Goal: Task Accomplishment & Management: Manage account settings

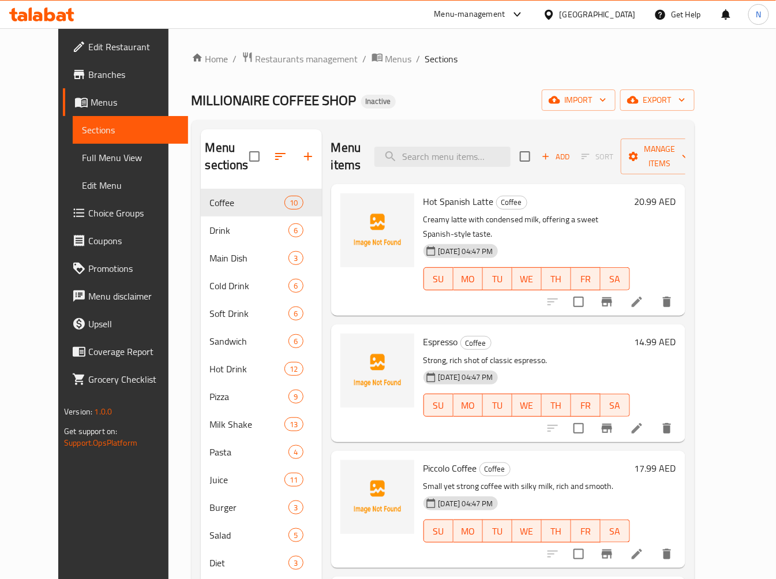
click at [424, 205] on span "Hot Spanish Latte" at bounding box center [459, 201] width 70 height 17
copy h6 "Hot Spanish Latte"
click at [424, 333] on span "Espresso" at bounding box center [441, 341] width 35 height 17
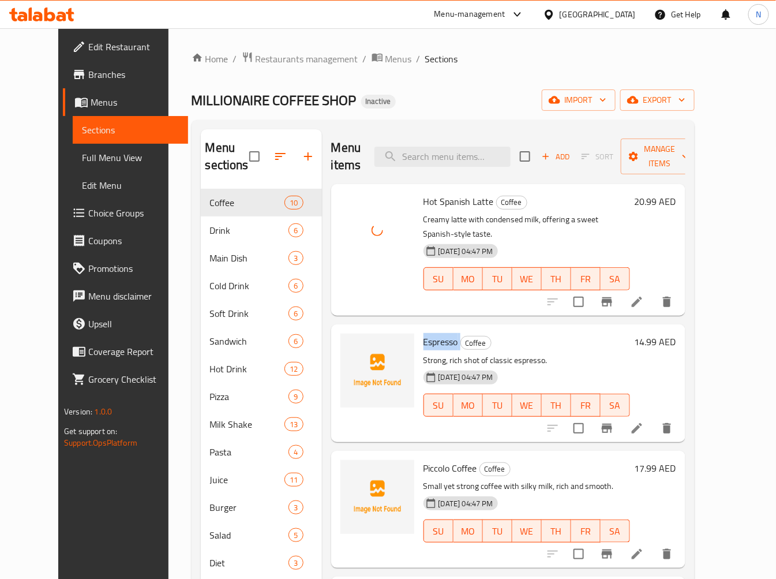
click at [424, 333] on span "Espresso" at bounding box center [441, 341] width 35 height 17
copy h6 "Espresso"
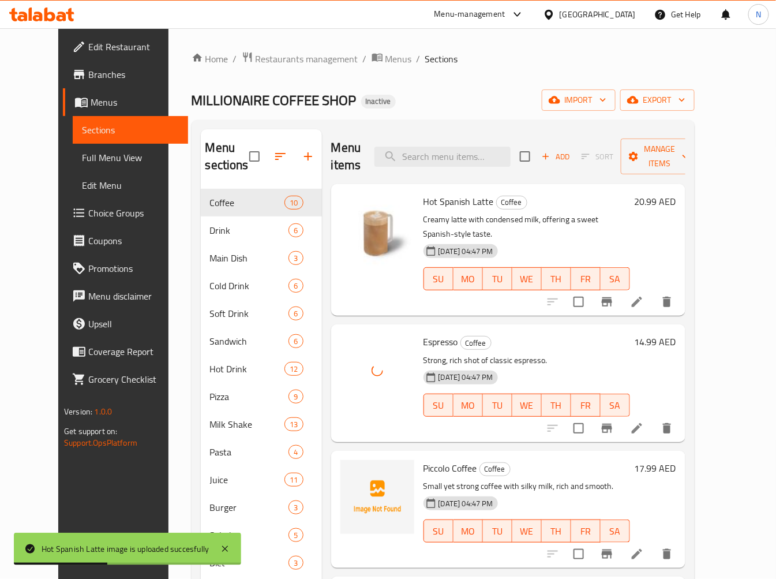
click at [430, 459] on span "Piccolo Coffee" at bounding box center [451, 467] width 54 height 17
copy h6 "Piccolo Coffee"
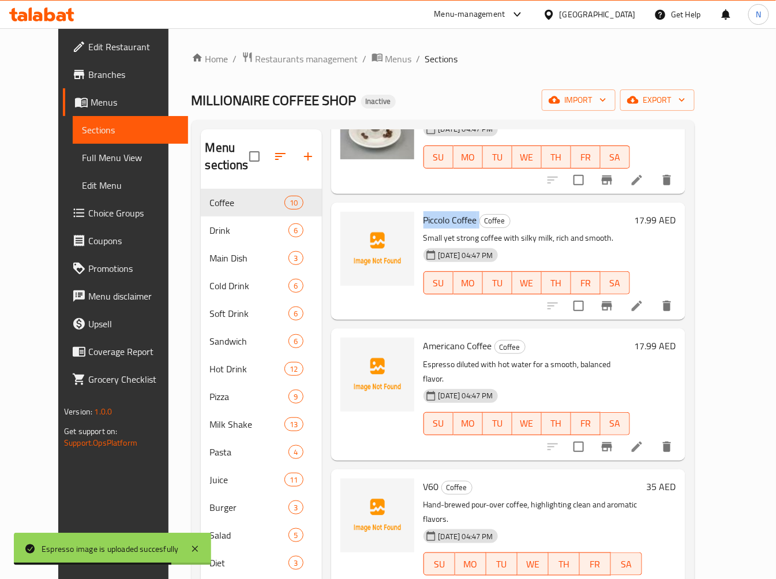
scroll to position [256, 0]
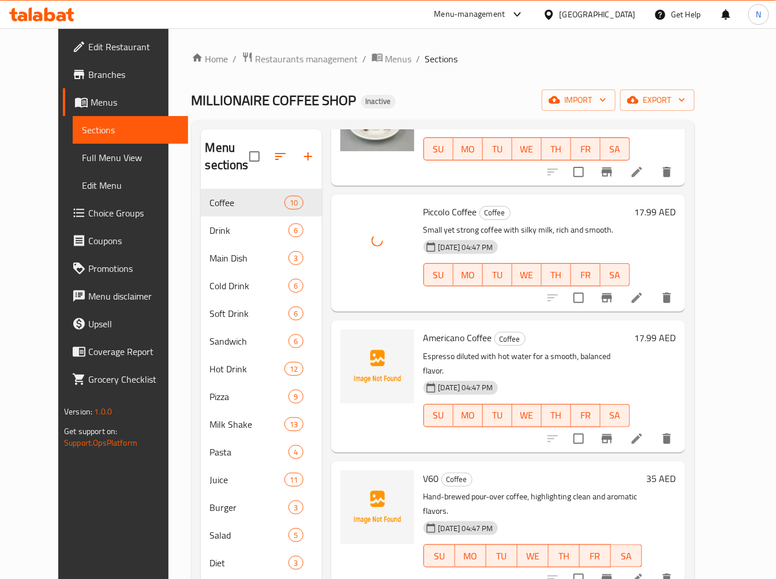
click at [441, 330] on span "Americano Coffee" at bounding box center [458, 337] width 69 height 17
copy h6 "Americano Coffee"
click at [441, 330] on span "Americano Coffee" at bounding box center [458, 337] width 69 height 17
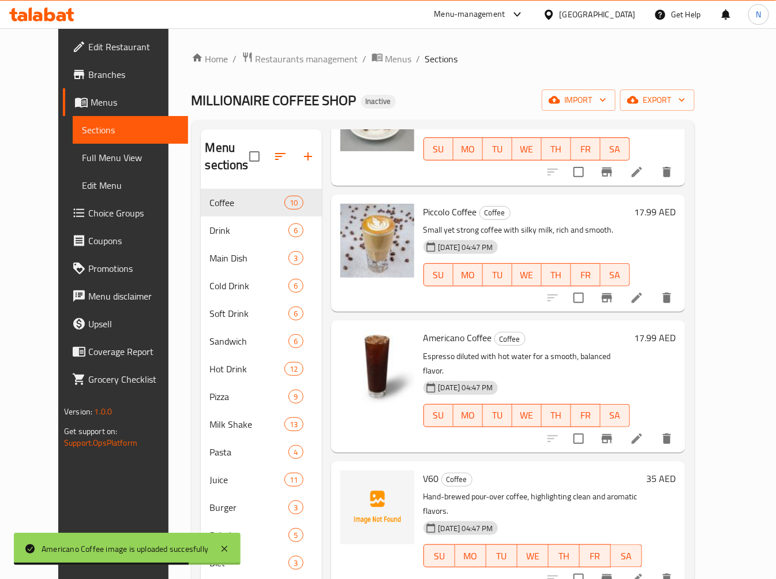
click at [424, 470] on span "V60" at bounding box center [432, 478] width 16 height 17
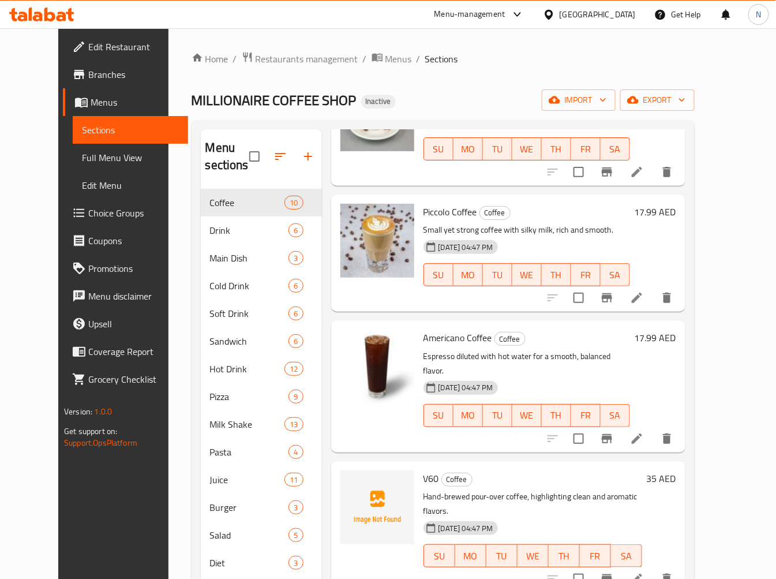
click at [424, 329] on span "Americano Coffee" at bounding box center [458, 337] width 69 height 17
copy h6 "Americano Coffee"
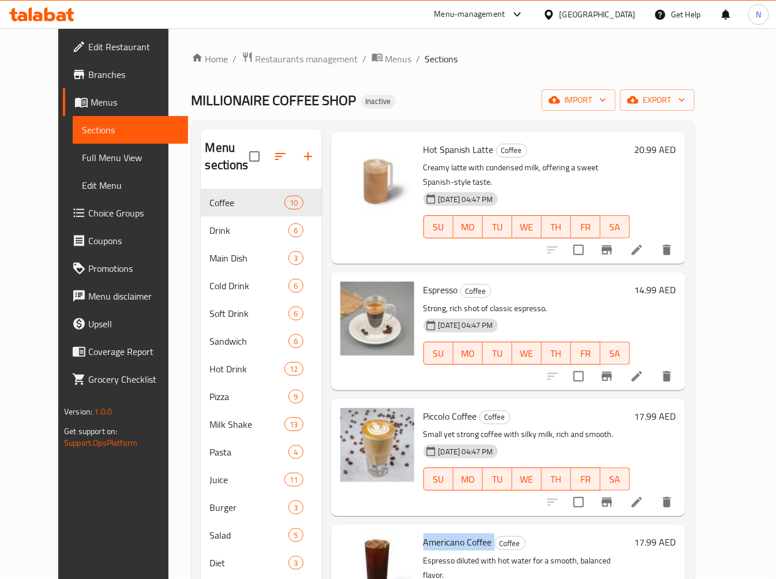
scroll to position [0, 0]
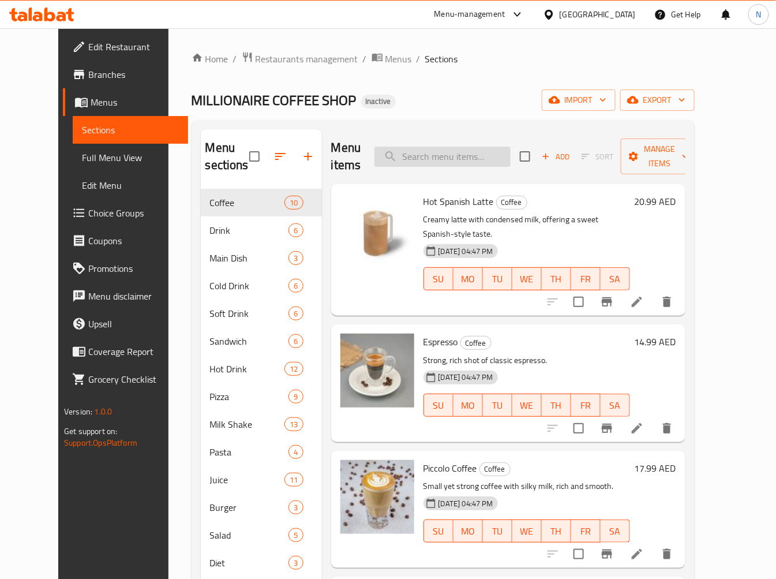
click at [440, 147] on input "search" at bounding box center [443, 157] width 136 height 20
paste input "Americano Coffee"
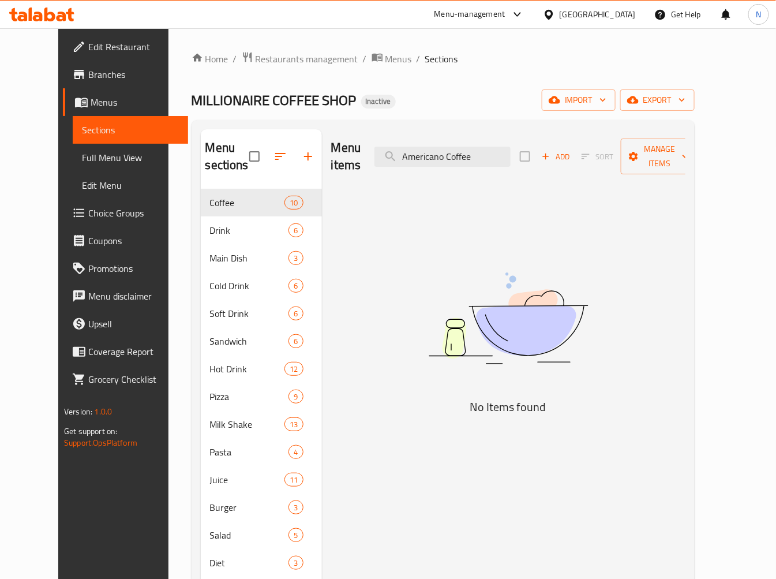
type input "Americano Coffee"
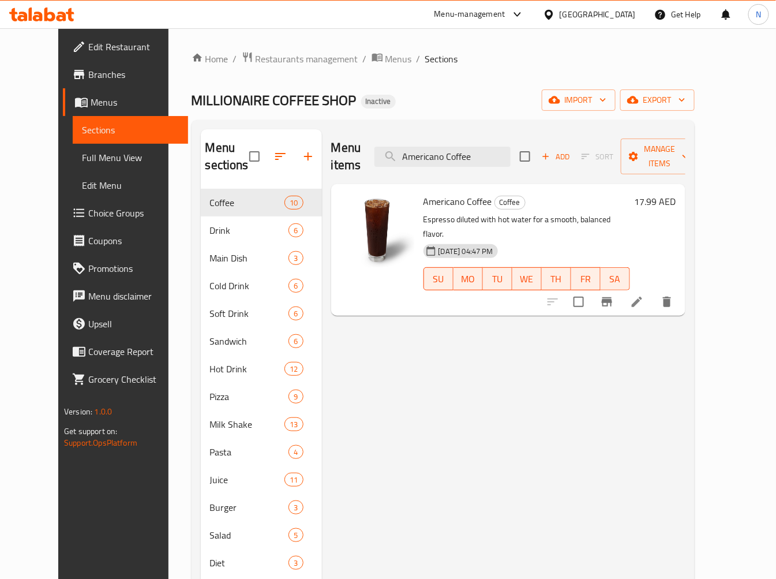
drag, startPoint x: 493, startPoint y: 143, endPoint x: 258, endPoint y: 187, distance: 239.6
click at [262, 187] on div "Menu sections Coffee 10 Drink 6 Main Dish 3 Cold Drink 6 Soft Drink 6 Sandwich …" at bounding box center [443, 418] width 485 height 579
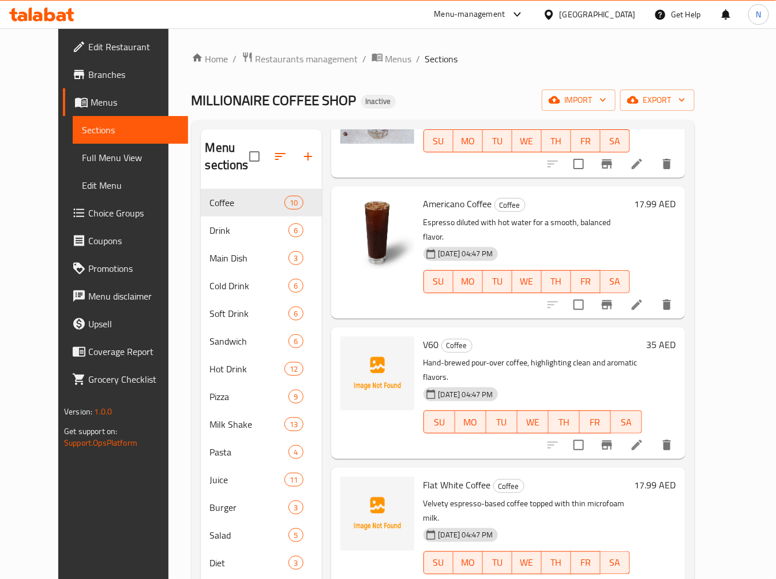
scroll to position [384, 0]
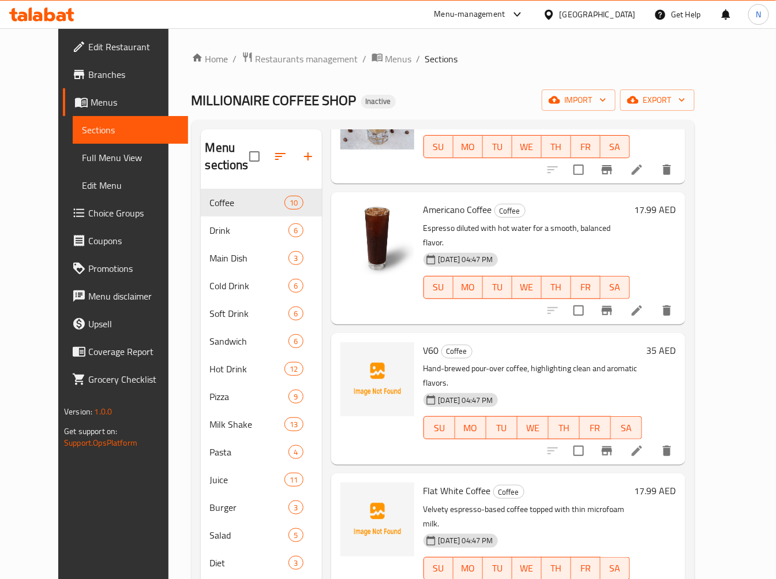
click at [424, 342] on span "V60" at bounding box center [432, 350] width 16 height 17
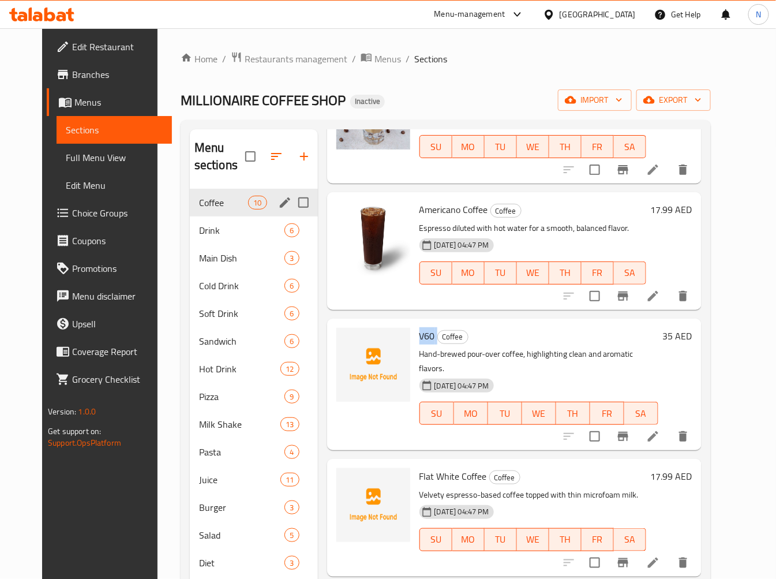
copy h6 "V60"
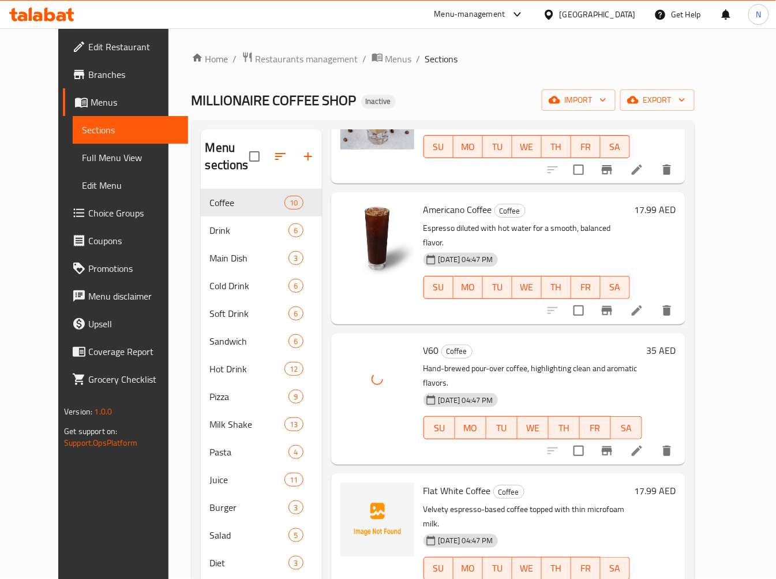
click at [437, 482] on span "Flat White Coffee" at bounding box center [458, 490] width 68 height 17
click at [436, 482] on span "Flat White Coffee" at bounding box center [458, 490] width 68 height 17
copy h6 "Flat White Coffee"
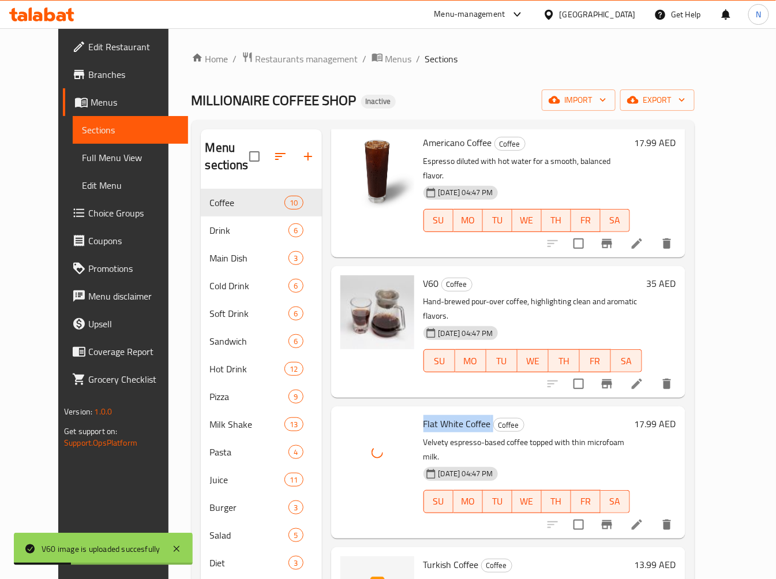
scroll to position [577, 0]
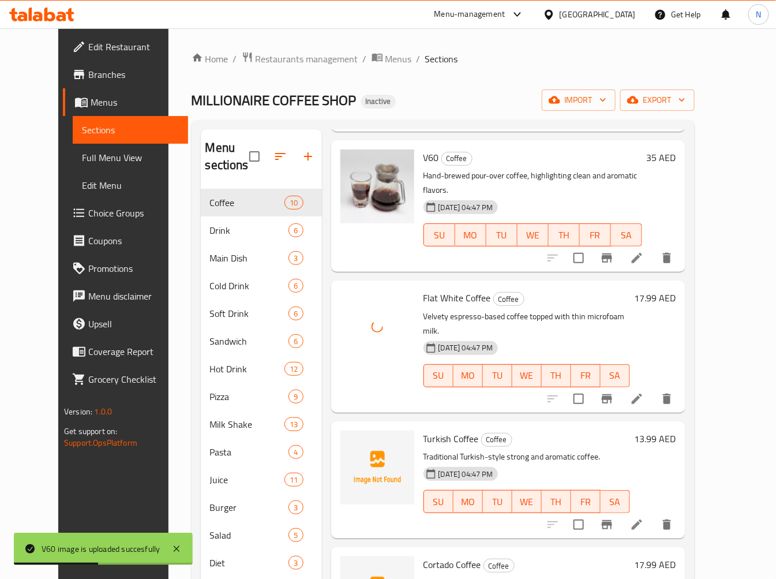
click at [431, 430] on span "Turkish Coffee" at bounding box center [451, 438] width 55 height 17
copy h6 "Turkish Coffee"
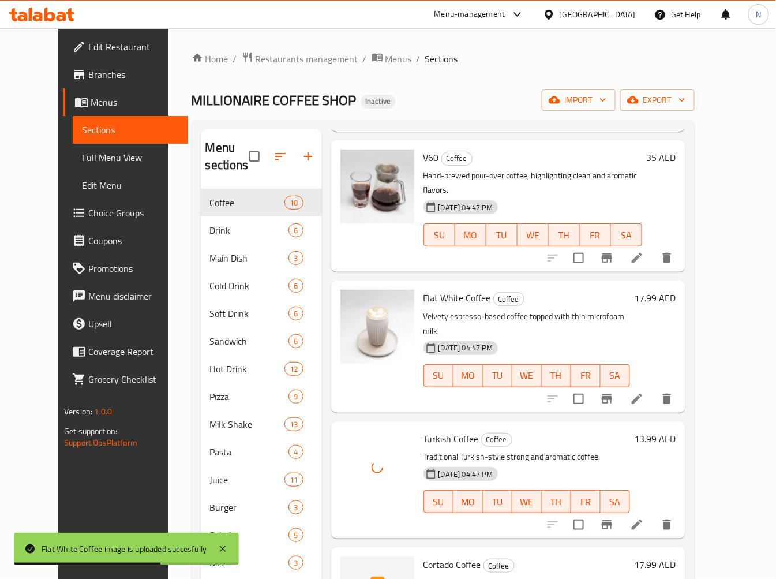
click at [437, 556] on span "Cortado Coffee" at bounding box center [453, 564] width 58 height 17
copy h6 "Cortado Coffee"
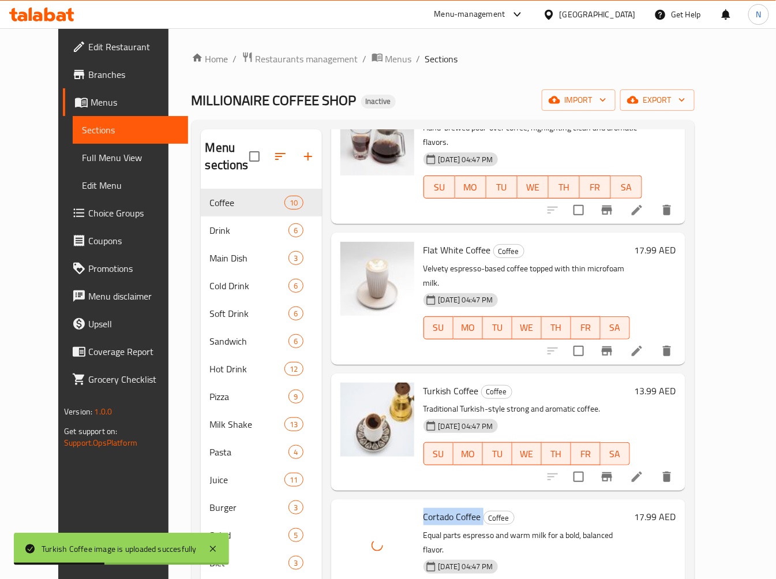
scroll to position [727, 0]
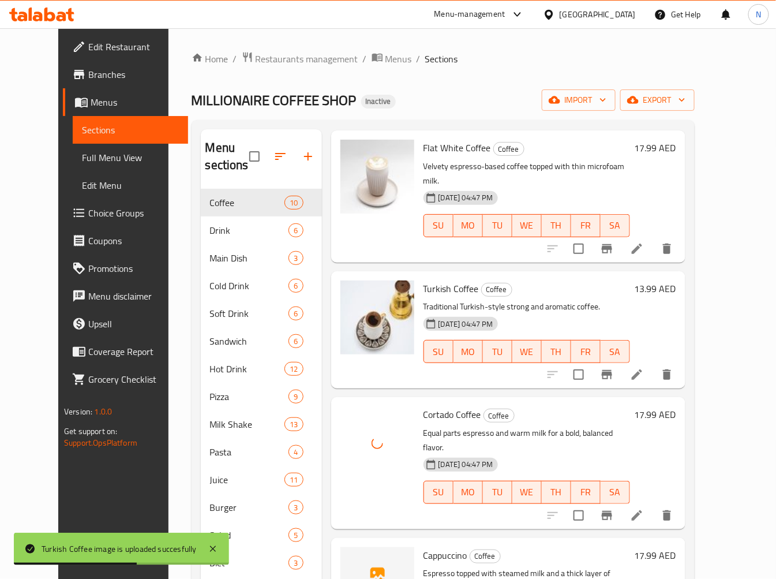
click at [424, 547] on span "Cappuccino" at bounding box center [446, 555] width 44 height 17
drag, startPoint x: 417, startPoint y: 485, endPoint x: 387, endPoint y: 450, distance: 45.9
click at [424, 547] on span "Cappuccino" at bounding box center [446, 555] width 44 height 17
copy h6 "Cappuccino"
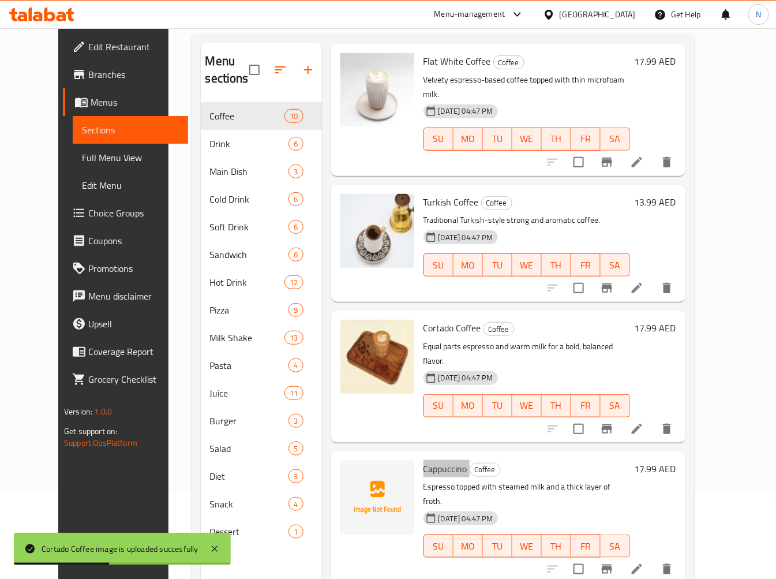
scroll to position [162, 0]
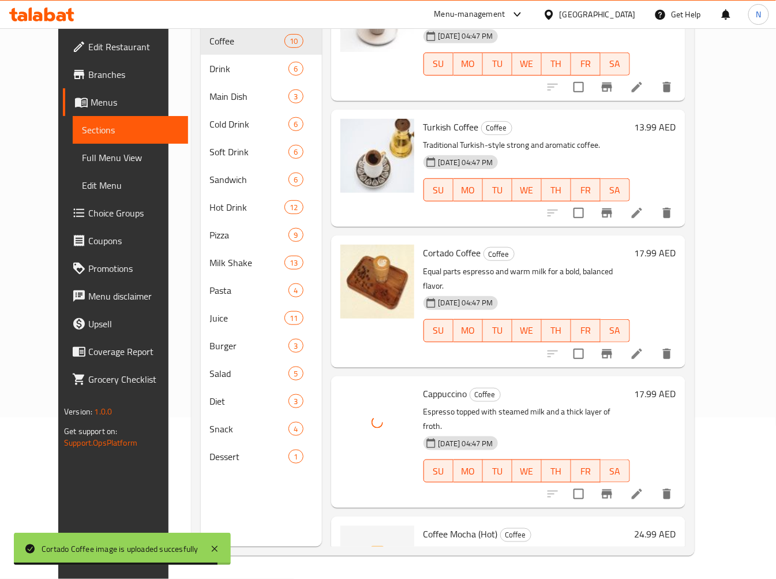
click at [445, 525] on span "Coffee Mocha (Hot)" at bounding box center [461, 533] width 74 height 17
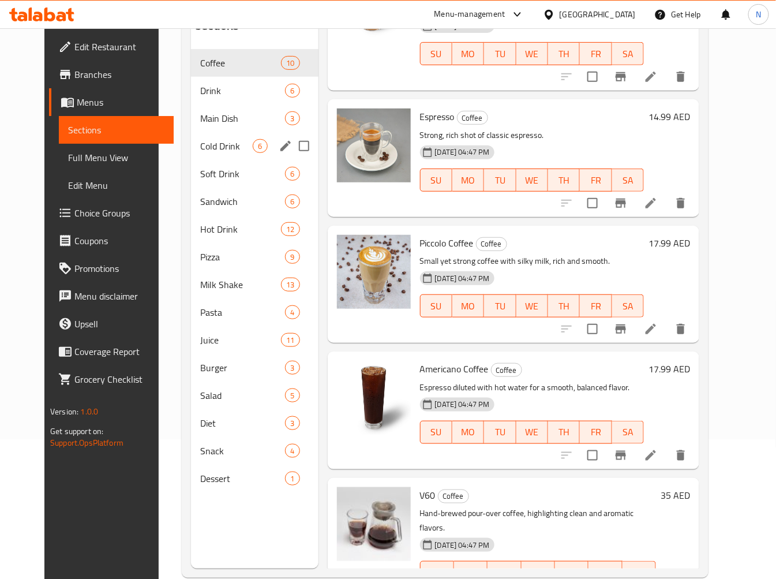
scroll to position [0, 0]
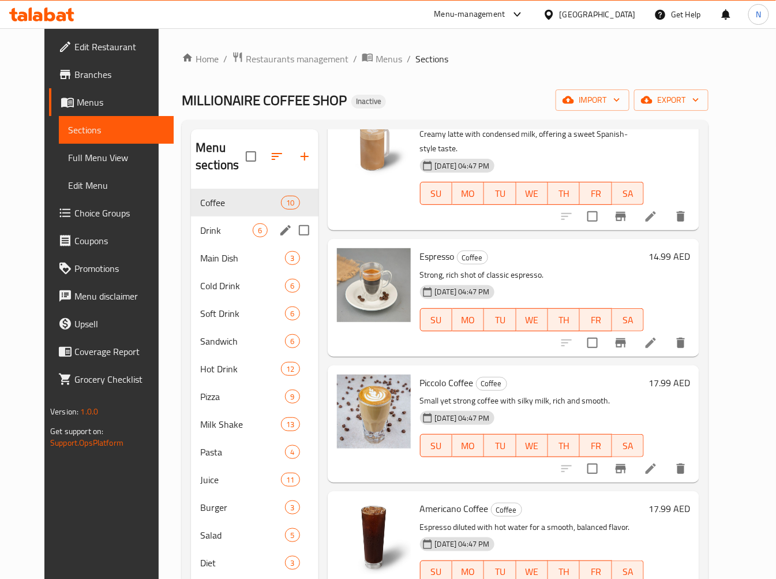
click at [230, 229] on span "Drink" at bounding box center [226, 230] width 53 height 14
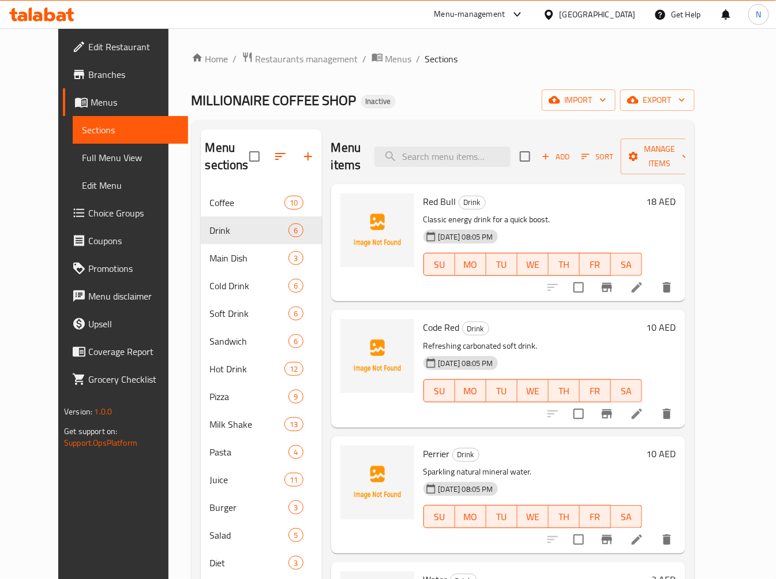
click at [434, 196] on span "Red Bull" at bounding box center [440, 201] width 33 height 17
drag, startPoint x: 434, startPoint y: 196, endPoint x: 223, endPoint y: 172, distance: 212.0
click at [433, 196] on span "Red Bull" at bounding box center [440, 201] width 33 height 17
click at [424, 330] on span "Code Red" at bounding box center [442, 327] width 36 height 17
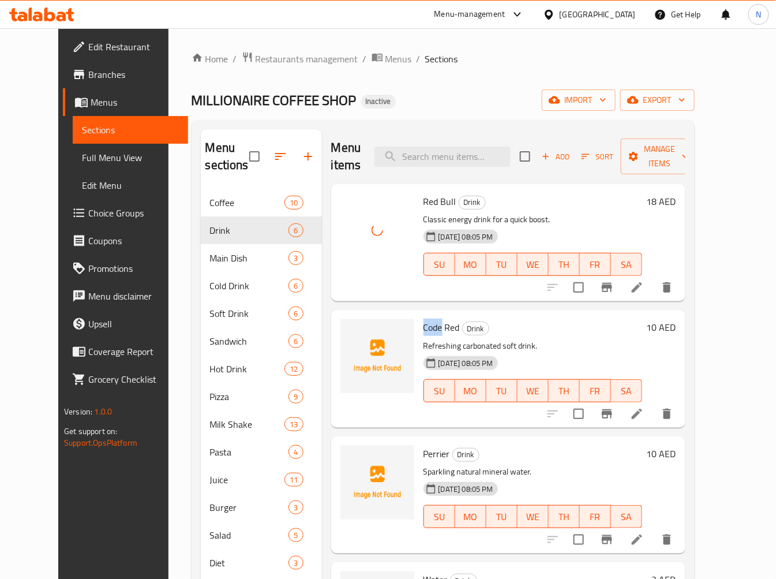
click at [424, 330] on span "Code Red" at bounding box center [442, 327] width 36 height 17
click at [425, 329] on span "Code Red" at bounding box center [442, 327] width 36 height 17
click at [424, 325] on span "Code Red" at bounding box center [442, 327] width 36 height 17
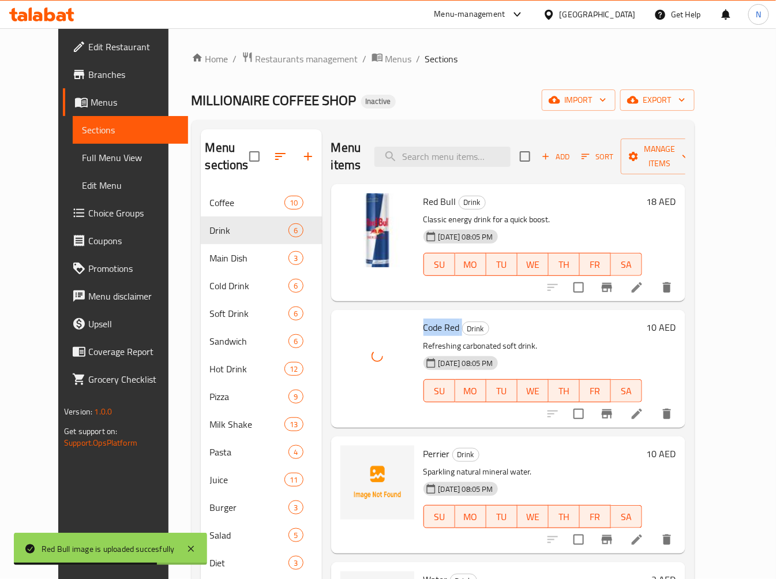
click at [424, 453] on span "Perrier" at bounding box center [437, 453] width 27 height 17
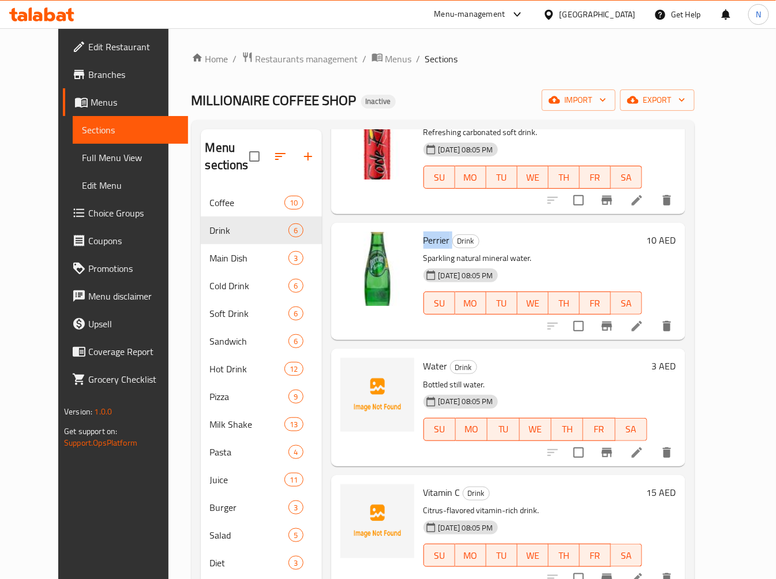
scroll to position [223, 0]
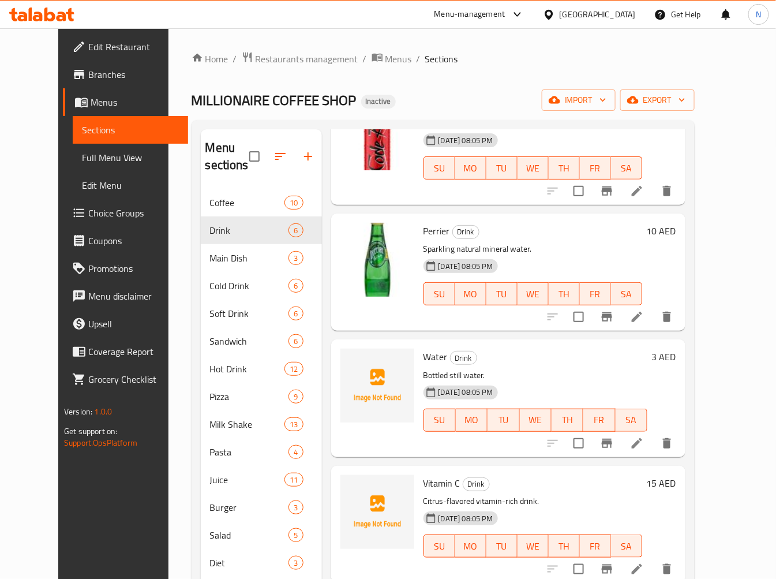
click at [429, 353] on span "Water" at bounding box center [436, 356] width 24 height 17
click at [435, 484] on span "Vitamin C" at bounding box center [442, 482] width 37 height 17
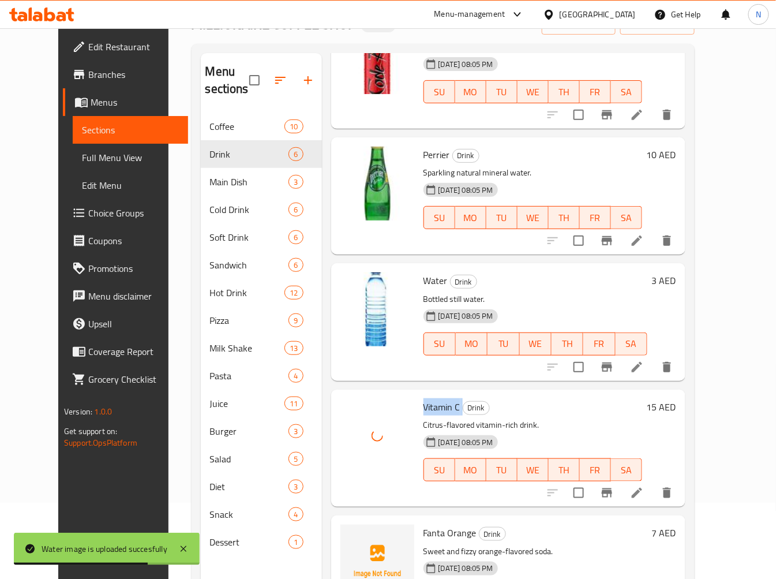
scroll to position [162, 0]
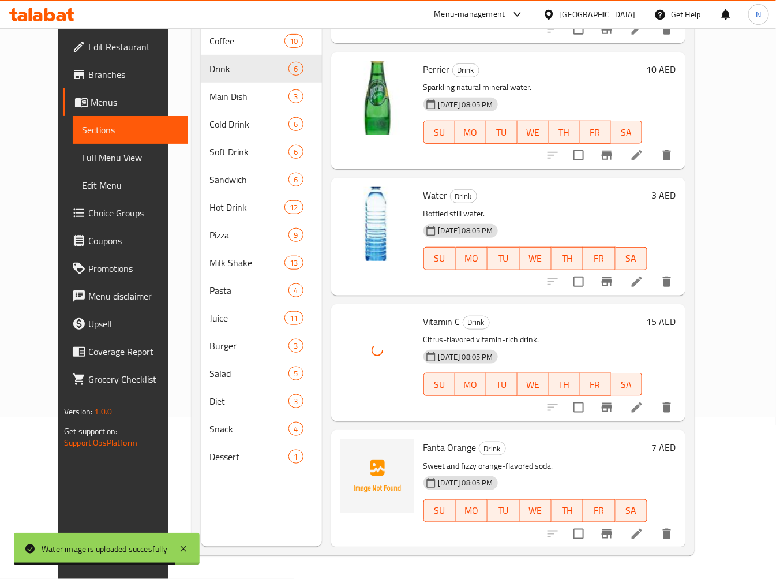
click at [430, 444] on span "Fanta Orange" at bounding box center [450, 447] width 53 height 17
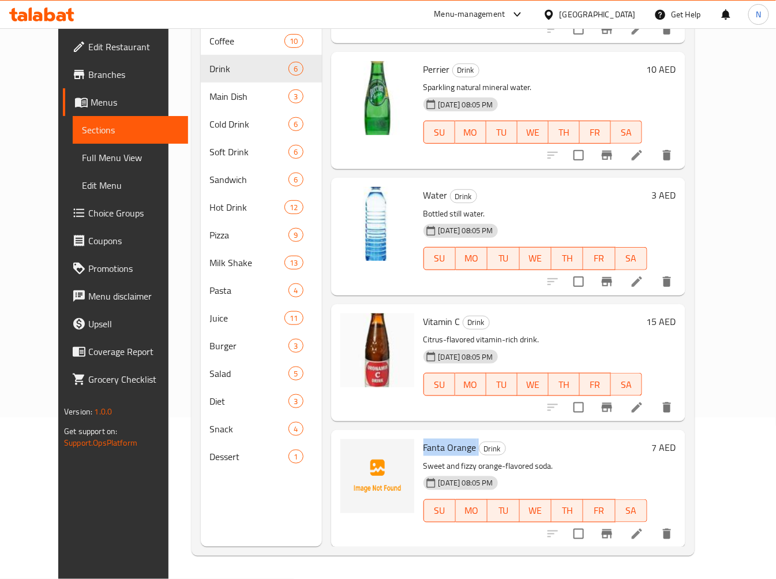
click at [447, 450] on span "Fanta Orange" at bounding box center [450, 447] width 53 height 17
click at [424, 448] on span "Fanta Orange" at bounding box center [450, 447] width 53 height 17
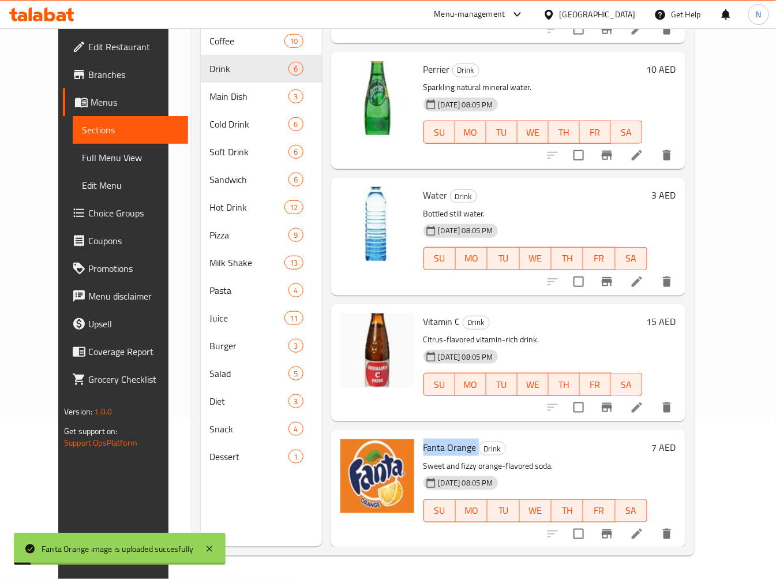
click at [424, 452] on span "Fanta Orange" at bounding box center [450, 447] width 53 height 17
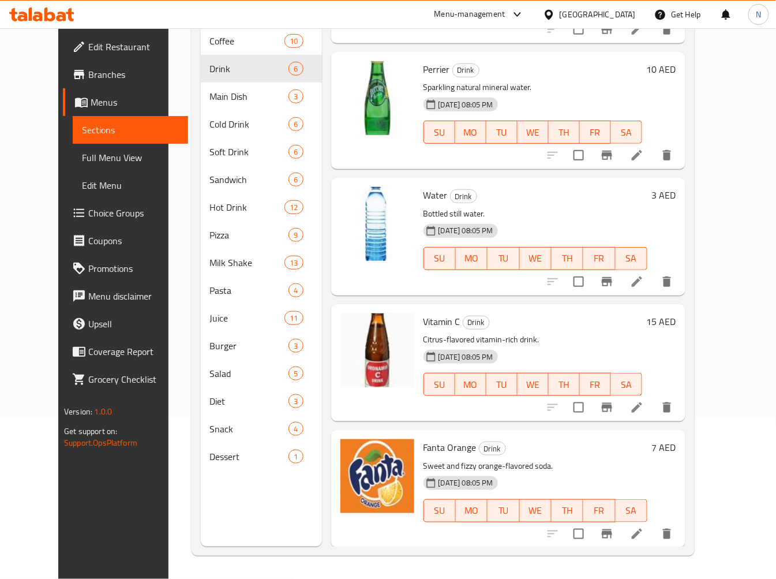
click at [545, 461] on p "Sweet and fizzy orange-flavored soda." at bounding box center [536, 466] width 224 height 14
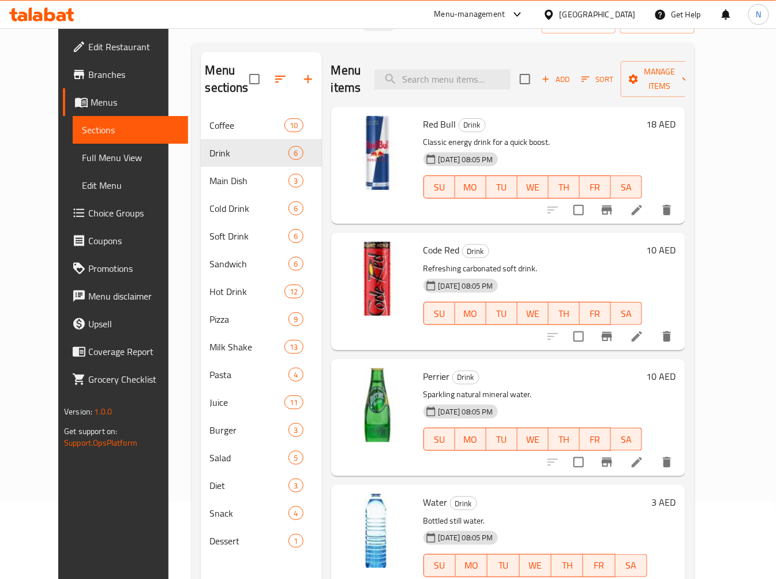
scroll to position [0, 0]
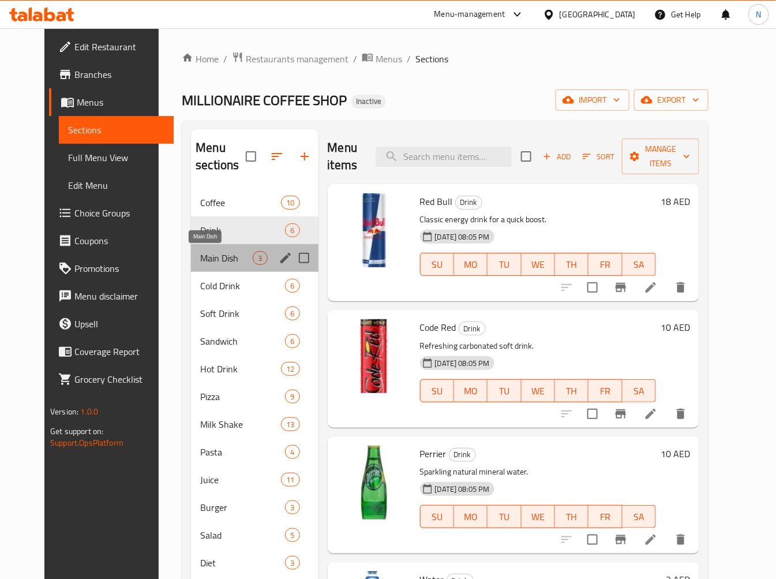
click at [214, 263] on span "Main Dish" at bounding box center [226, 258] width 53 height 14
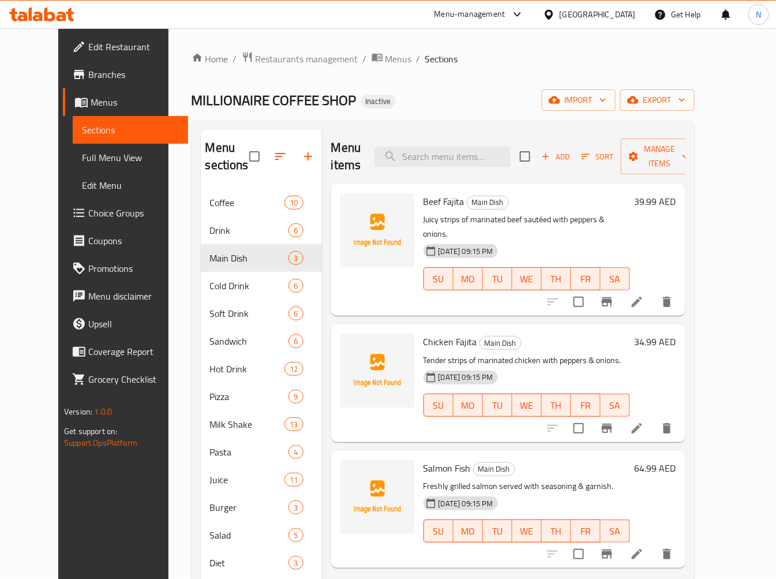
click at [424, 193] on span "Beef Fajita" at bounding box center [444, 201] width 41 height 17
click at [429, 333] on span "Chicken Fajita" at bounding box center [451, 341] width 54 height 17
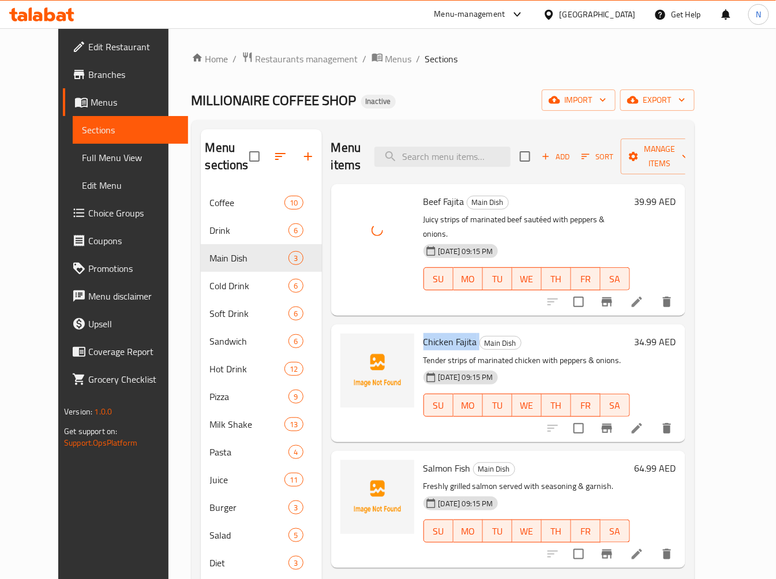
click at [429, 333] on span "Chicken Fajita" at bounding box center [451, 341] width 54 height 17
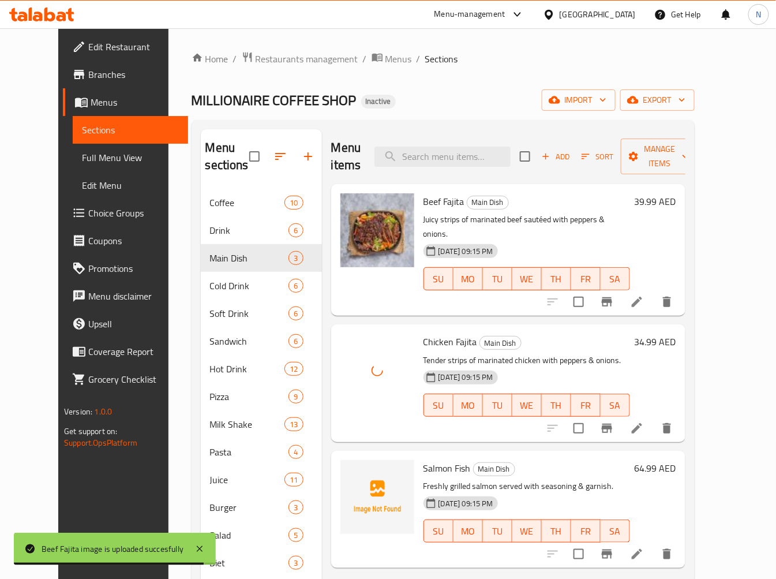
click at [424, 459] on span "Salmon Fish" at bounding box center [447, 467] width 47 height 17
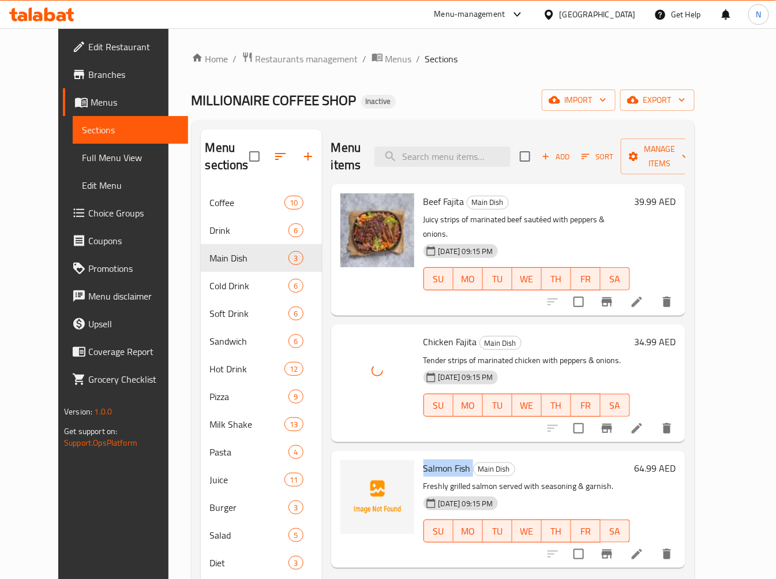
click at [424, 459] on span "Salmon Fish" at bounding box center [447, 467] width 47 height 17
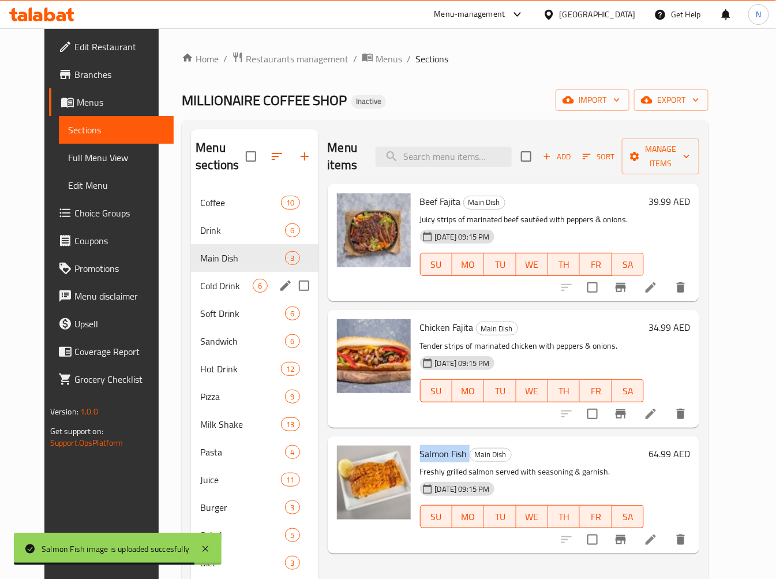
click at [199, 293] on div "Cold Drink 6" at bounding box center [254, 286] width 127 height 28
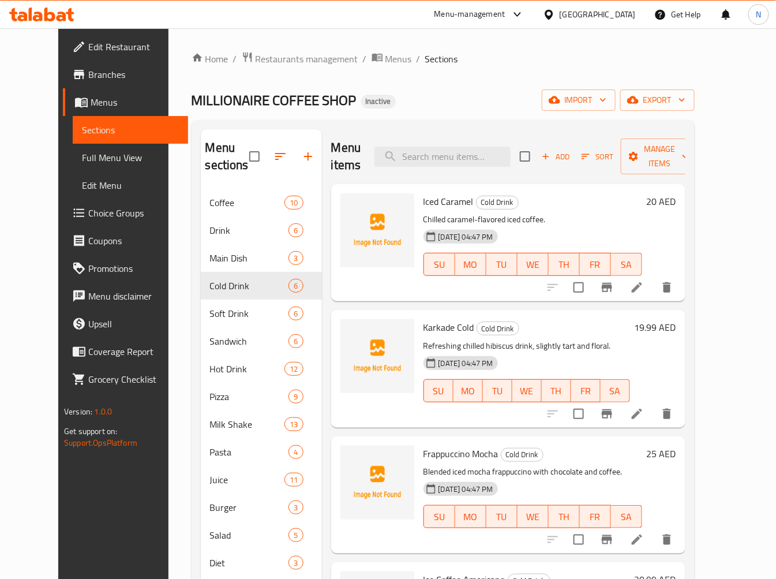
click at [443, 199] on span "Iced Caramel" at bounding box center [449, 201] width 50 height 17
click at [428, 330] on span "Karkade Cold" at bounding box center [449, 327] width 51 height 17
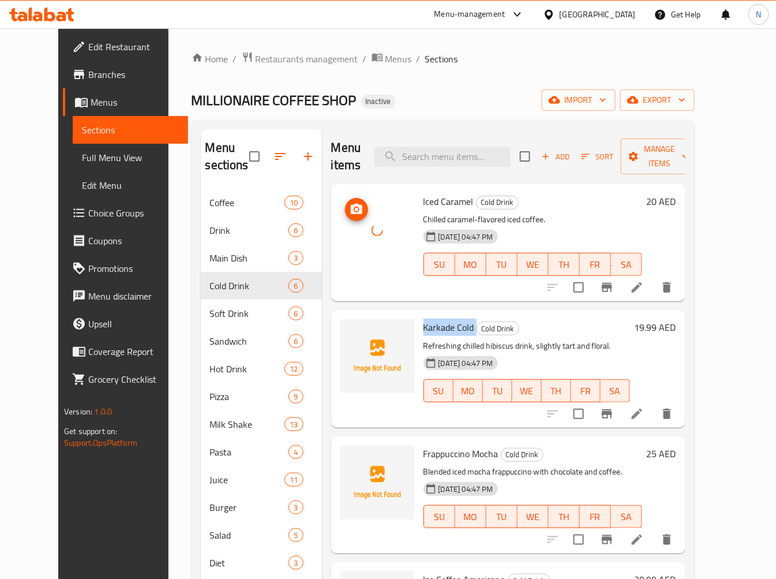
click at [428, 330] on span "Karkade Cold" at bounding box center [449, 327] width 51 height 17
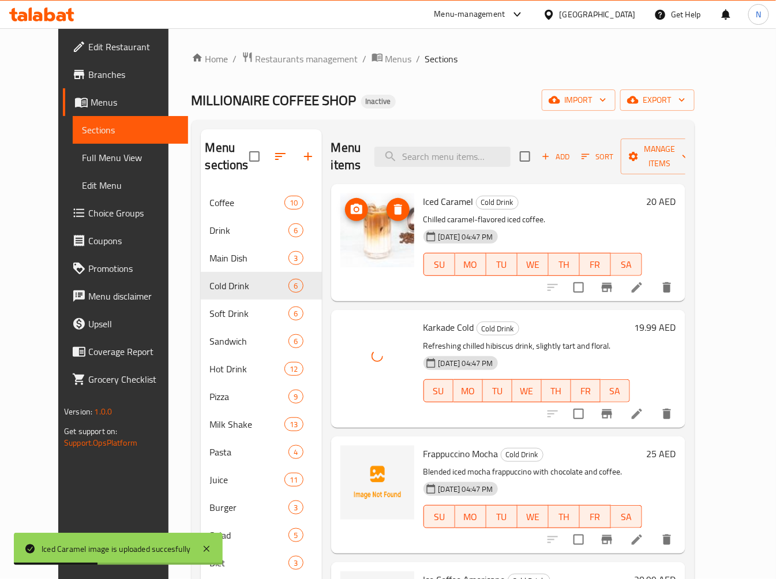
click at [441, 458] on span "Frappuccino Mocha" at bounding box center [461, 453] width 75 height 17
click at [440, 458] on span "Frappuccino Mocha" at bounding box center [461, 453] width 75 height 17
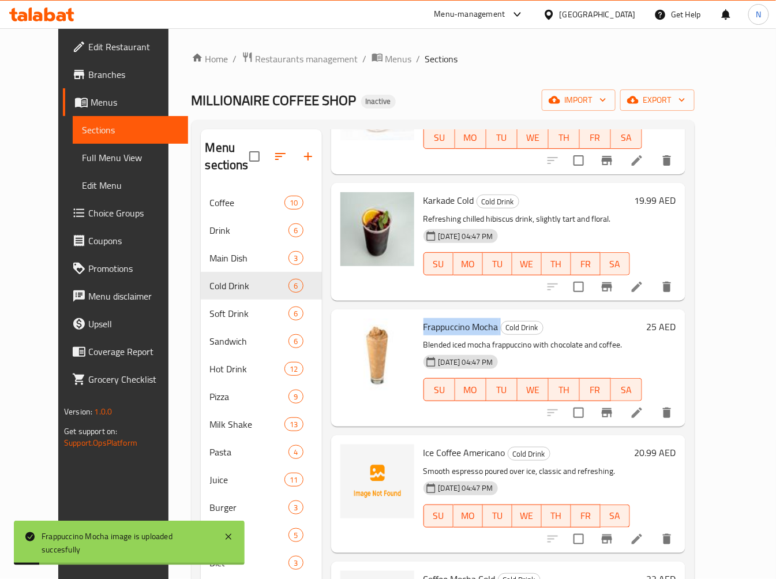
scroll to position [128, 0]
click at [447, 453] on span "Ice Coffee Americano" at bounding box center [465, 451] width 82 height 17
click at [447, 452] on span "Ice Coffee Americano" at bounding box center [465, 451] width 82 height 17
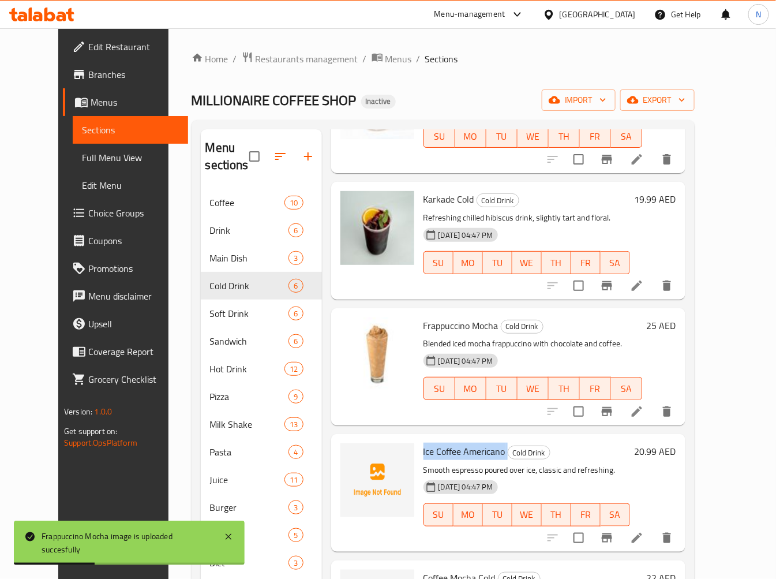
click at [447, 452] on span "Ice Coffee Americano" at bounding box center [465, 451] width 82 height 17
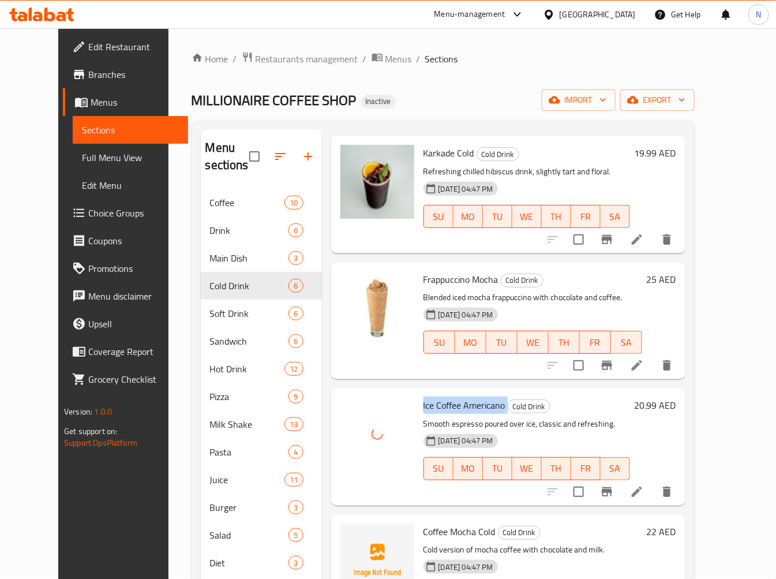
scroll to position [223, 0]
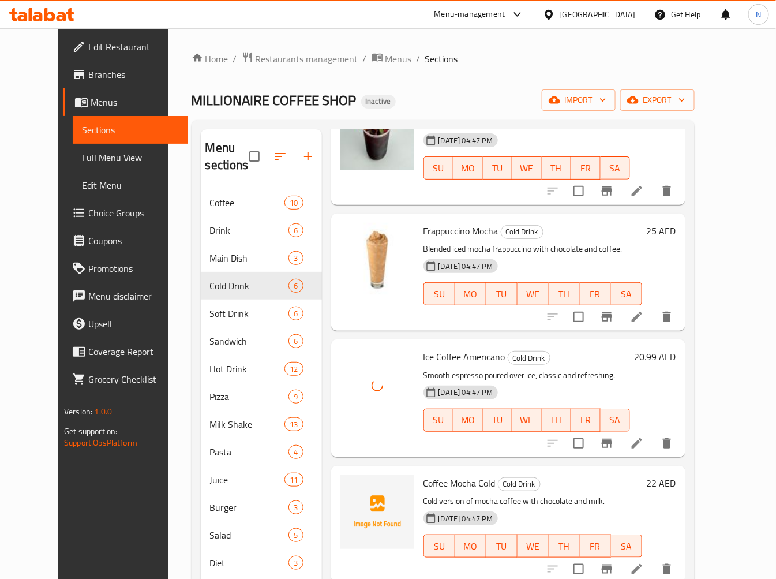
click at [428, 482] on span "Coffee Mocha Cold" at bounding box center [460, 482] width 72 height 17
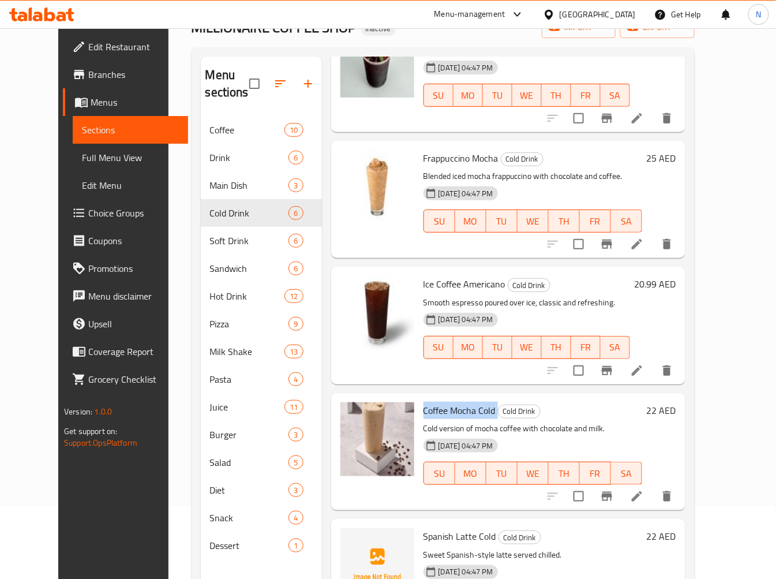
scroll to position [162, 0]
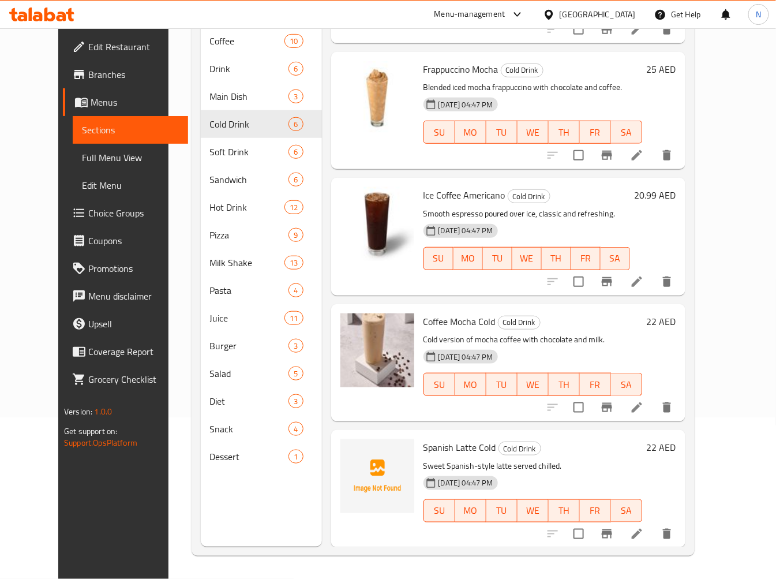
click at [431, 448] on span "Spanish Latte Cold" at bounding box center [460, 447] width 73 height 17
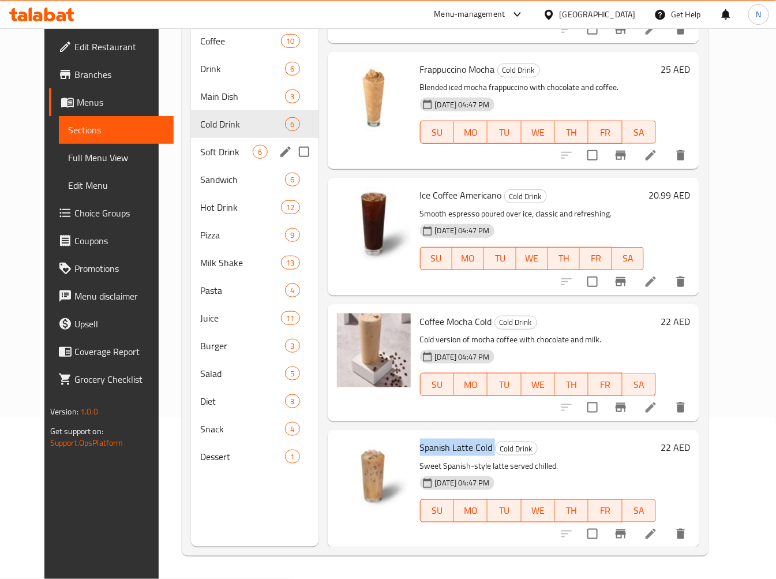
click at [227, 157] on span "Soft Drink" at bounding box center [226, 152] width 53 height 14
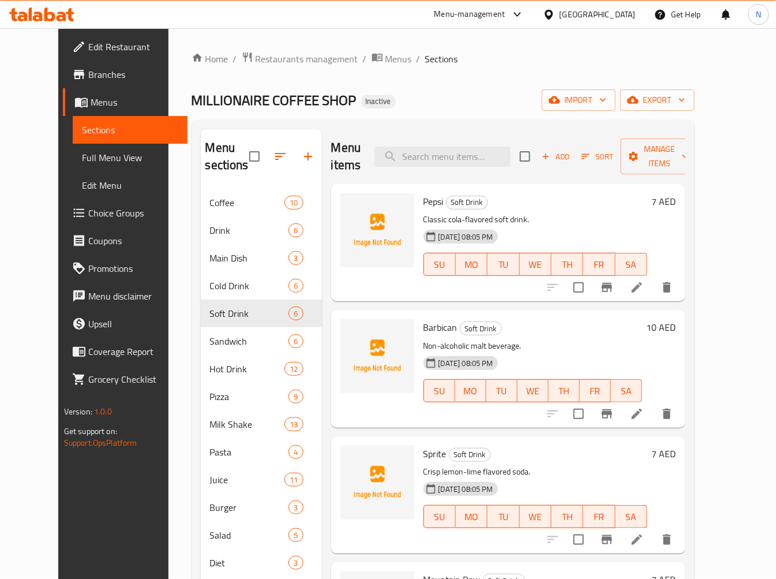
click at [424, 199] on span "Pepsi" at bounding box center [434, 201] width 20 height 17
click at [436, 321] on span "Barbican" at bounding box center [441, 327] width 34 height 17
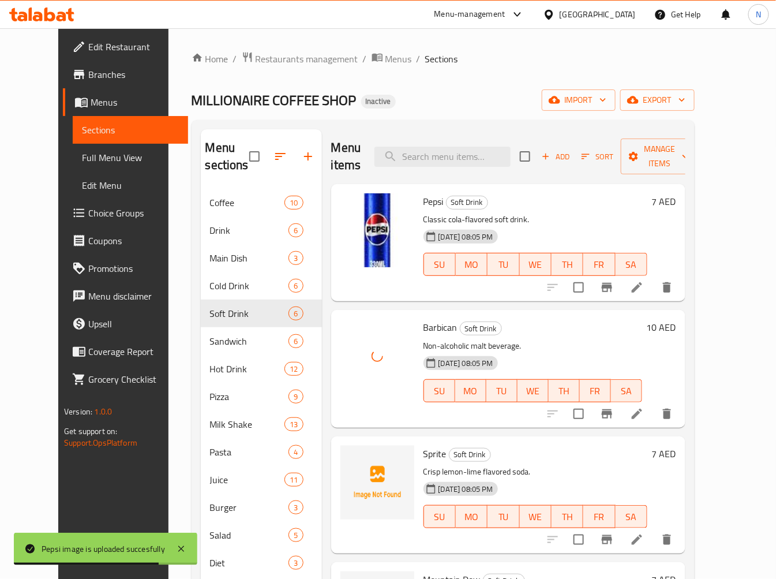
click at [424, 447] on span "Sprite" at bounding box center [435, 453] width 23 height 17
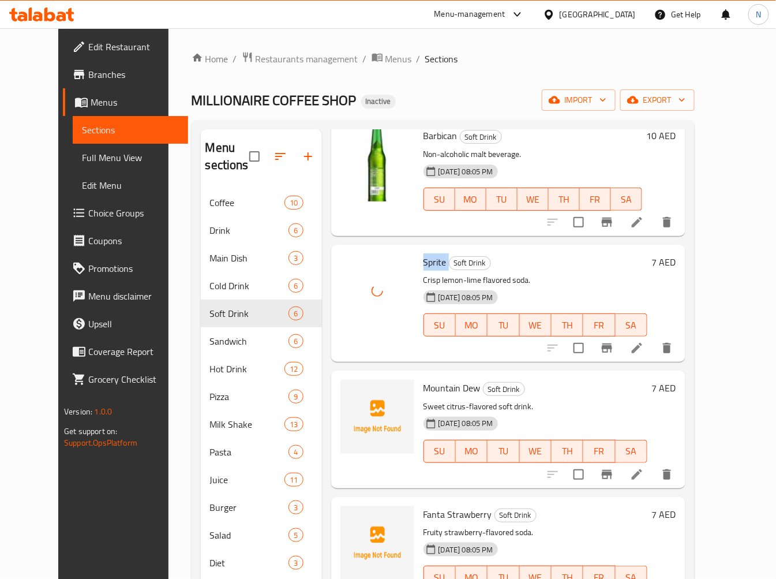
scroll to position [192, 0]
click at [424, 385] on span "Mountain Dew" at bounding box center [452, 387] width 57 height 17
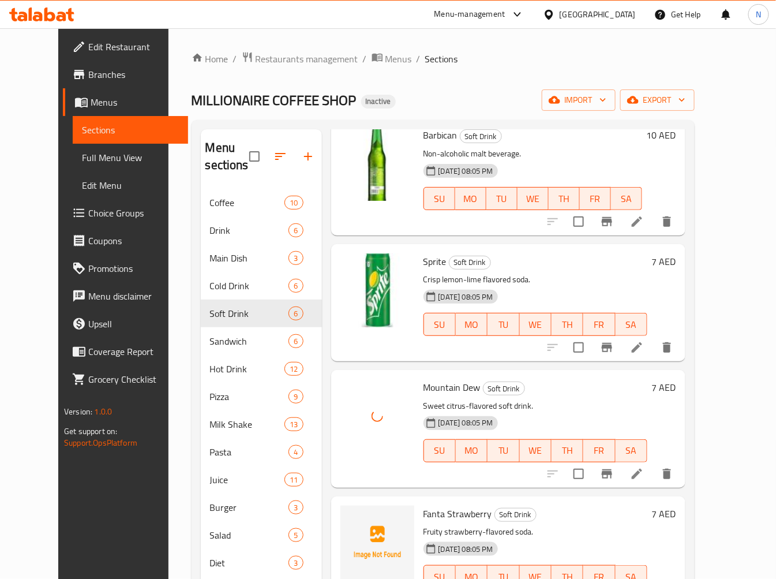
click at [424, 512] on span "Fanta Strawberry" at bounding box center [458, 513] width 69 height 17
drag, startPoint x: 423, startPoint y: 512, endPoint x: 383, endPoint y: 489, distance: 46.3
click at [424, 512] on span "Fanta Strawberry" at bounding box center [458, 513] width 69 height 17
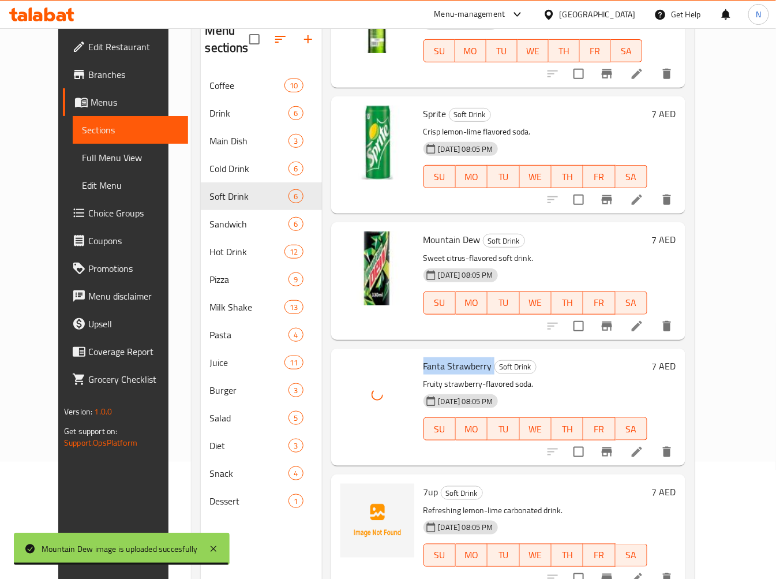
scroll to position [162, 0]
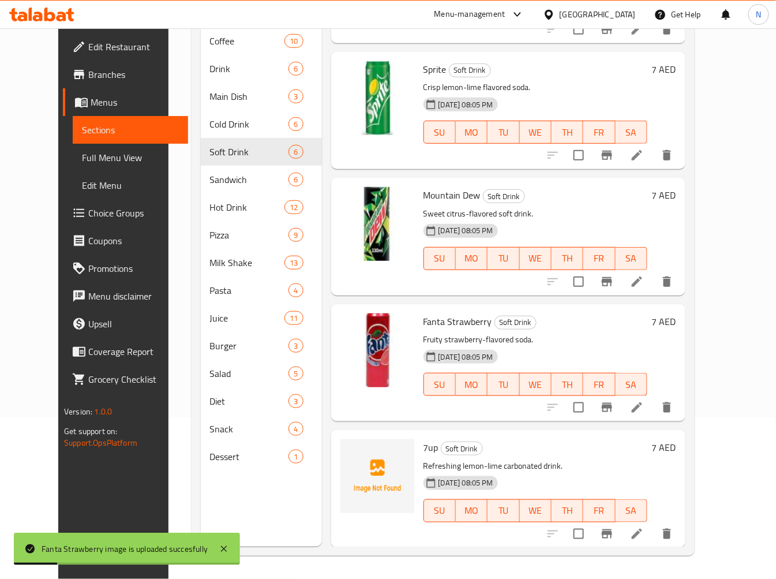
click at [424, 442] on span "7up" at bounding box center [431, 447] width 15 height 17
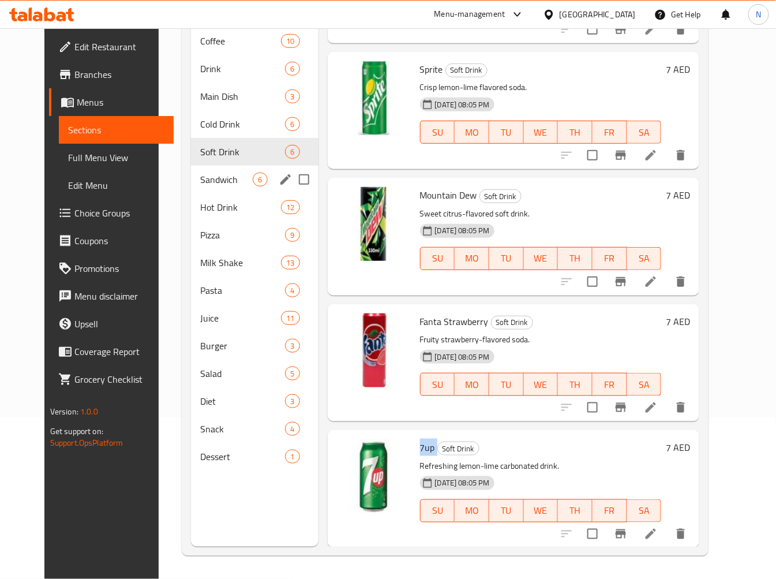
click at [222, 188] on div "Sandwich 6" at bounding box center [254, 180] width 127 height 28
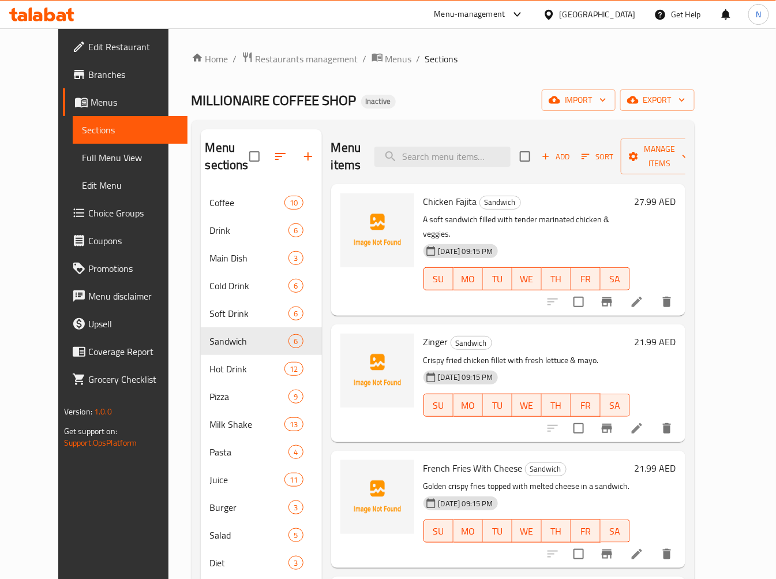
click at [426, 203] on span "Chicken Fajita" at bounding box center [451, 201] width 54 height 17
drag, startPoint x: 426, startPoint y: 203, endPoint x: 396, endPoint y: 198, distance: 29.9
click at [425, 204] on span "Chicken Fajita" at bounding box center [451, 201] width 54 height 17
click at [424, 333] on span "Zinger" at bounding box center [436, 341] width 25 height 17
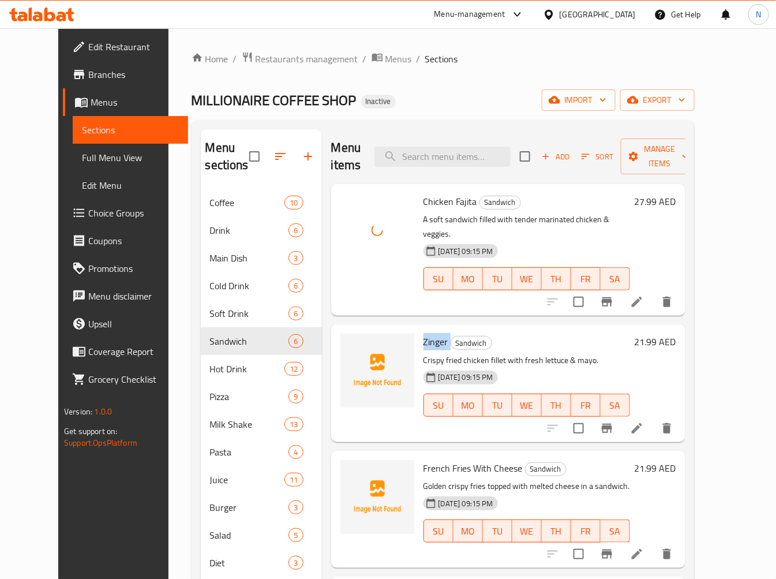
click at [424, 333] on span "Zinger" at bounding box center [436, 341] width 25 height 17
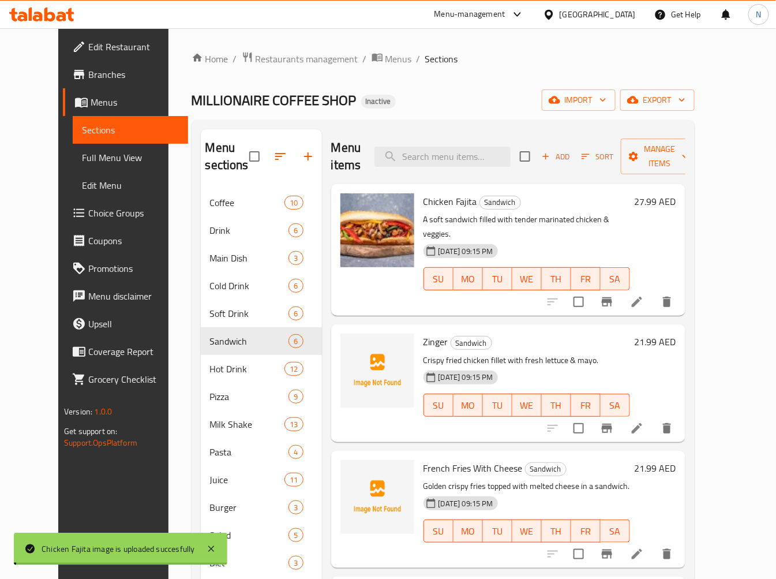
click at [424, 202] on span "Chicken Fajita" at bounding box center [451, 201] width 54 height 17
click at [443, 148] on input "search" at bounding box center [443, 157] width 136 height 20
paste input "Chicken Fajita"
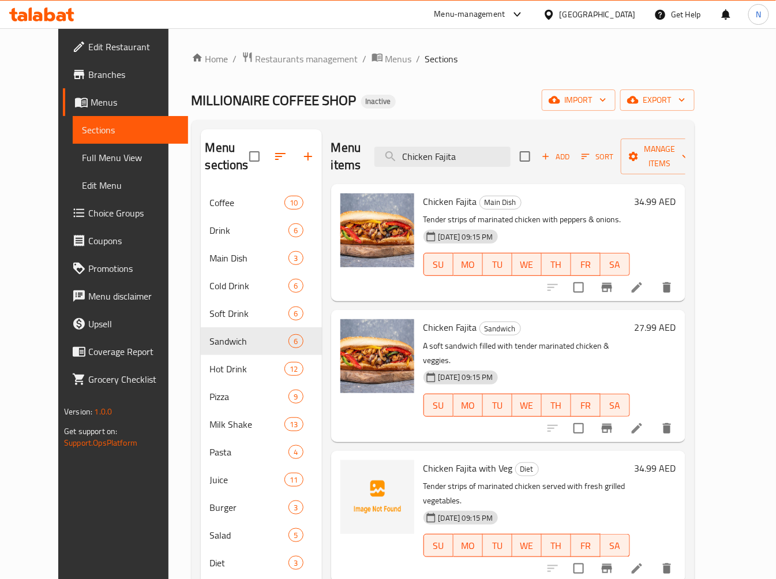
type input "Chicken Fajita"
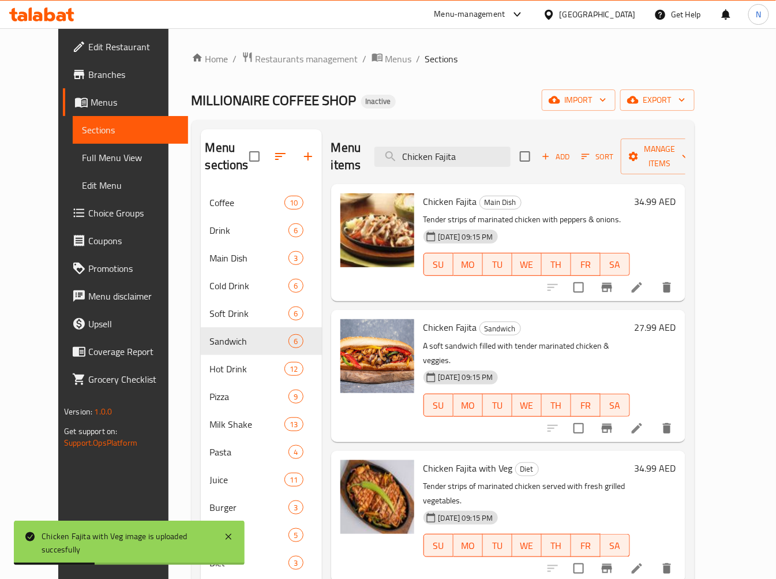
drag, startPoint x: 493, startPoint y: 147, endPoint x: 305, endPoint y: 141, distance: 188.8
click at [322, 143] on div "Menu items Chicken Fajita Add Sort Manage items Chicken Fajita Main Dish Tender…" at bounding box center [504, 418] width 364 height 579
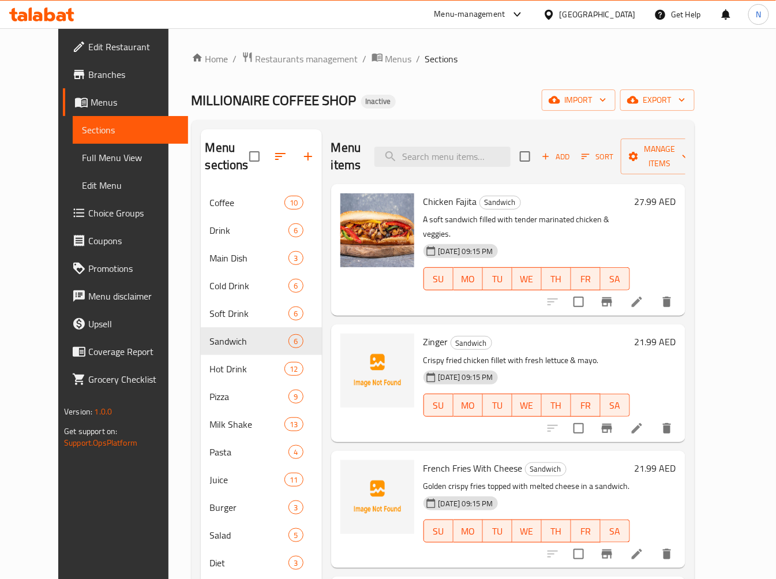
click at [428, 333] on span "Zinger" at bounding box center [436, 341] width 25 height 17
click at [426, 459] on span "French Fries With Cheese" at bounding box center [473, 467] width 99 height 17
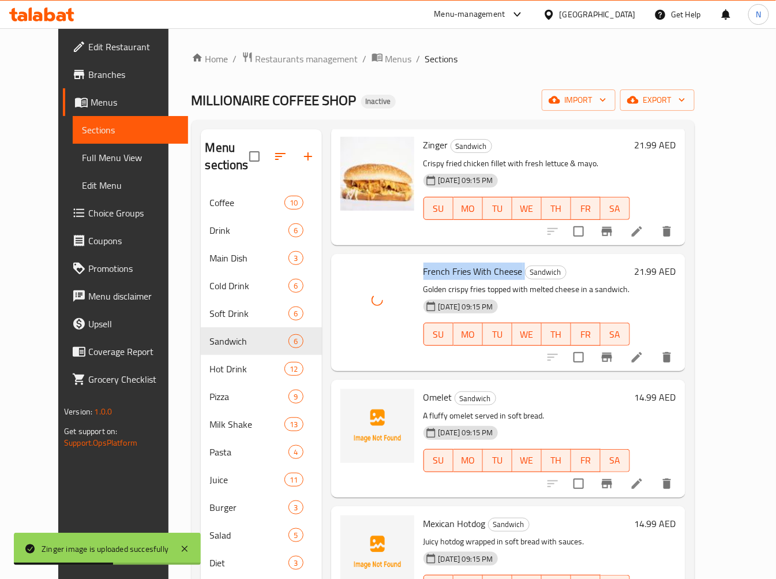
scroll to position [223, 0]
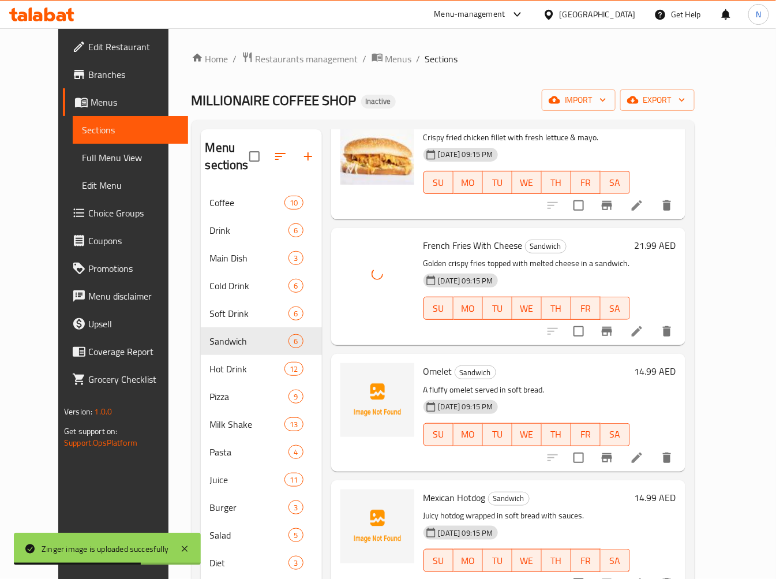
click at [424, 362] on span "Omelet" at bounding box center [438, 370] width 29 height 17
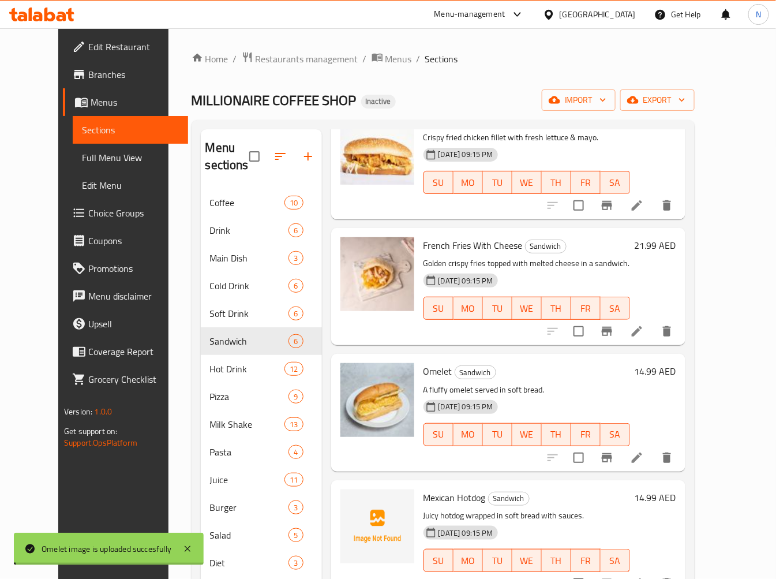
click at [424, 489] on span "Mexican Hotdog" at bounding box center [455, 497] width 62 height 17
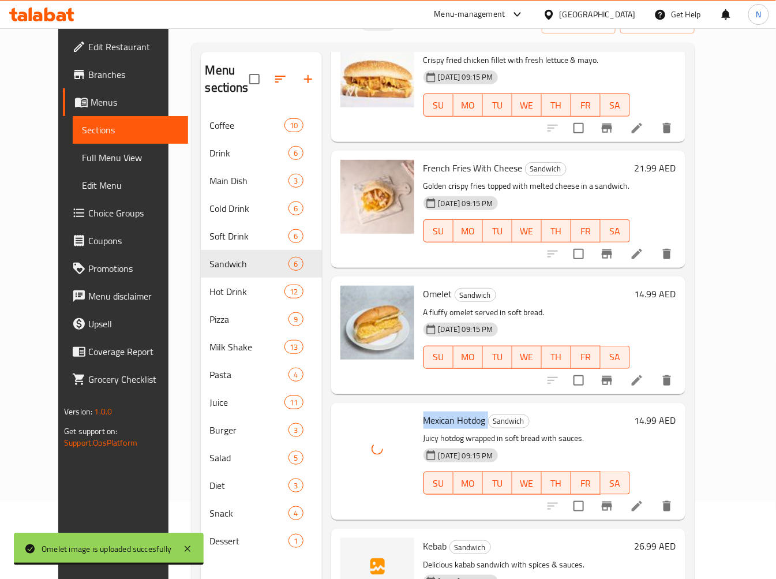
scroll to position [162, 0]
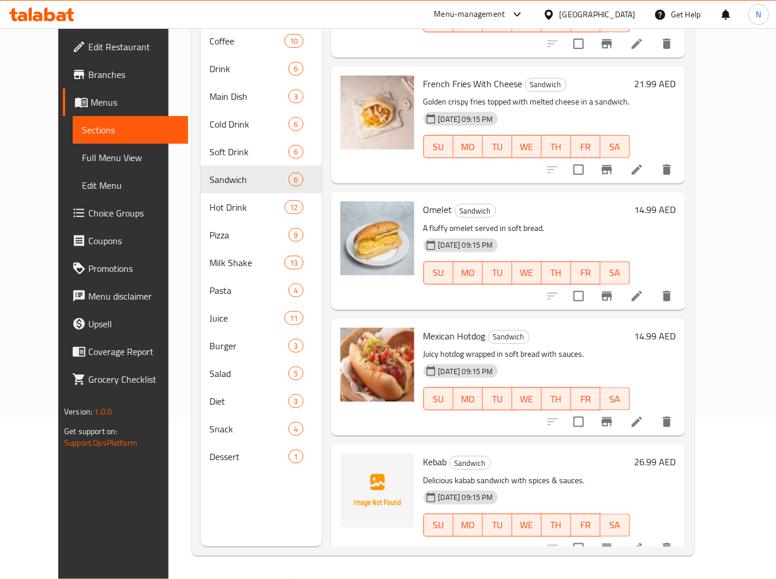
click at [424, 453] on span "Kebab" at bounding box center [436, 461] width 24 height 17
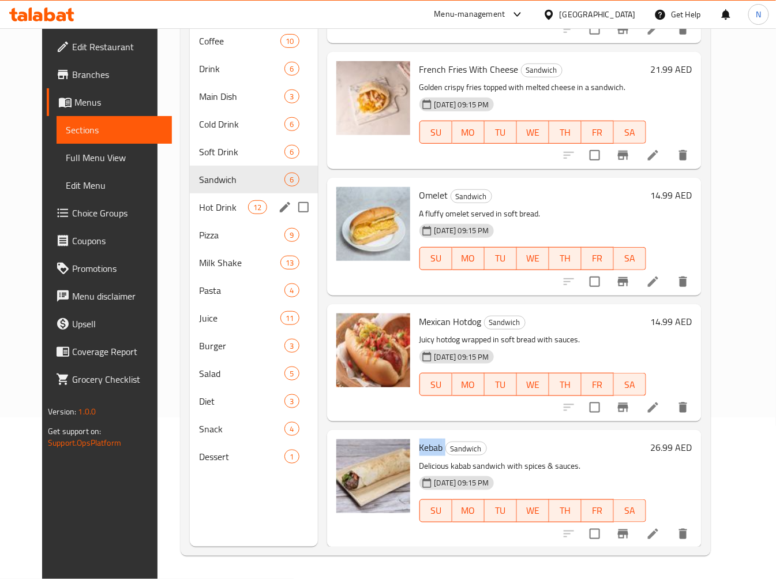
click at [223, 198] on div "Hot Drink 12" at bounding box center [254, 207] width 128 height 28
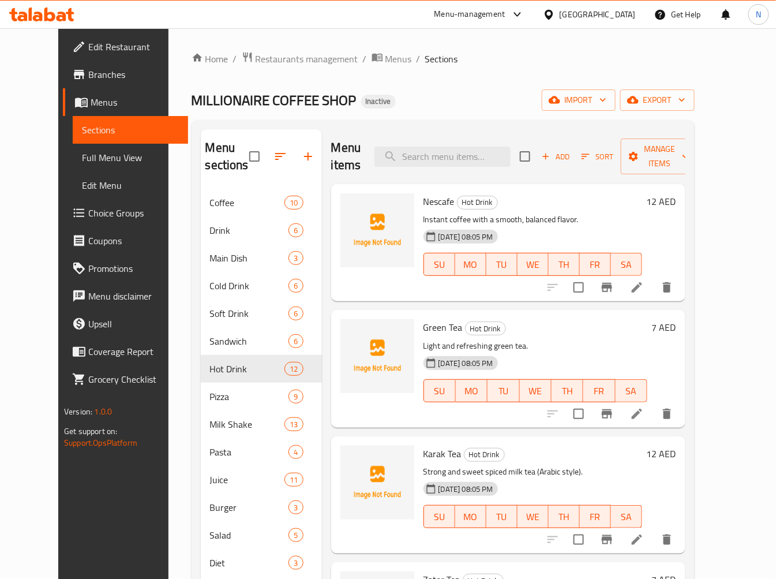
click at [429, 200] on span "Nescafe" at bounding box center [439, 201] width 31 height 17
click at [429, 327] on span "Green Tea" at bounding box center [443, 327] width 39 height 17
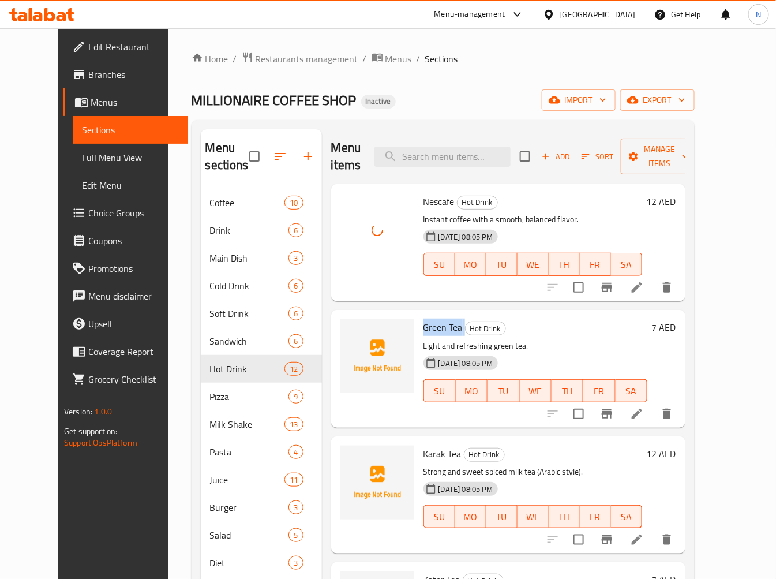
click at [429, 327] on span "Green Tea" at bounding box center [443, 327] width 39 height 17
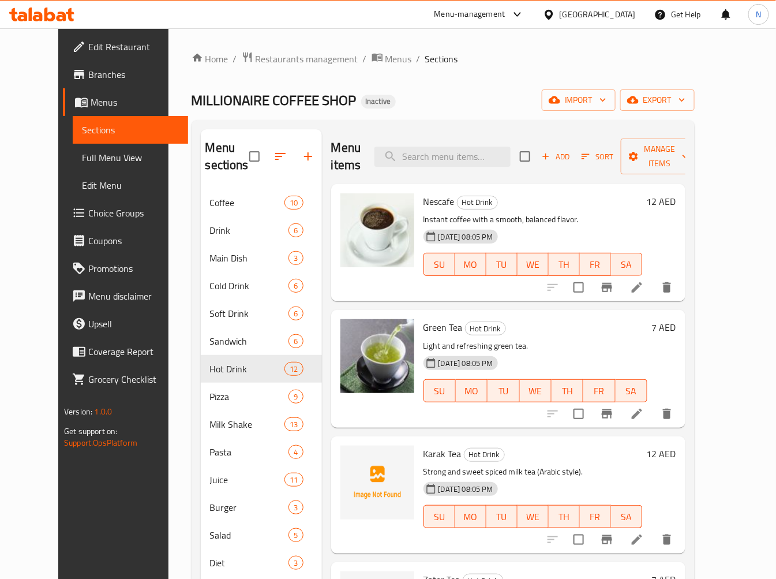
click at [429, 451] on span "Karak Tea" at bounding box center [443, 453] width 38 height 17
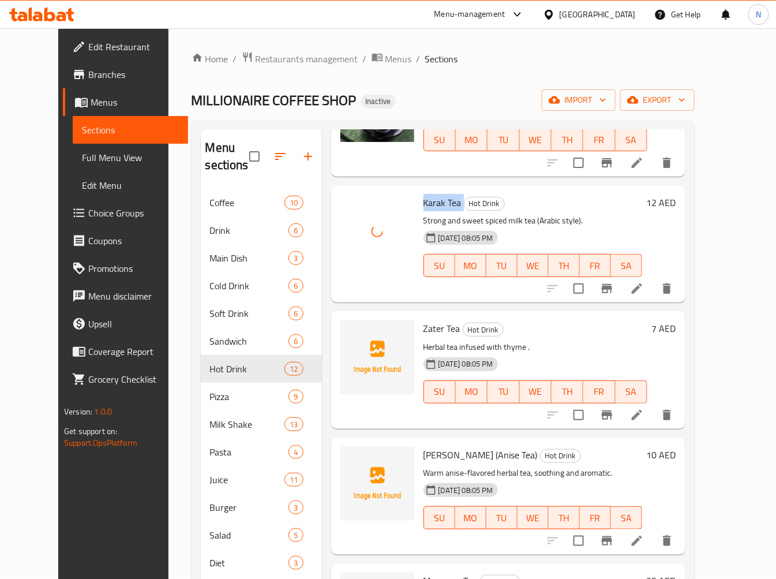
scroll to position [256, 0]
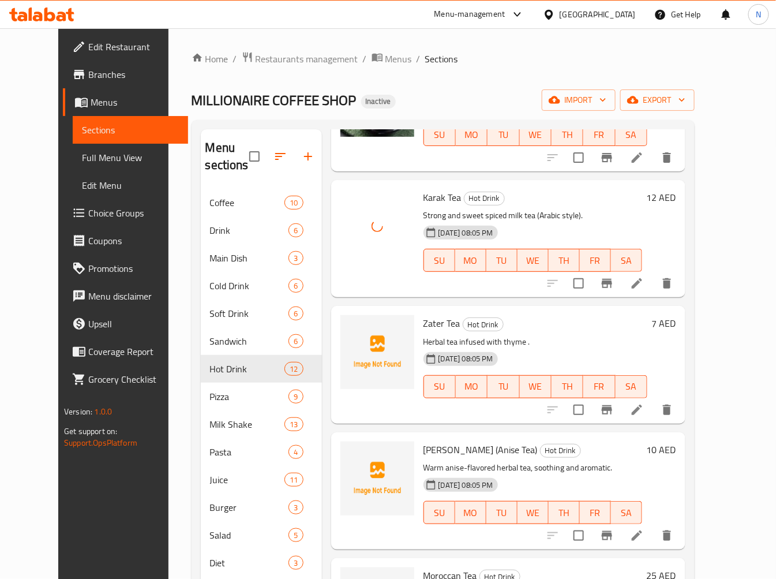
click at [424, 325] on span "Zater Tea" at bounding box center [442, 323] width 37 height 17
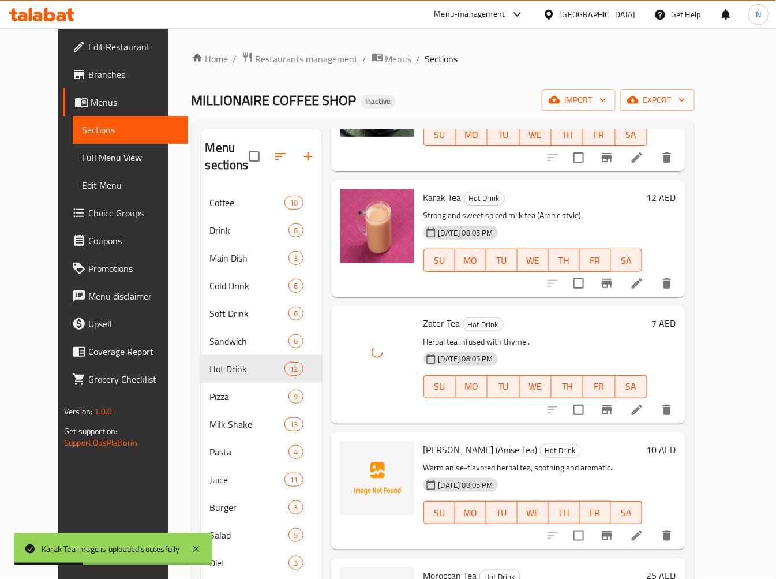
click at [424, 451] on span "[PERSON_NAME] (Anise Tea)" at bounding box center [481, 449] width 114 height 17
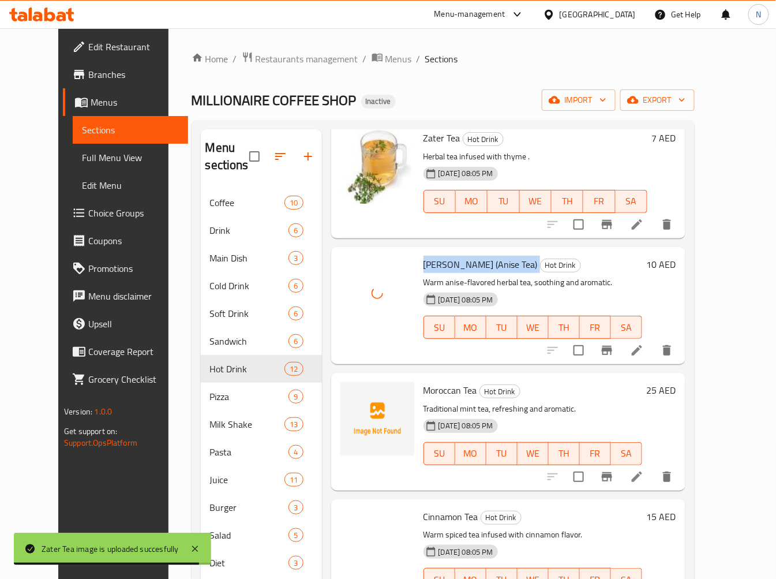
scroll to position [577, 0]
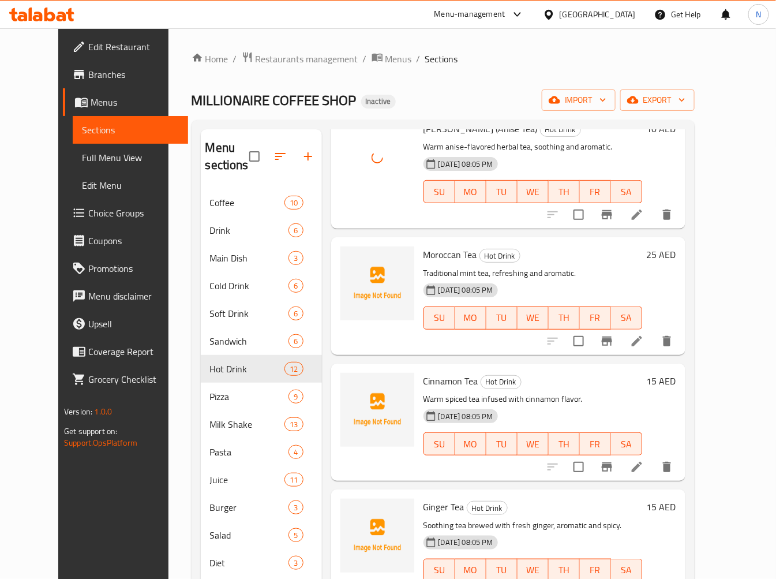
click at [425, 250] on span "Moroccan Tea" at bounding box center [451, 254] width 54 height 17
click at [424, 250] on span "Moroccan Tea" at bounding box center [451, 254] width 54 height 17
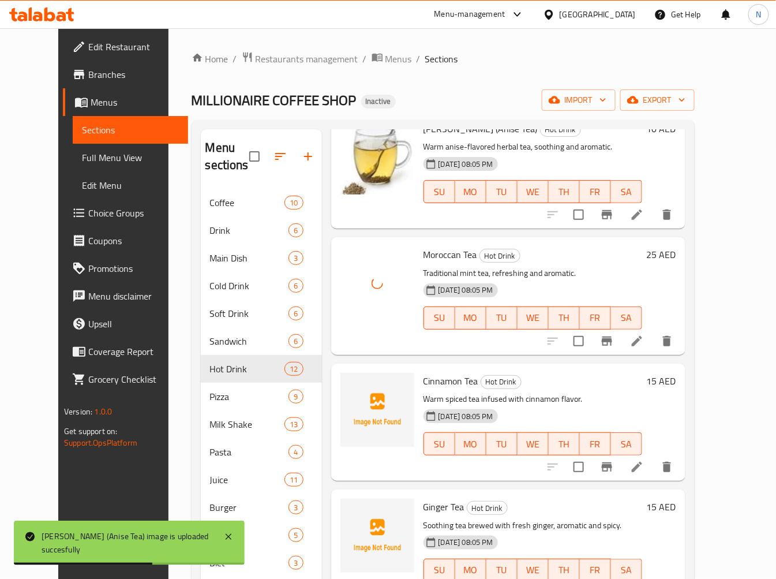
click at [425, 381] on span "Cinnamon Tea" at bounding box center [451, 380] width 55 height 17
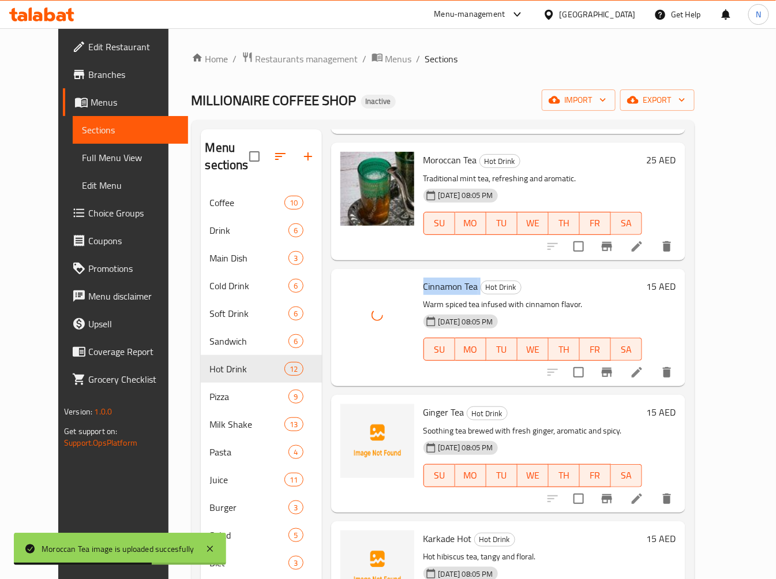
scroll to position [833, 0]
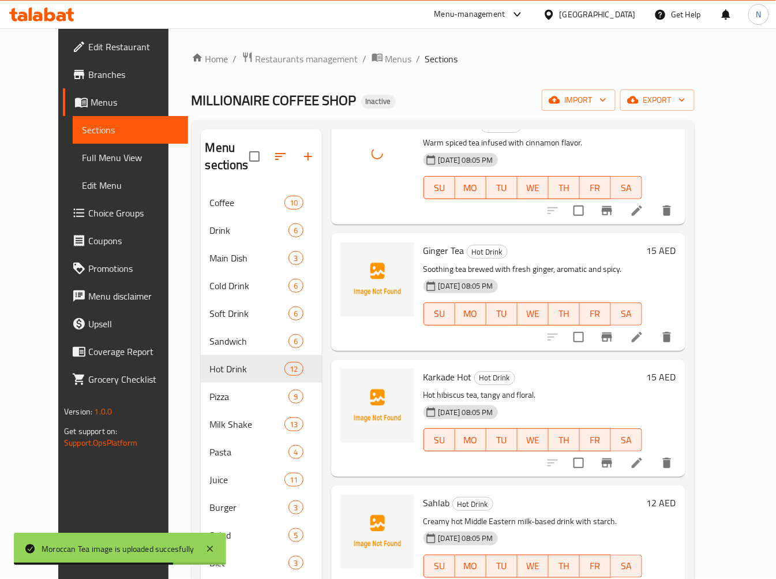
click at [424, 253] on span "Ginger Tea" at bounding box center [444, 250] width 41 height 17
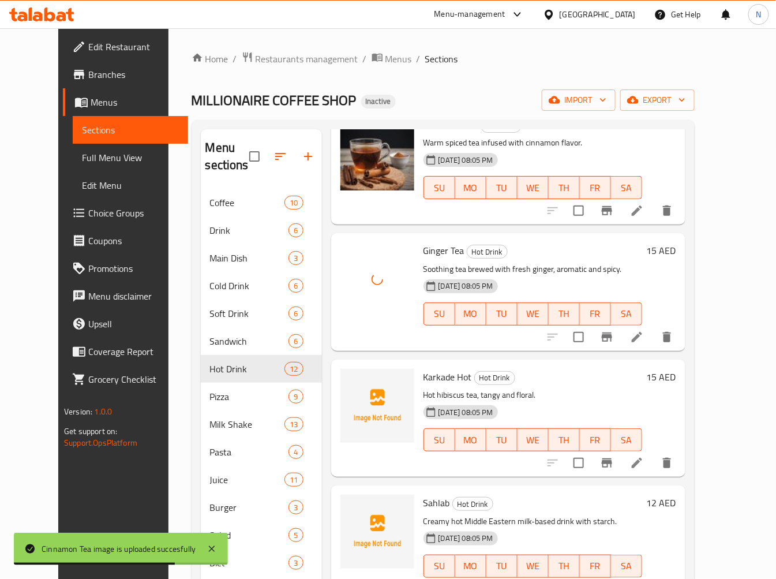
click at [425, 373] on span "Karkade Hot" at bounding box center [448, 376] width 48 height 17
click at [424, 374] on span "Karkade Hot" at bounding box center [448, 376] width 48 height 17
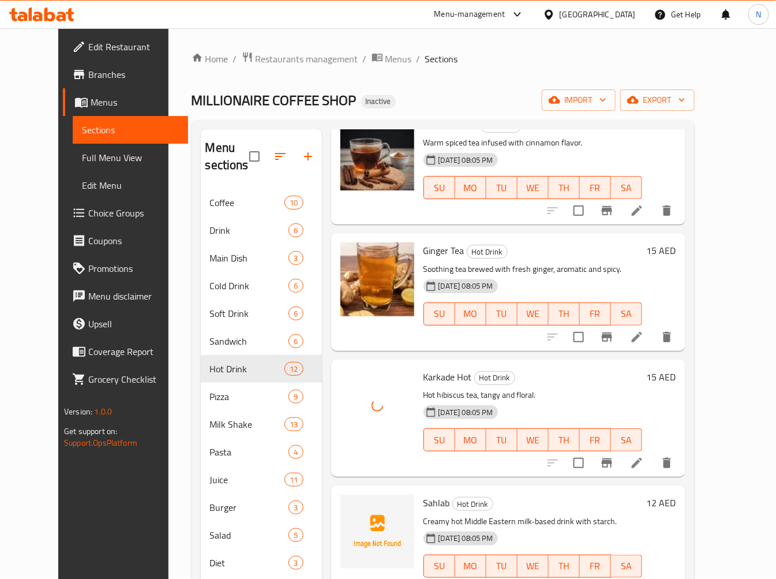
click at [424, 508] on span "Sahlab" at bounding box center [437, 502] width 27 height 17
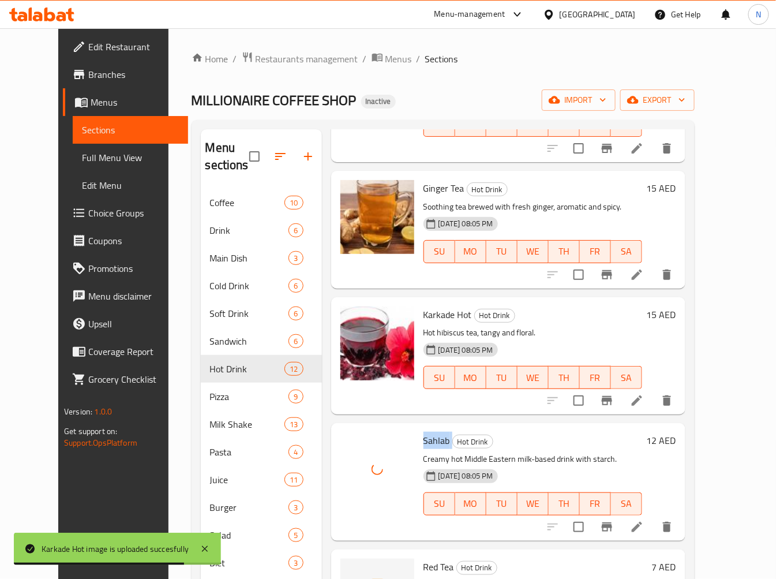
scroll to position [979, 0]
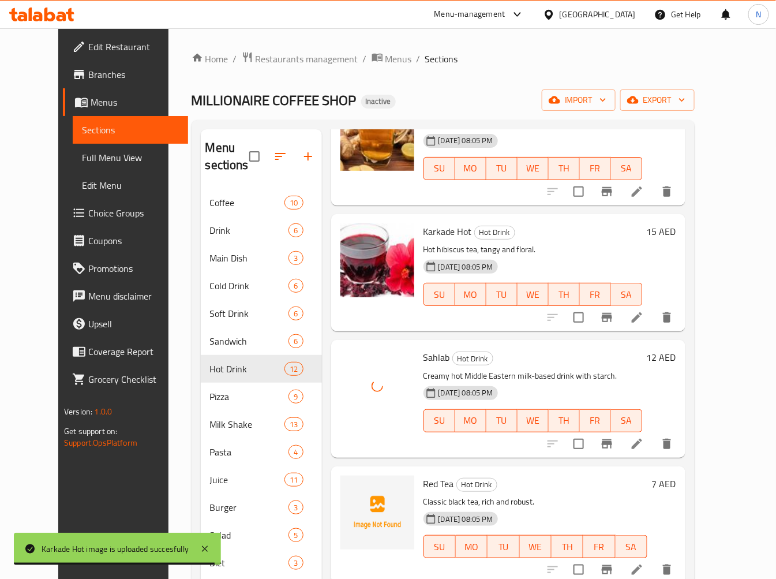
click at [424, 477] on span "Red Tea" at bounding box center [439, 483] width 31 height 17
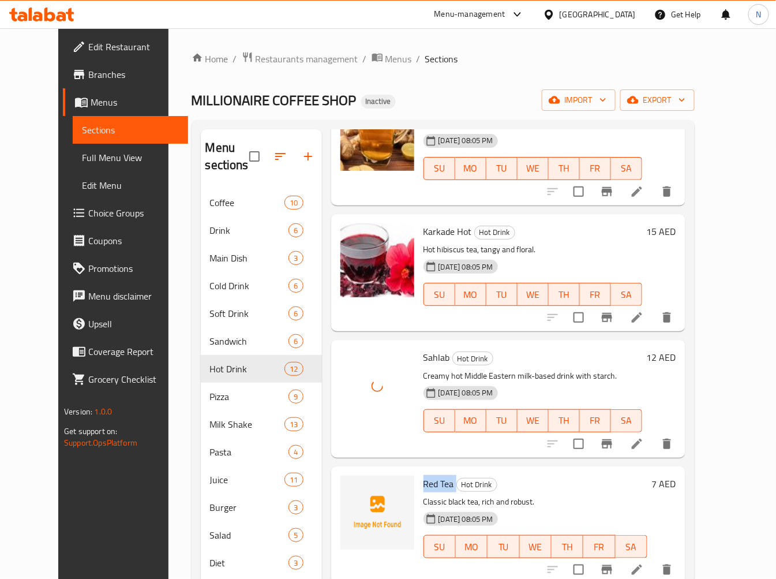
click at [424, 477] on span "Red Tea" at bounding box center [439, 483] width 31 height 17
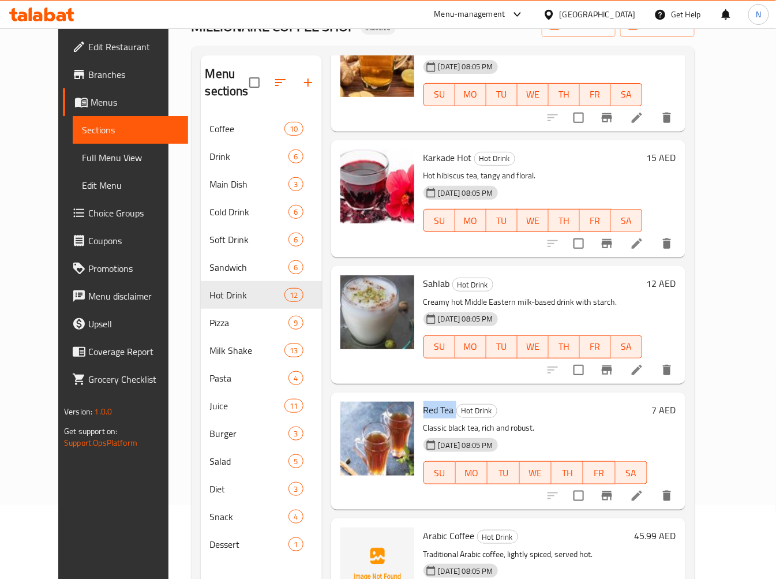
scroll to position [162, 0]
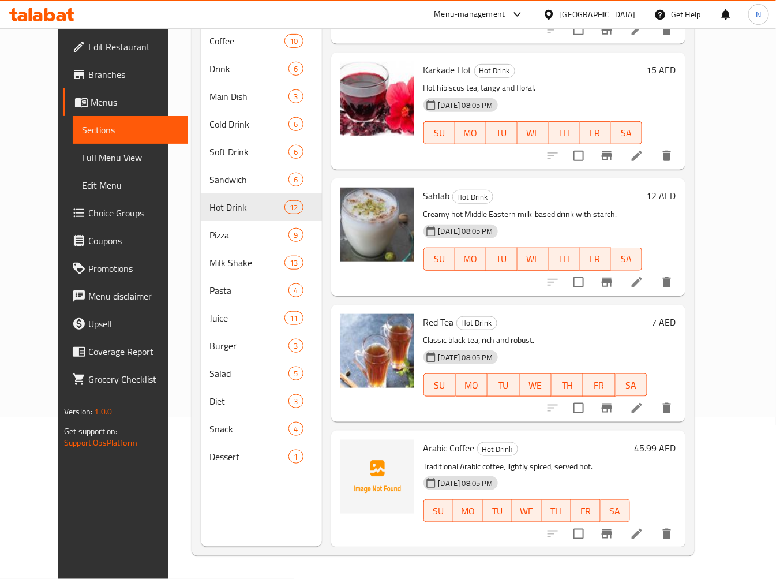
click at [426, 439] on span "Arabic Coffee" at bounding box center [449, 447] width 51 height 17
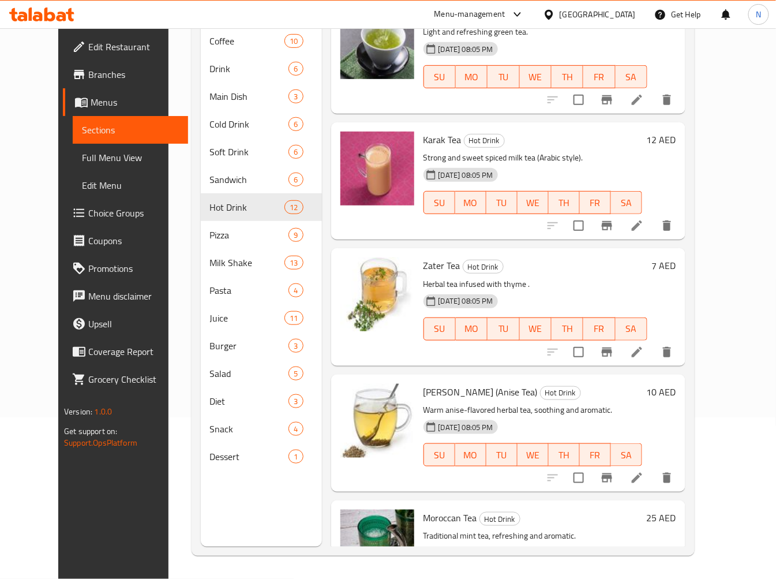
scroll to position [17, 0]
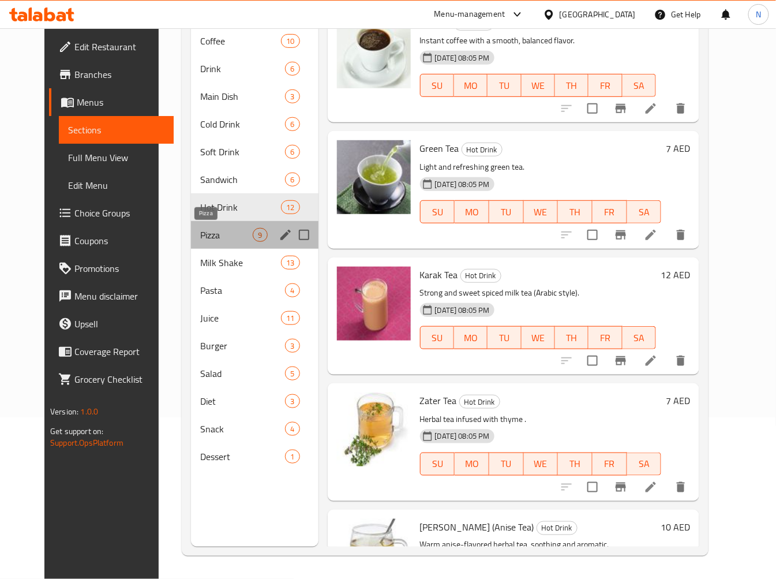
click at [230, 231] on span "Pizza" at bounding box center [226, 235] width 53 height 14
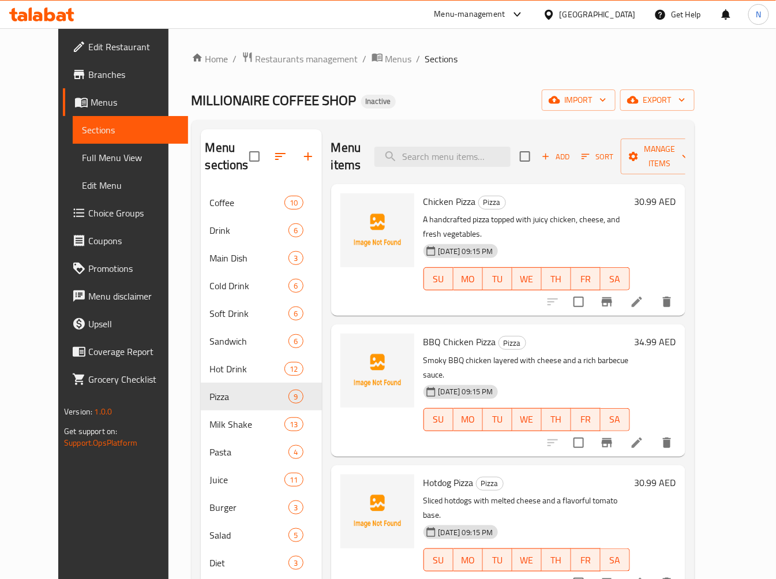
click at [424, 201] on span "Chicken Pizza" at bounding box center [450, 201] width 53 height 17
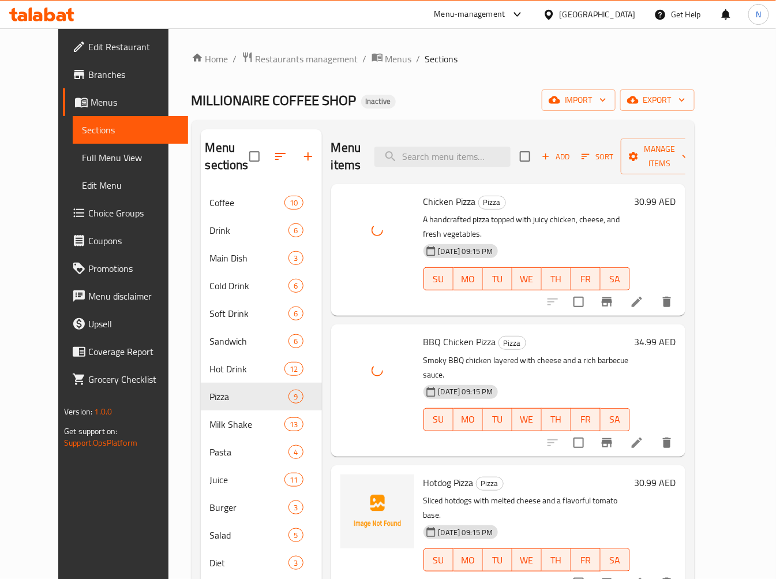
click at [433, 474] on span "Hotdog Pizza" at bounding box center [449, 482] width 50 height 17
drag, startPoint x: 433, startPoint y: 451, endPoint x: 209, endPoint y: 286, distance: 277.4
click at [433, 474] on span "Hotdog Pizza" at bounding box center [449, 482] width 50 height 17
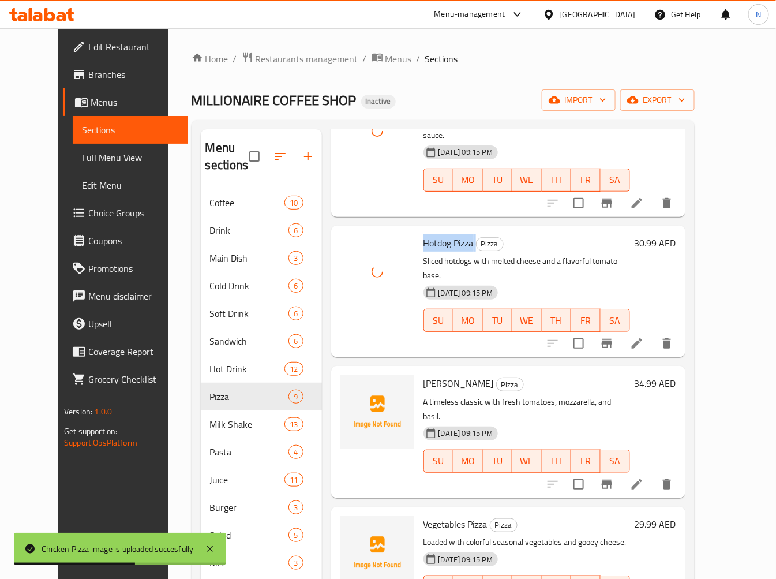
scroll to position [256, 0]
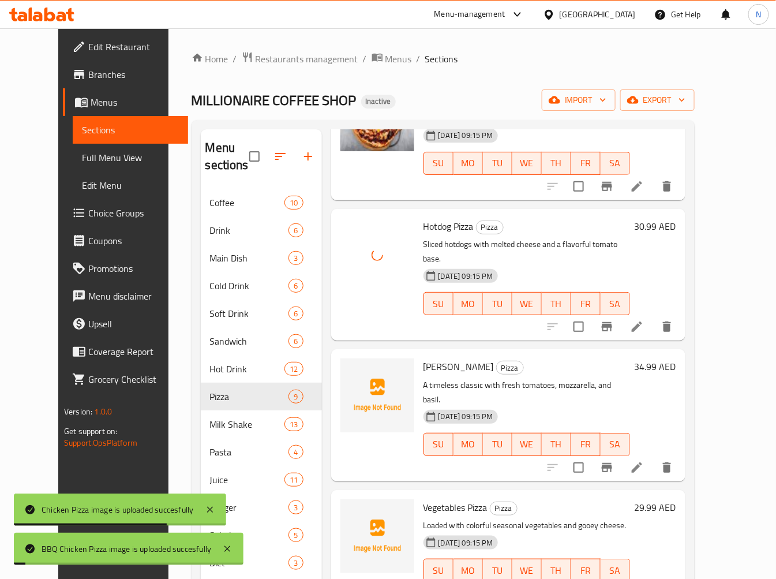
click at [426, 378] on p "A timeless classic with fresh tomatoes, mozzarella, and basil." at bounding box center [527, 392] width 207 height 29
click at [418, 317] on div at bounding box center [418, 317] width 0 height 0
click at [469, 358] on span "[PERSON_NAME]" at bounding box center [459, 366] width 70 height 17
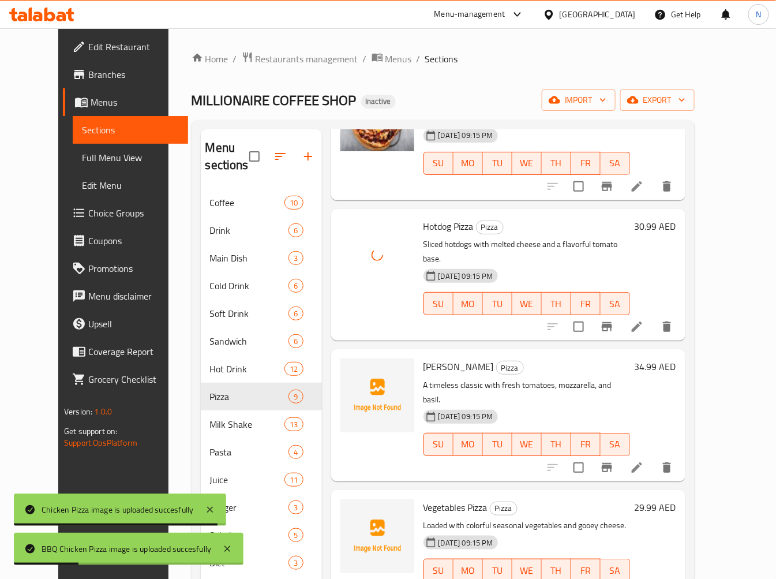
click at [469, 579] on div at bounding box center [388, 579] width 776 height 0
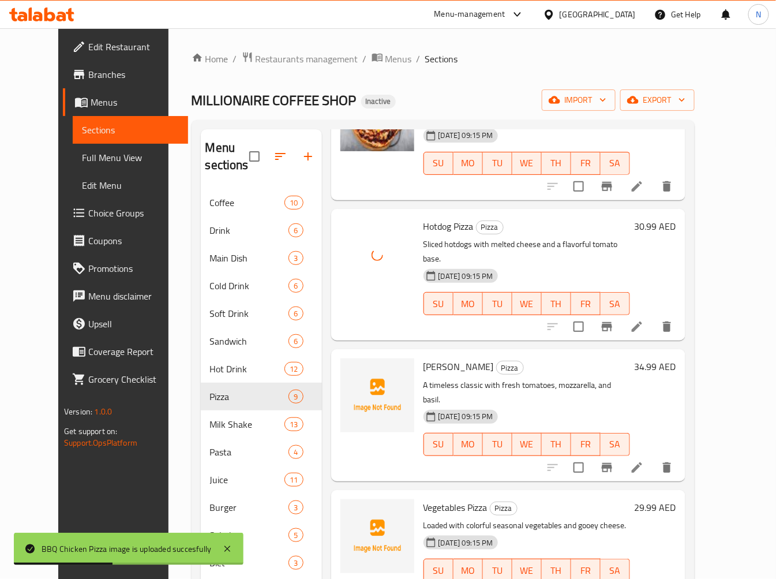
click at [436, 378] on p "A timeless classic with fresh tomatoes, mozzarella, and basil." at bounding box center [527, 392] width 207 height 29
click at [432, 358] on span "[PERSON_NAME]" at bounding box center [459, 366] width 70 height 17
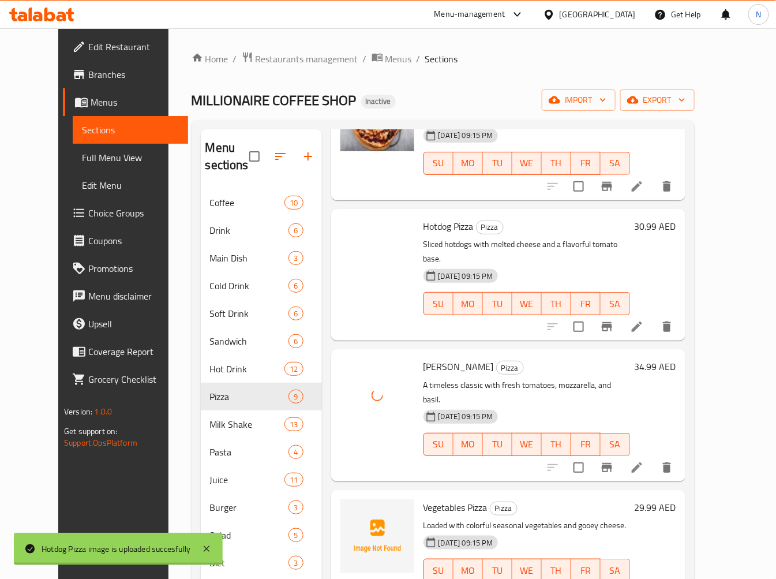
click at [429, 499] on span "Vegetables Pizza" at bounding box center [456, 507] width 64 height 17
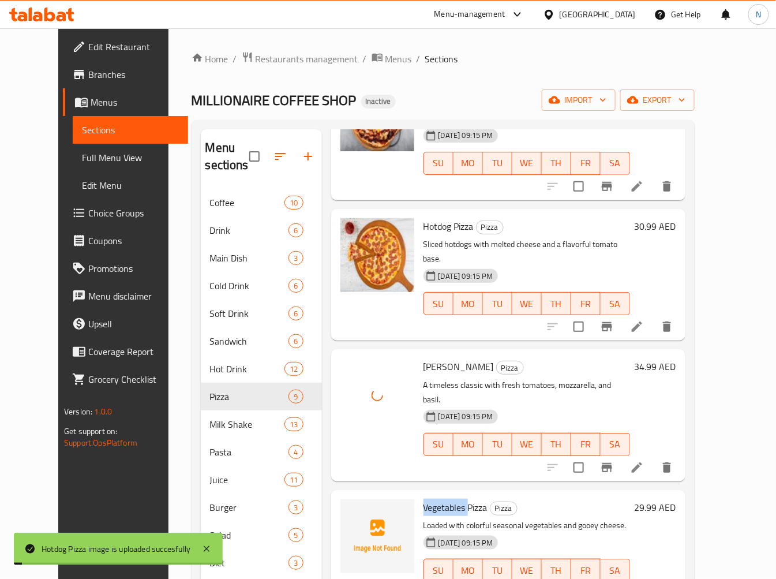
click at [429, 499] on span "Vegetables Pizza" at bounding box center [456, 507] width 64 height 17
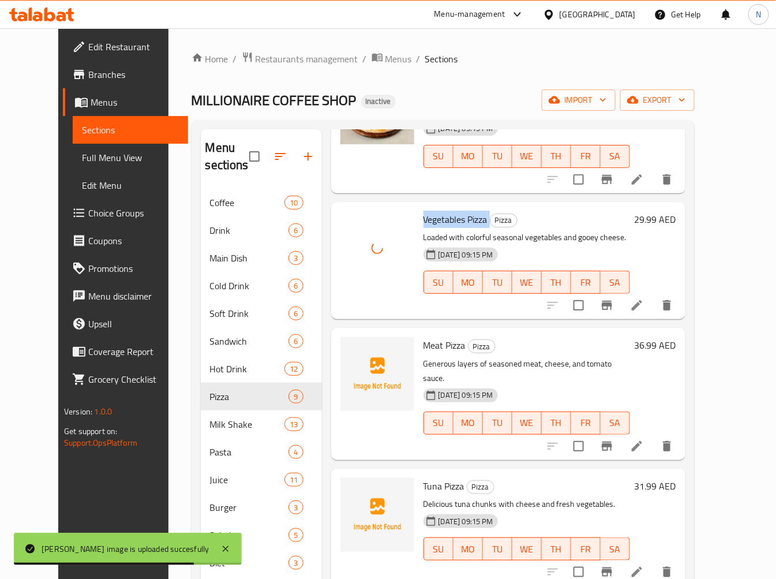
scroll to position [601, 0]
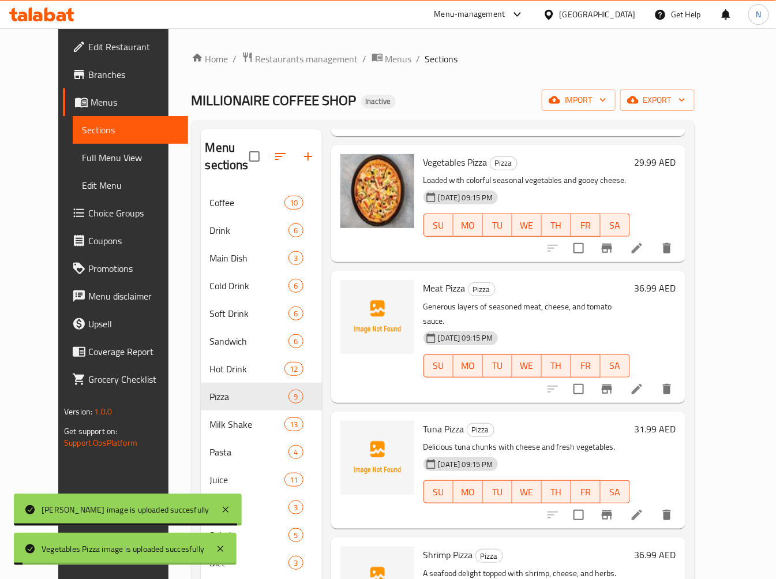
click at [425, 279] on span "Meat Pizza" at bounding box center [445, 287] width 42 height 17
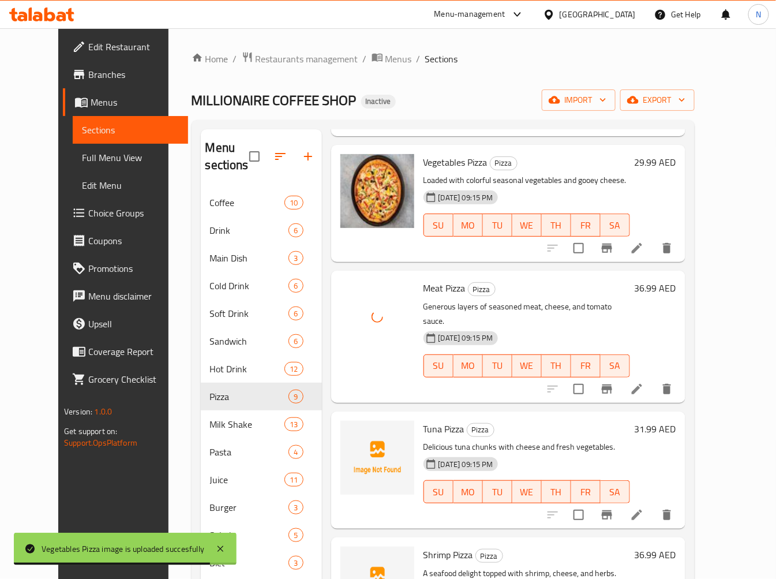
click at [433, 420] on span "Tuna Pizza" at bounding box center [444, 428] width 41 height 17
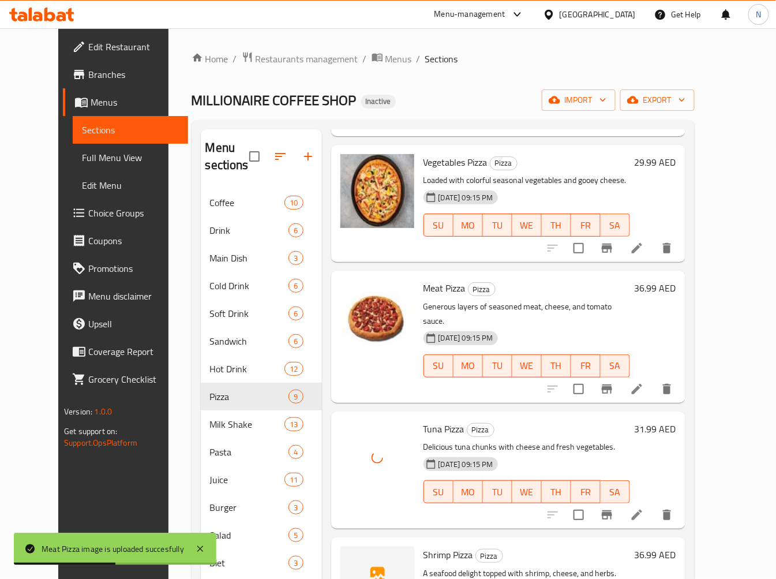
click at [436, 546] on span "Shrimp Pizza" at bounding box center [449, 554] width 50 height 17
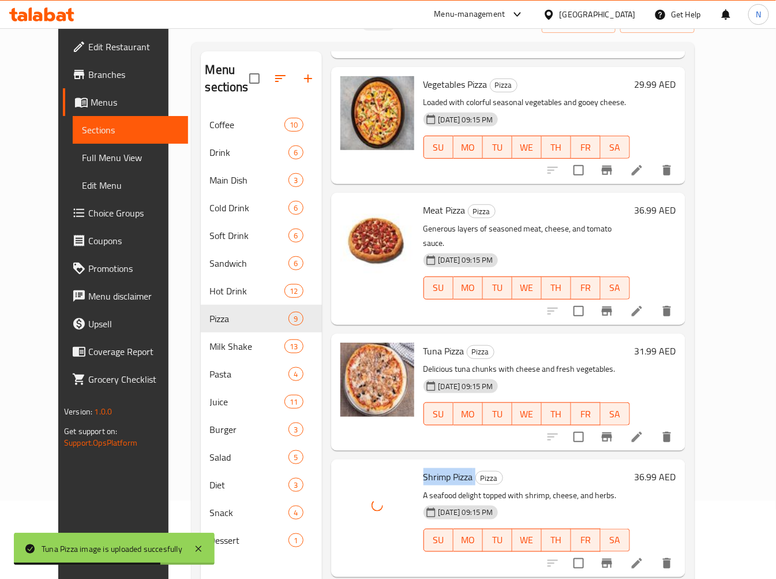
scroll to position [162, 0]
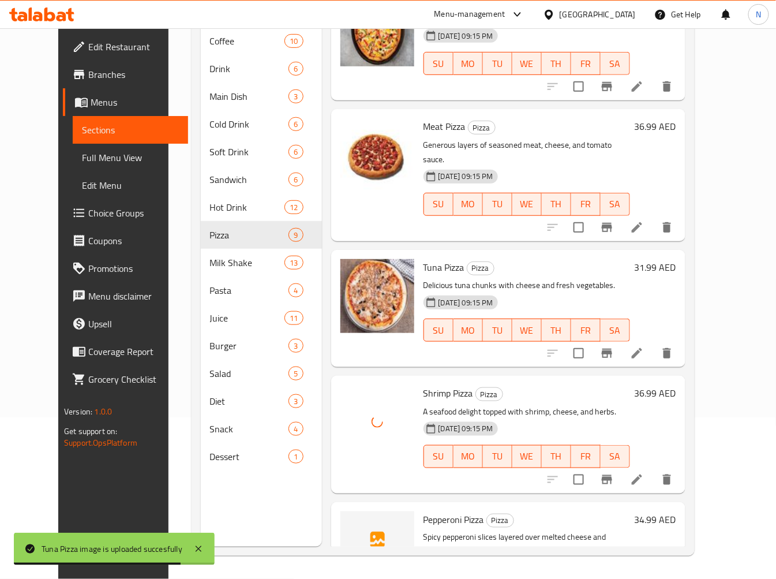
click at [427, 511] on span "Pepperoni Pizza" at bounding box center [454, 519] width 61 height 17
click at [428, 511] on span "Pepperoni Pizza" at bounding box center [454, 519] width 61 height 17
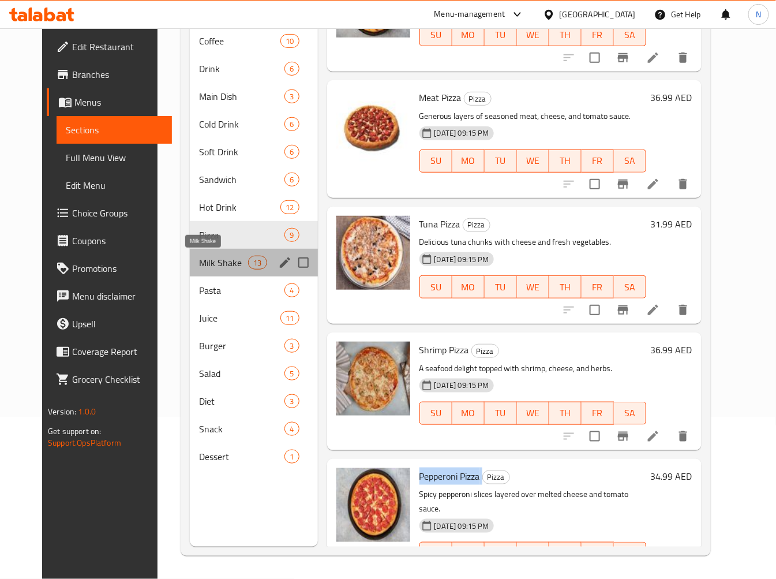
click at [220, 258] on span "Milk Shake" at bounding box center [223, 263] width 49 height 14
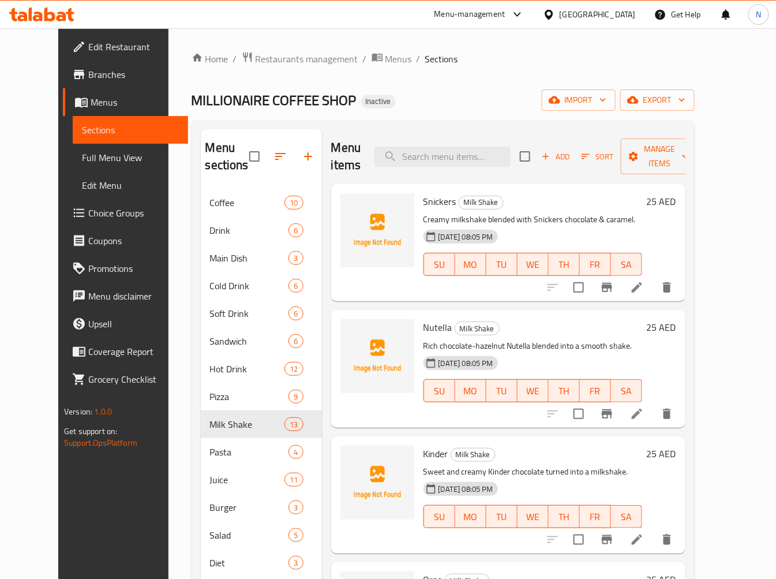
click at [425, 203] on span "Snickers" at bounding box center [440, 201] width 33 height 17
click at [427, 325] on span "Nutella" at bounding box center [438, 327] width 29 height 17
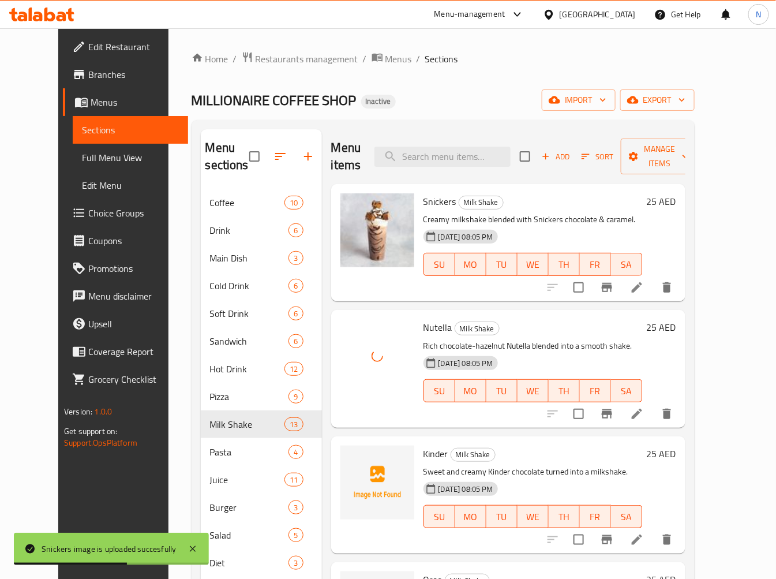
click at [424, 451] on span "Kinder" at bounding box center [436, 453] width 25 height 17
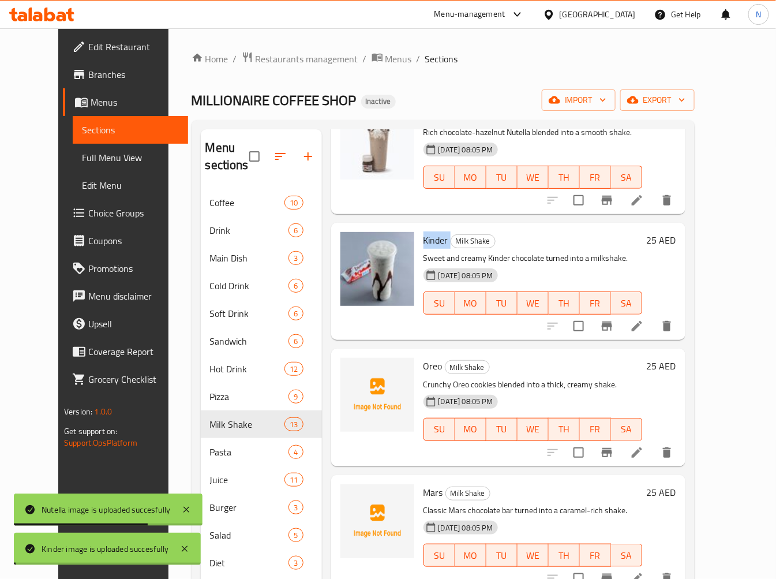
scroll to position [256, 0]
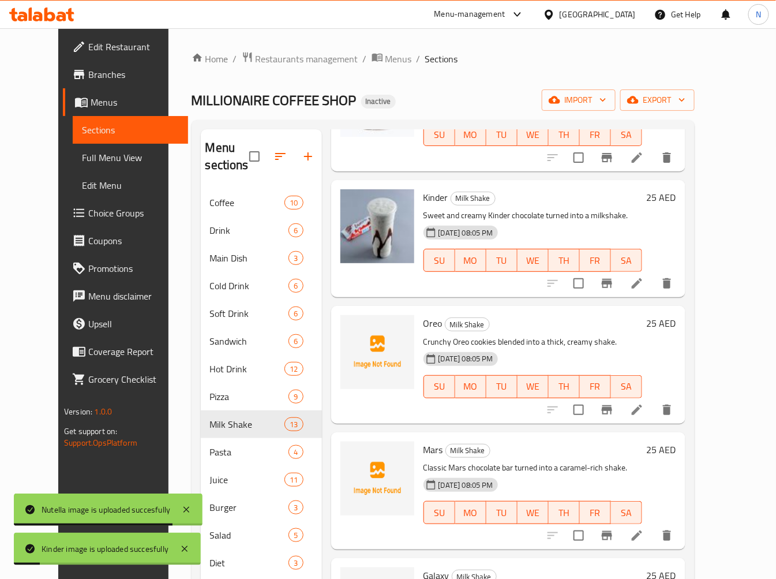
click at [424, 321] on span "Oreo" at bounding box center [433, 323] width 19 height 17
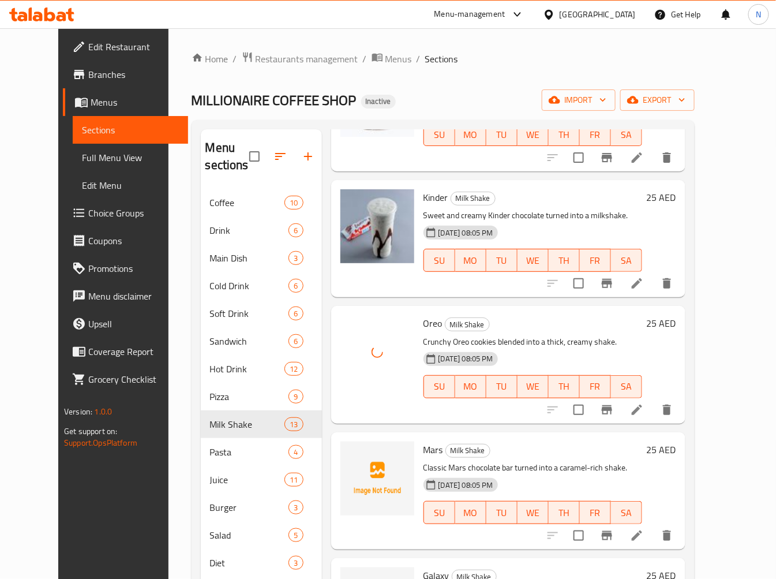
click at [424, 447] on span "Mars" at bounding box center [434, 449] width 20 height 17
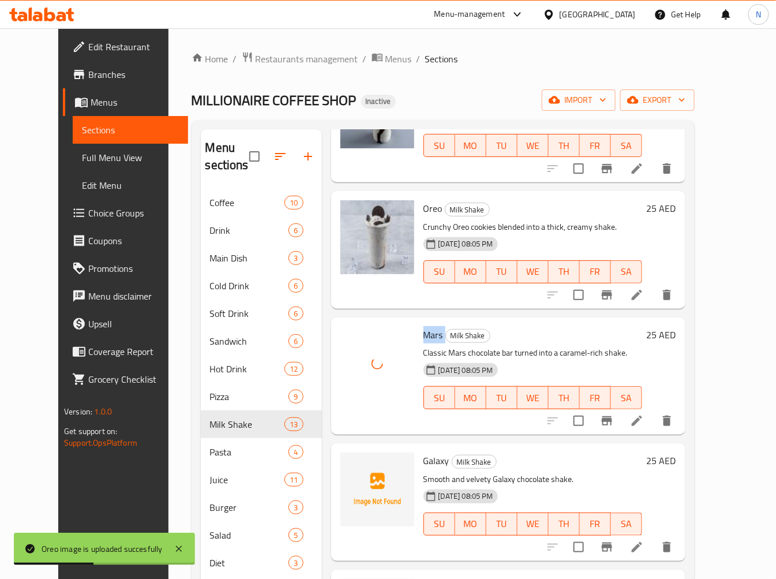
scroll to position [577, 0]
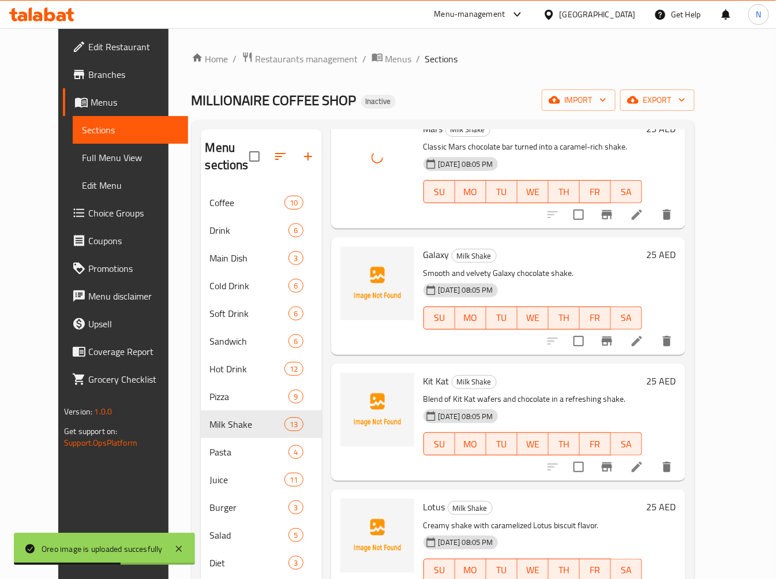
click at [422, 244] on div "Galaxy Milk Shake Smooth and velvety Galaxy chocolate shake. [DATE] 08:05 PM SU…" at bounding box center [533, 296] width 228 height 108
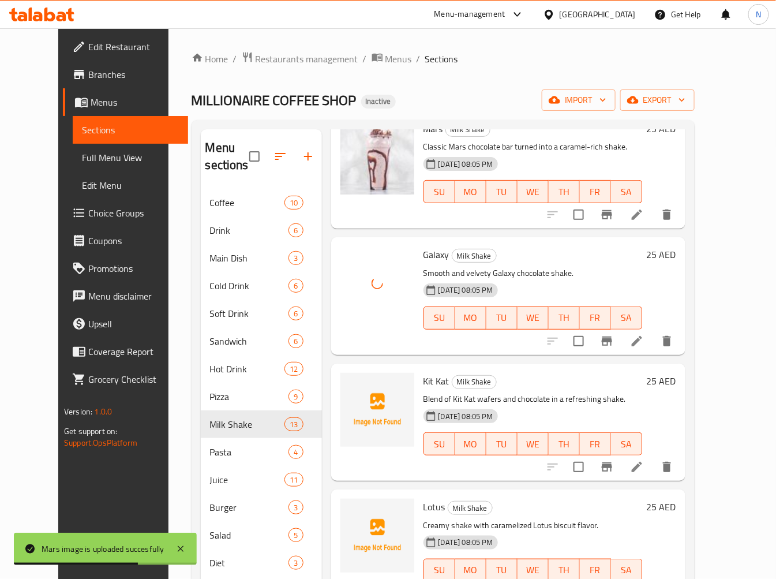
click at [424, 383] on span "Kit Kat" at bounding box center [437, 380] width 26 height 17
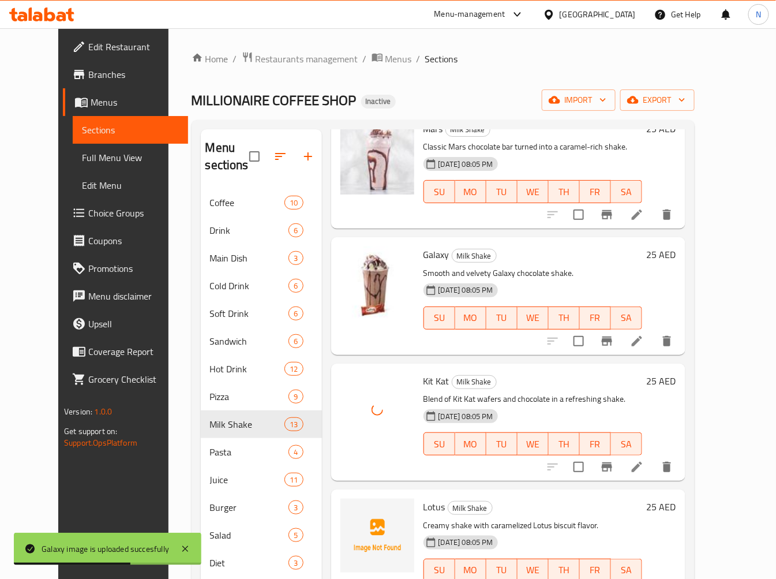
click at [424, 510] on span "Lotus" at bounding box center [435, 506] width 22 height 17
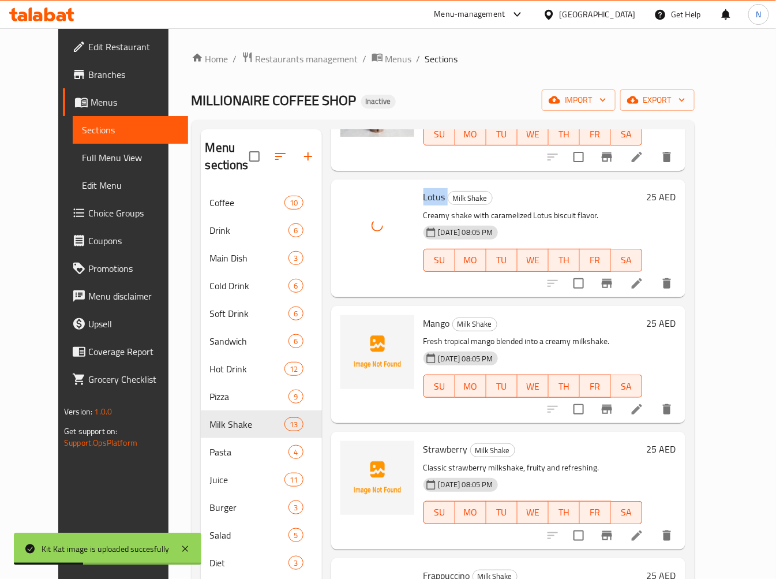
scroll to position [897, 0]
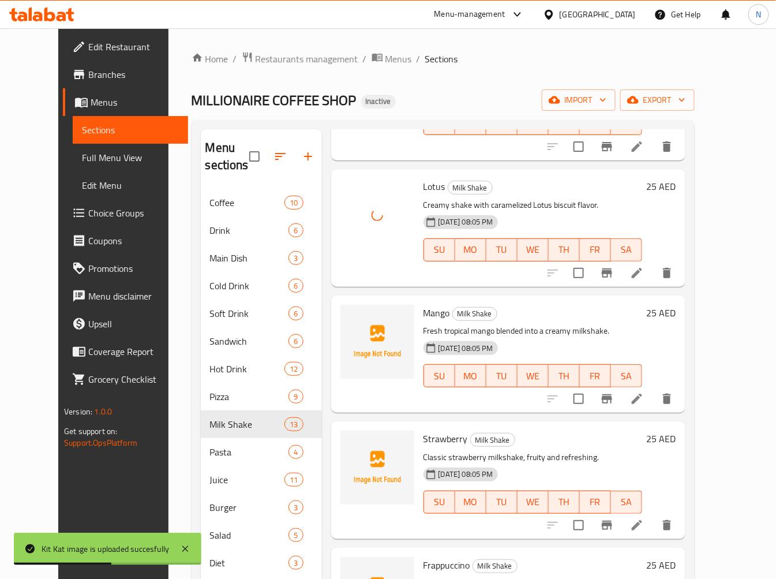
click at [419, 316] on div "Mango Milk Shake Fresh tropical mango blended into a creamy milkshake. [DATE] 0…" at bounding box center [533, 354] width 228 height 108
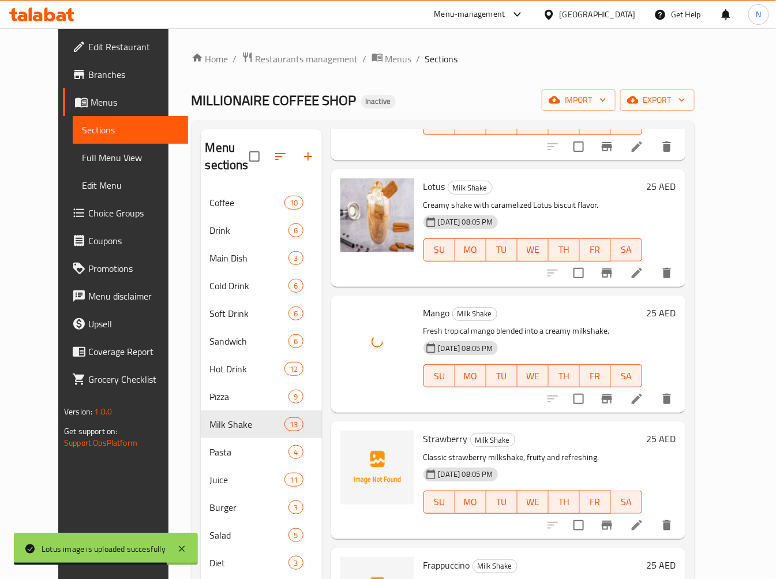
click at [425, 441] on span "Strawberry" at bounding box center [446, 438] width 44 height 17
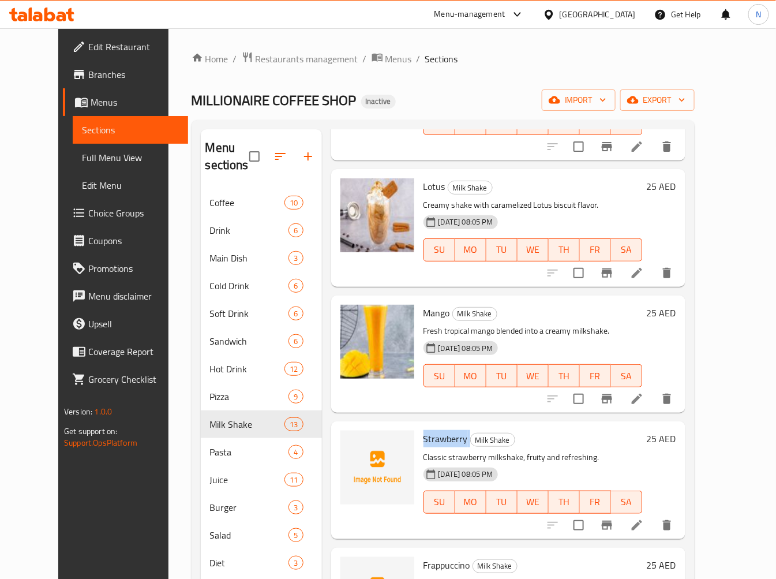
click at [440, 440] on span "Strawberry" at bounding box center [446, 438] width 44 height 17
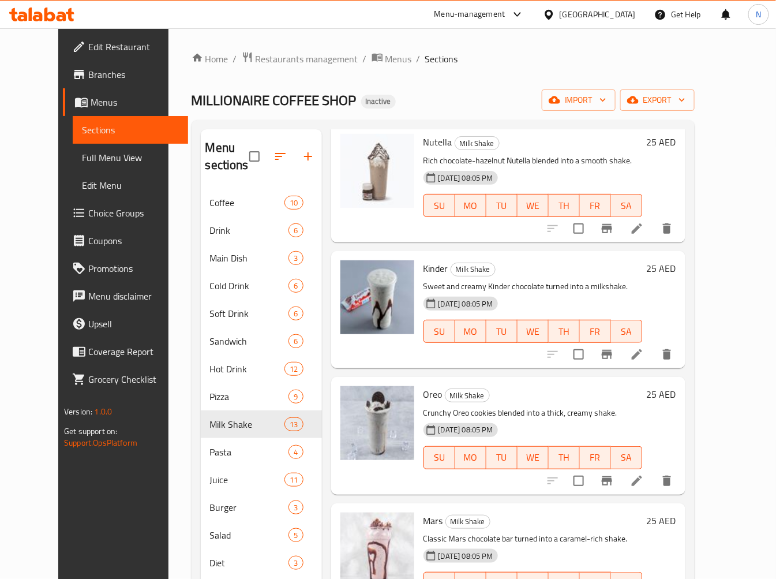
scroll to position [0, 0]
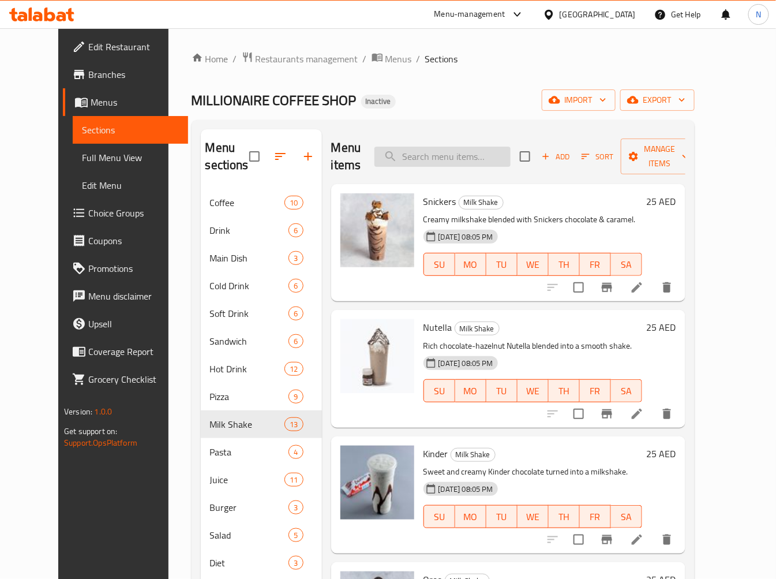
click at [482, 157] on input "search" at bounding box center [443, 157] width 136 height 20
paste input "Strawberry"
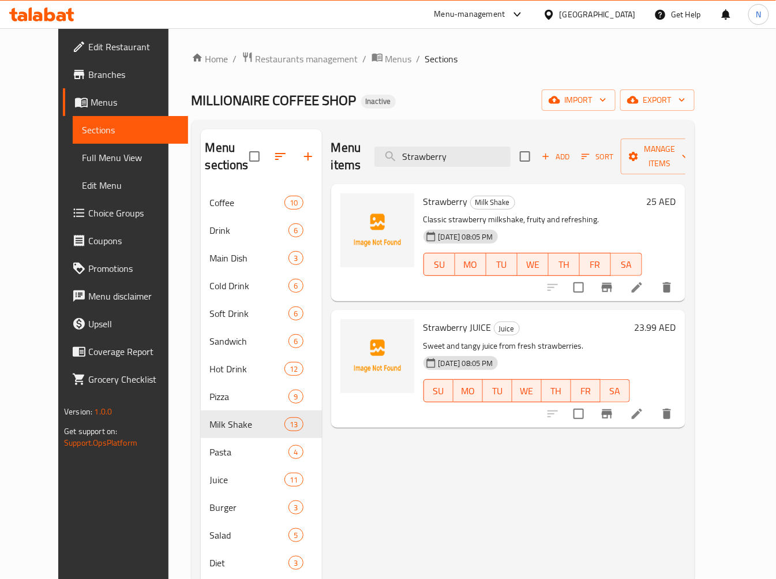
type input "Strawberry"
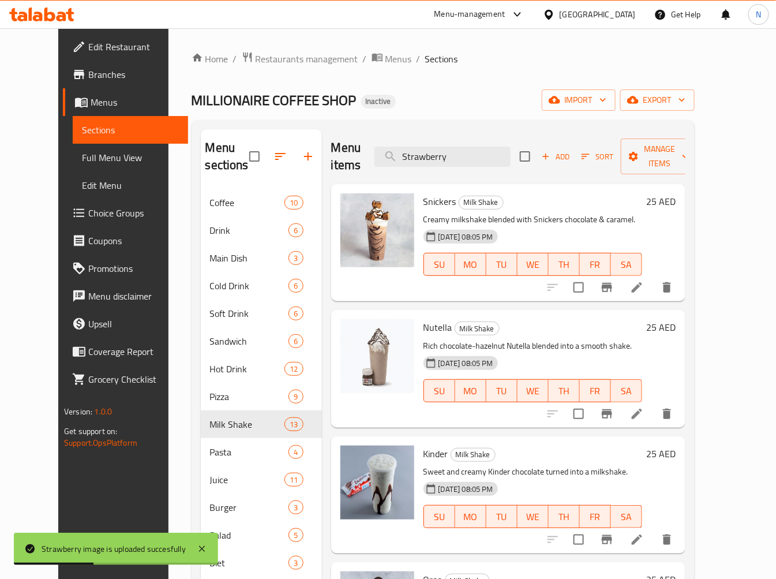
drag, startPoint x: 506, startPoint y: 156, endPoint x: 349, endPoint y: 167, distance: 156.8
click at [350, 169] on div "Menu items Strawberry Add Sort Manage items" at bounding box center [508, 156] width 354 height 55
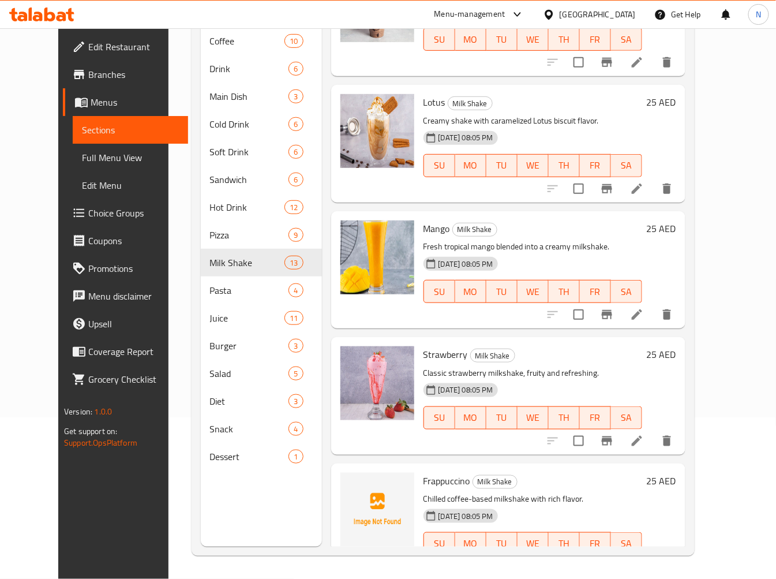
scroll to position [1105, 0]
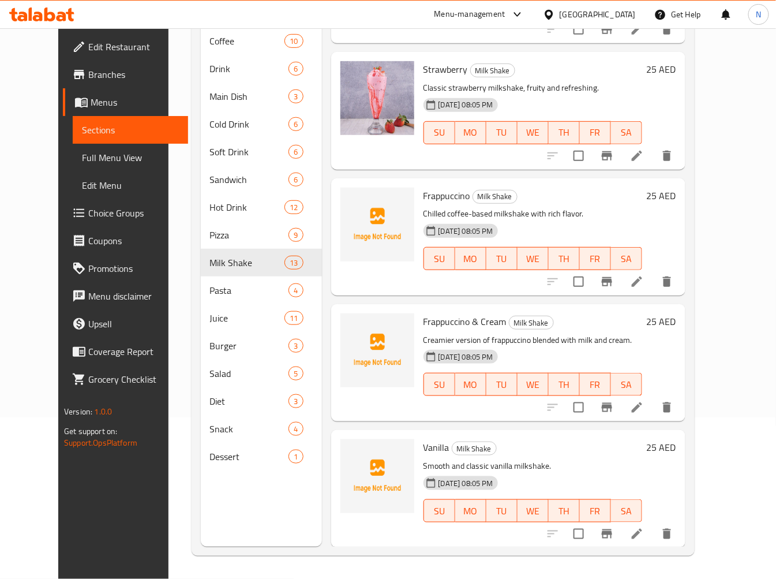
click at [436, 199] on span "Frappuccino" at bounding box center [447, 195] width 47 height 17
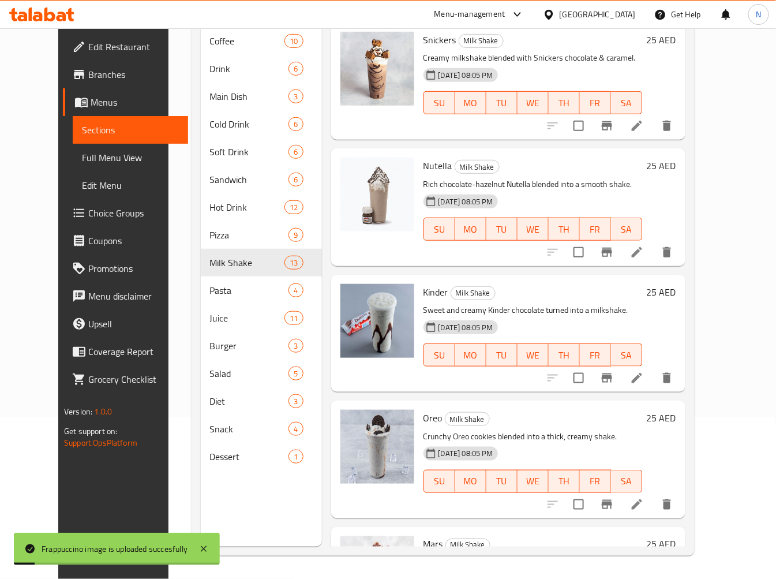
scroll to position [0, 0]
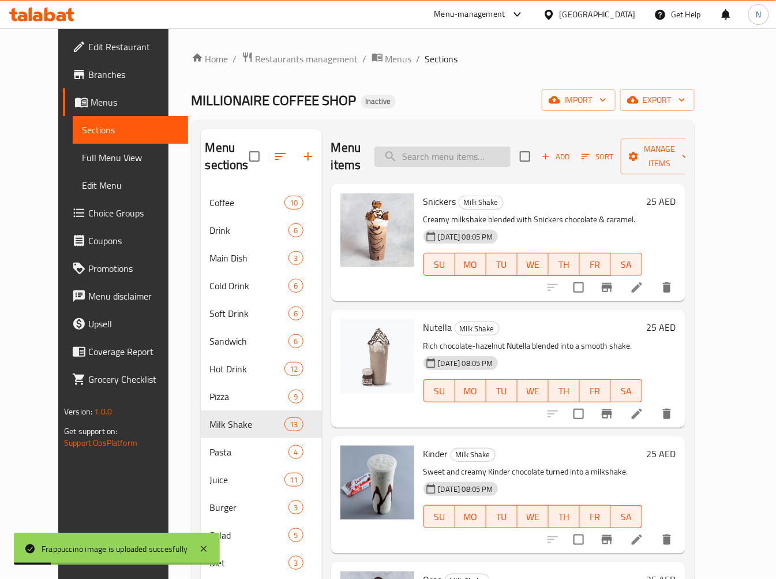
click at [470, 154] on input "search" at bounding box center [443, 157] width 136 height 20
paste input "Frappuccino"
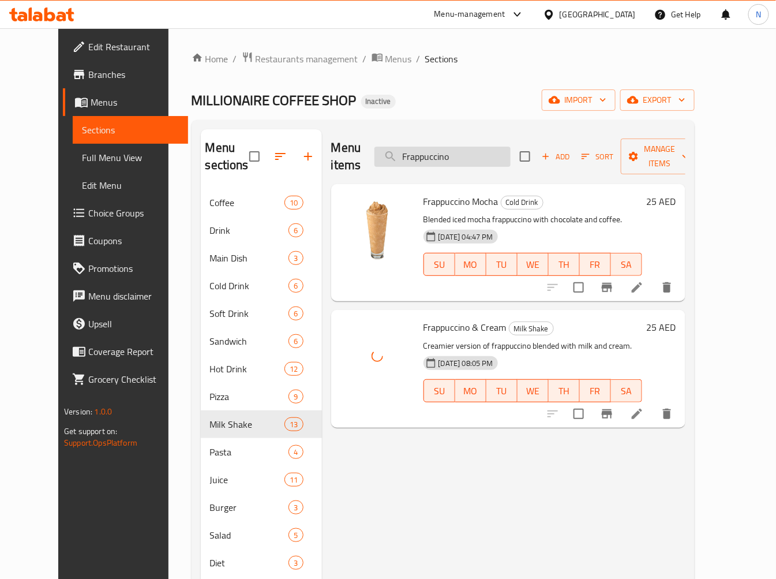
click at [480, 147] on input "Frappuccino" at bounding box center [443, 157] width 136 height 20
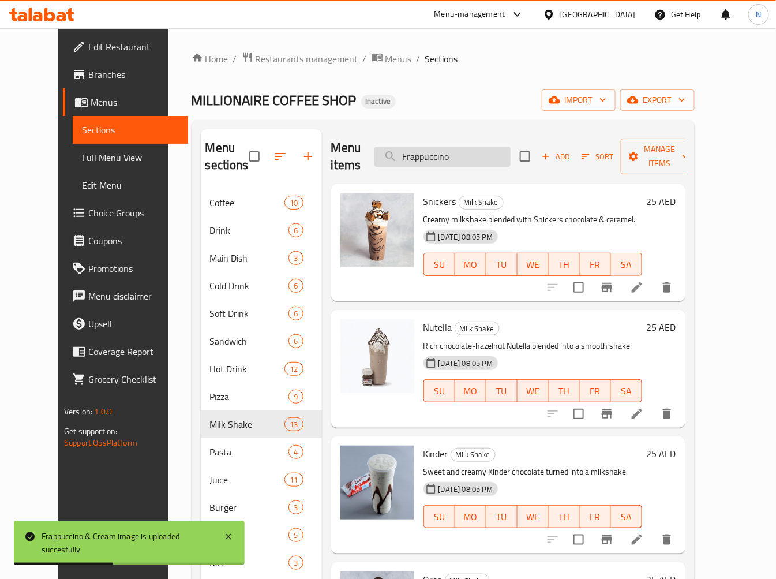
type input "Frappuccino"
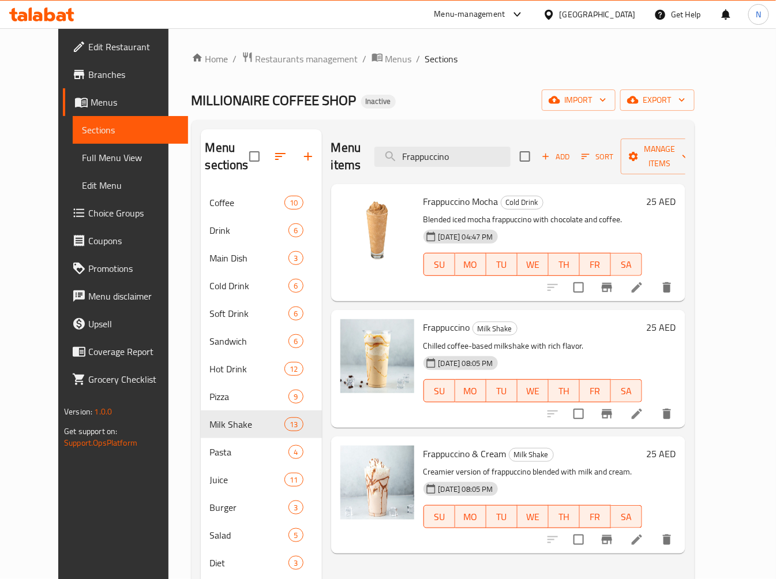
drag, startPoint x: 474, startPoint y: 147, endPoint x: 234, endPoint y: 164, distance: 241.2
click at [238, 168] on div "Menu sections Coffee 10 Drink 6 Main Dish 3 Cold Drink 6 Soft Drink 6 Sandwich …" at bounding box center [443, 418] width 485 height 579
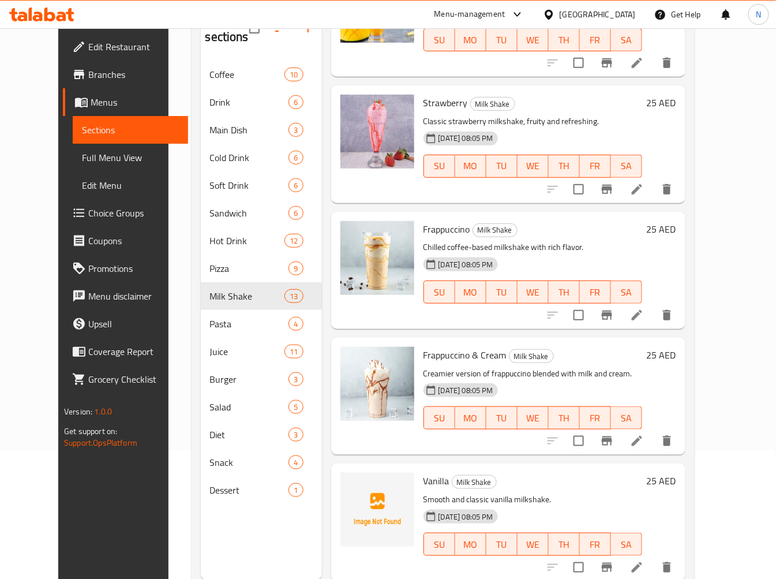
scroll to position [162, 0]
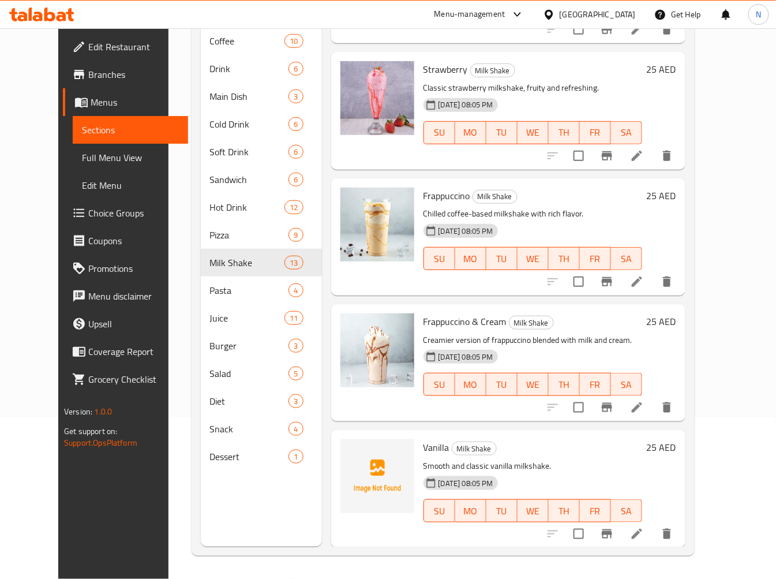
click at [424, 443] on span "Vanilla" at bounding box center [437, 447] width 26 height 17
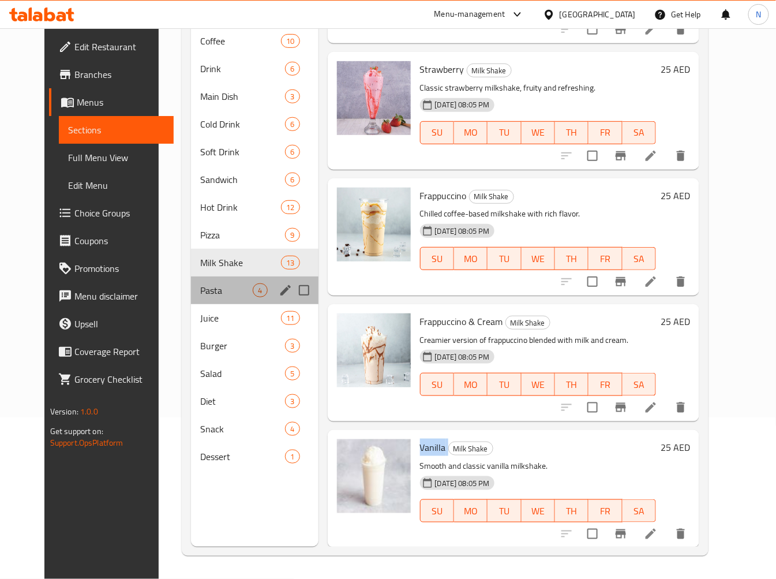
click at [191, 280] on div "Pasta 4" at bounding box center [254, 290] width 127 height 28
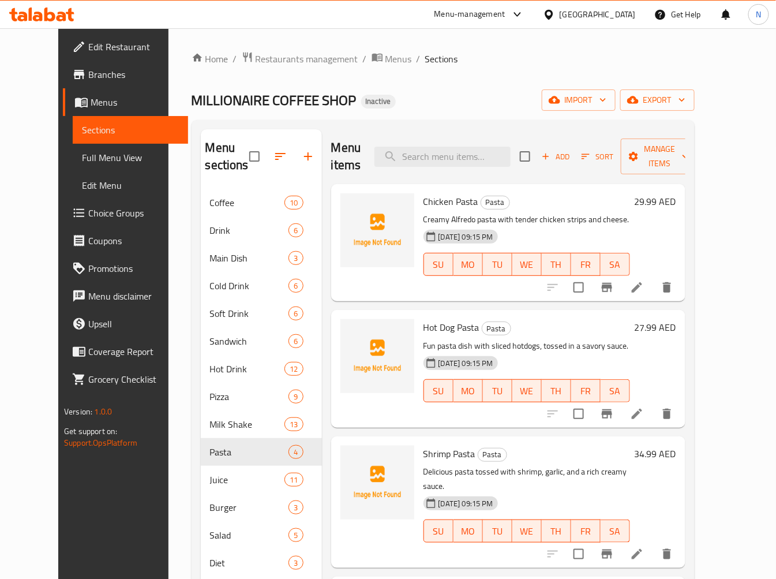
click at [433, 193] on span "Chicken Pasta" at bounding box center [451, 201] width 55 height 17
click at [446, 319] on span "Hot Dog Pasta" at bounding box center [452, 327] width 56 height 17
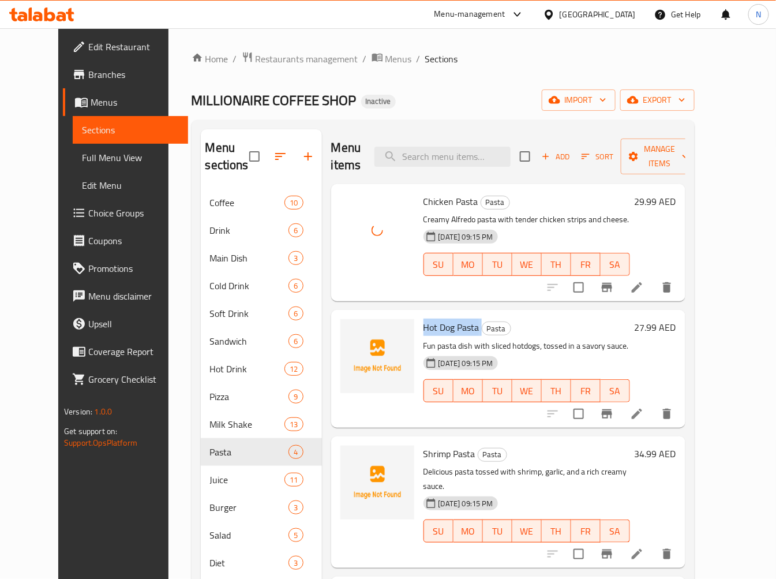
drag, startPoint x: 446, startPoint y: 310, endPoint x: 270, endPoint y: 227, distance: 194.1
click at [445, 319] on span "Hot Dog Pasta" at bounding box center [452, 327] width 56 height 17
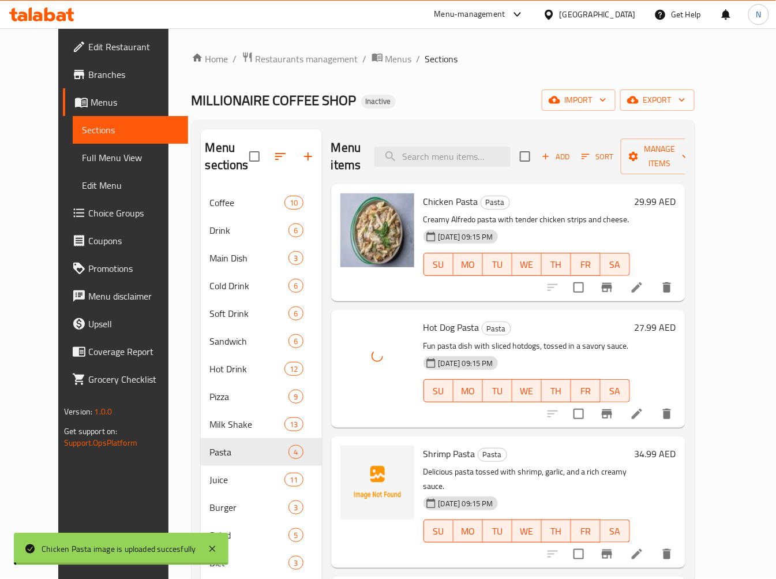
click at [424, 445] on span "Shrimp Pasta" at bounding box center [450, 453] width 52 height 17
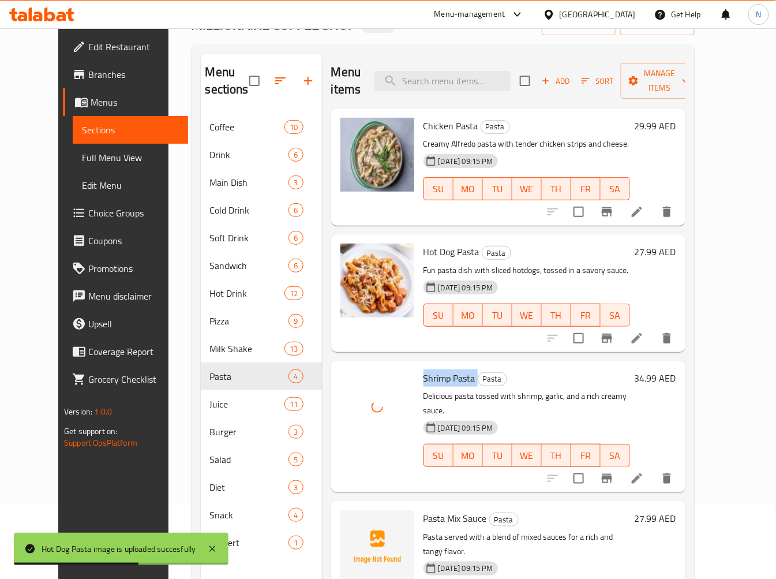
scroll to position [162, 0]
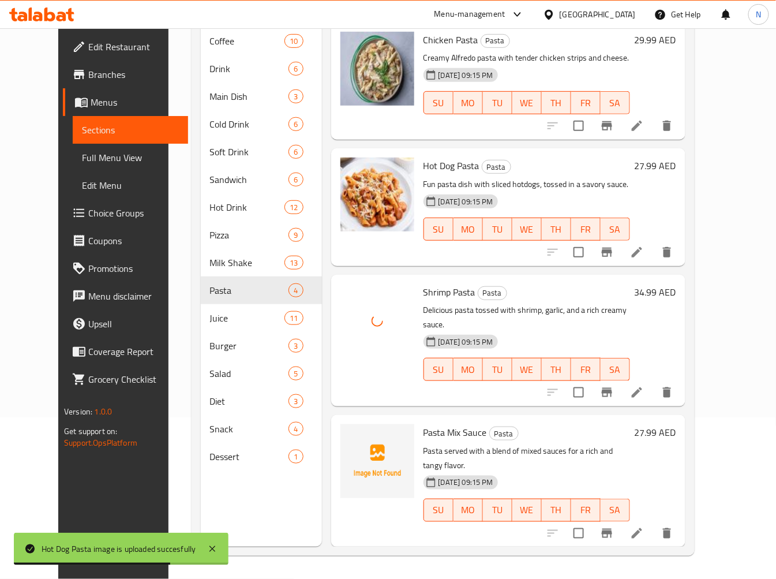
click at [451, 424] on span "Pasta Mix Sauce" at bounding box center [455, 432] width 63 height 17
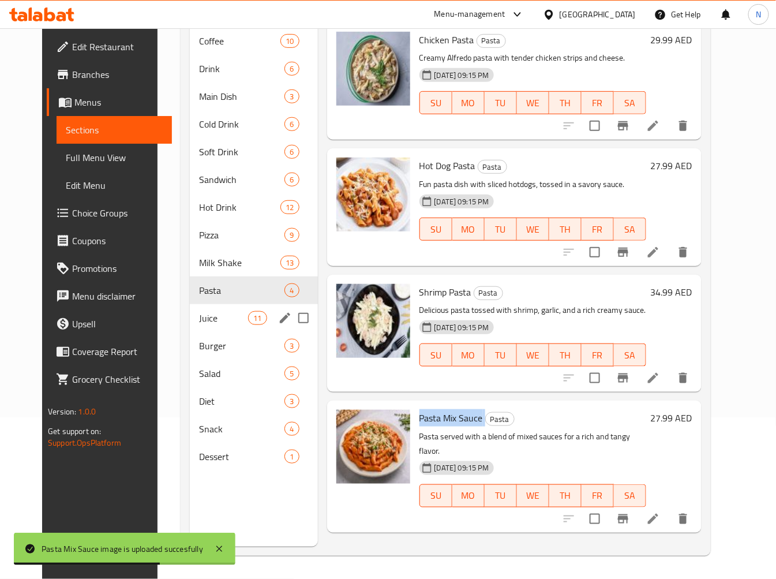
click at [204, 321] on span "Juice" at bounding box center [223, 318] width 49 height 14
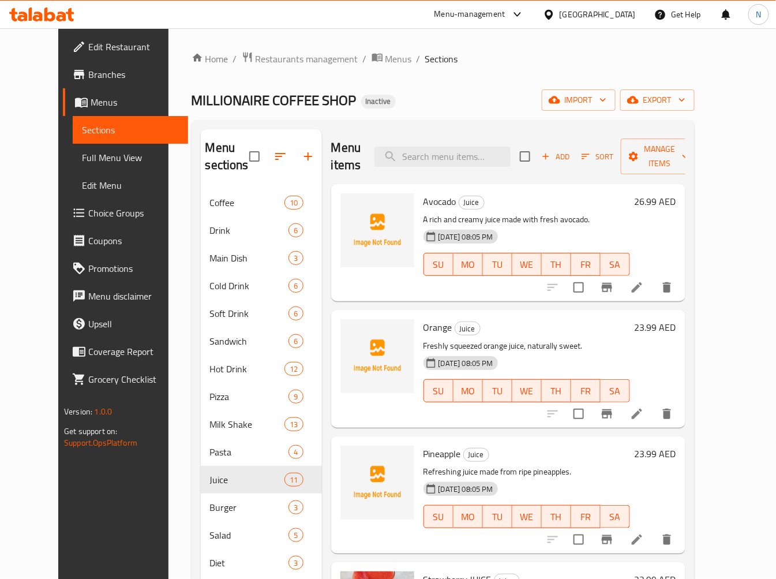
click at [433, 205] on span "Avocado" at bounding box center [440, 201] width 33 height 17
click at [424, 332] on span "Orange" at bounding box center [438, 327] width 29 height 17
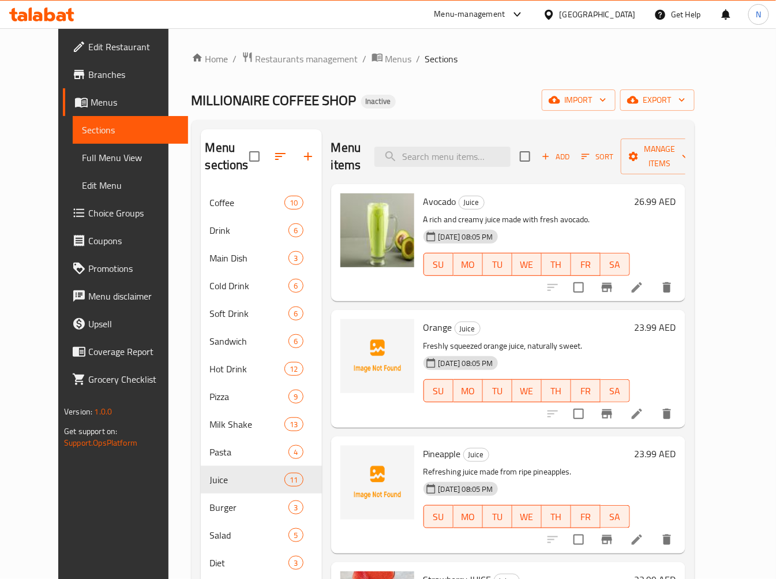
click at [428, 452] on span "Pineapple" at bounding box center [443, 453] width 38 height 17
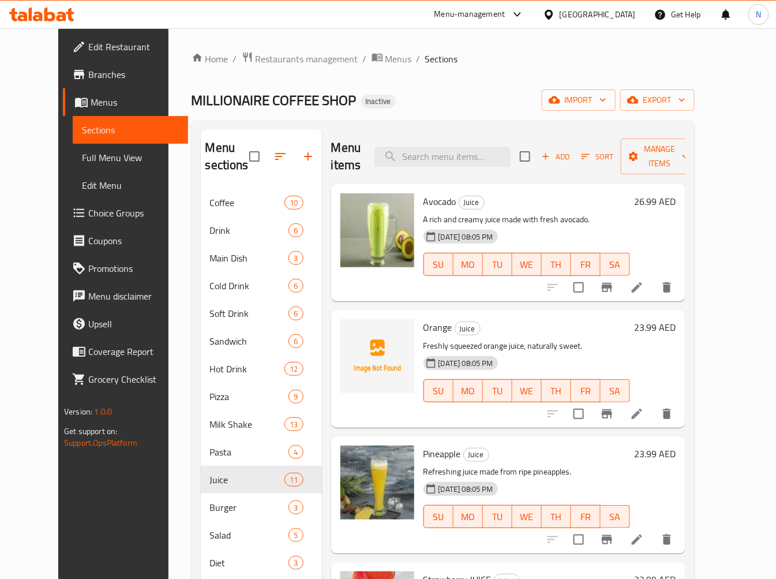
click at [424, 325] on span "Orange" at bounding box center [438, 327] width 29 height 17
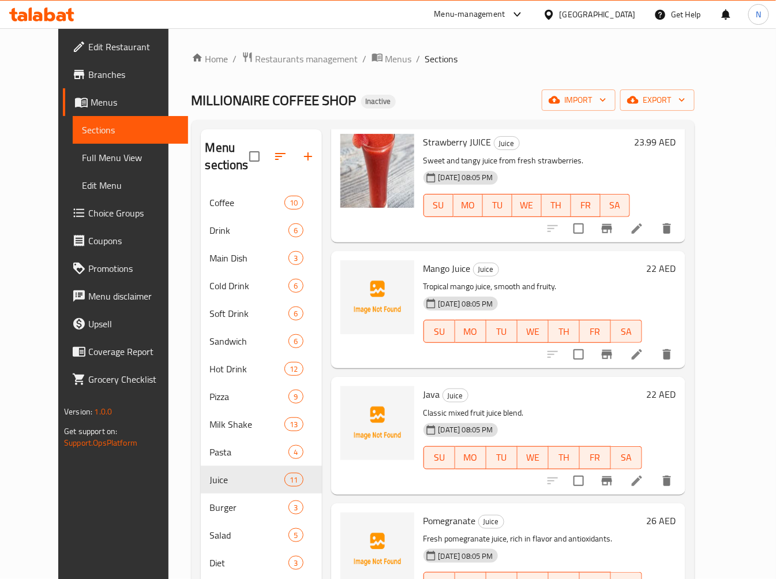
scroll to position [448, 0]
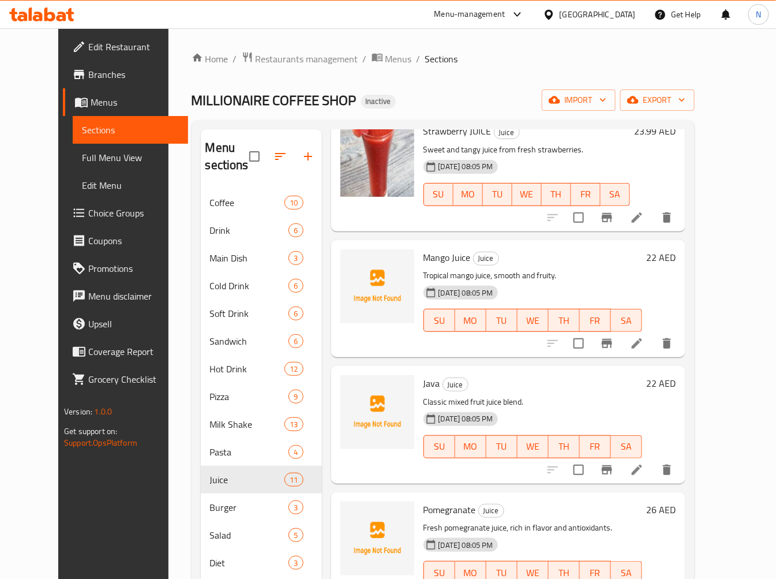
click at [434, 249] on span "Mango Juice" at bounding box center [447, 257] width 47 height 17
click at [437, 264] on span "Mango Juice" at bounding box center [447, 257] width 47 height 17
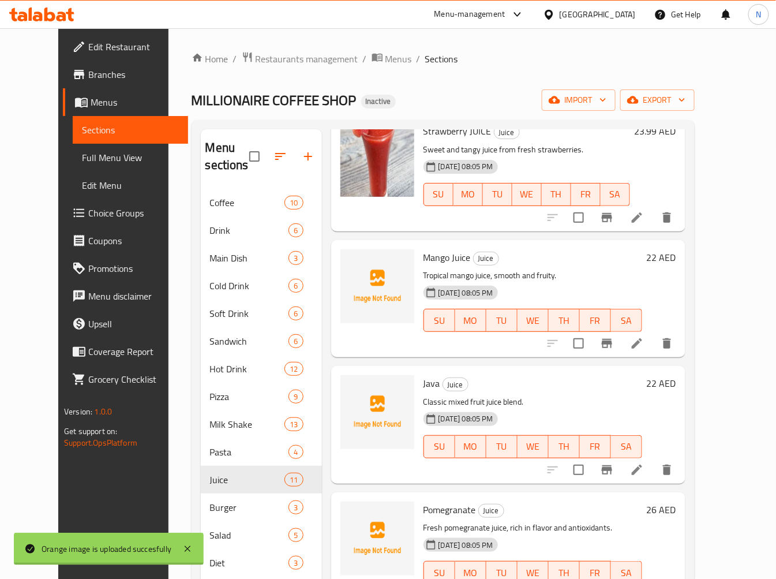
click at [437, 264] on span "Mango Juice" at bounding box center [447, 257] width 47 height 17
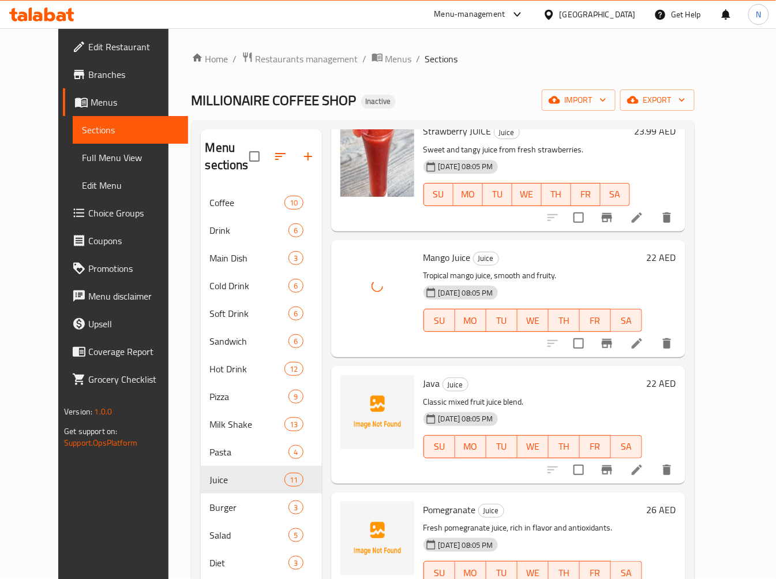
click at [424, 388] on span "Java" at bounding box center [432, 383] width 17 height 17
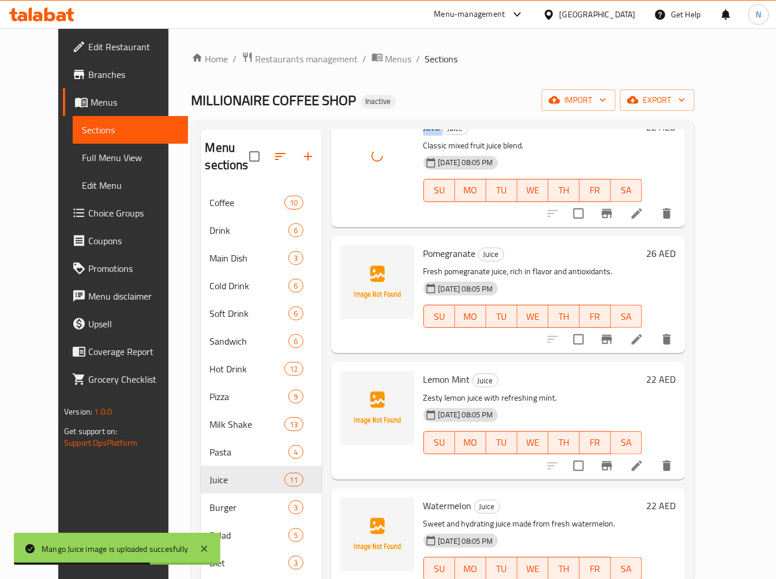
scroll to position [705, 0]
click at [424, 251] on span "Pomegranate" at bounding box center [450, 252] width 53 height 17
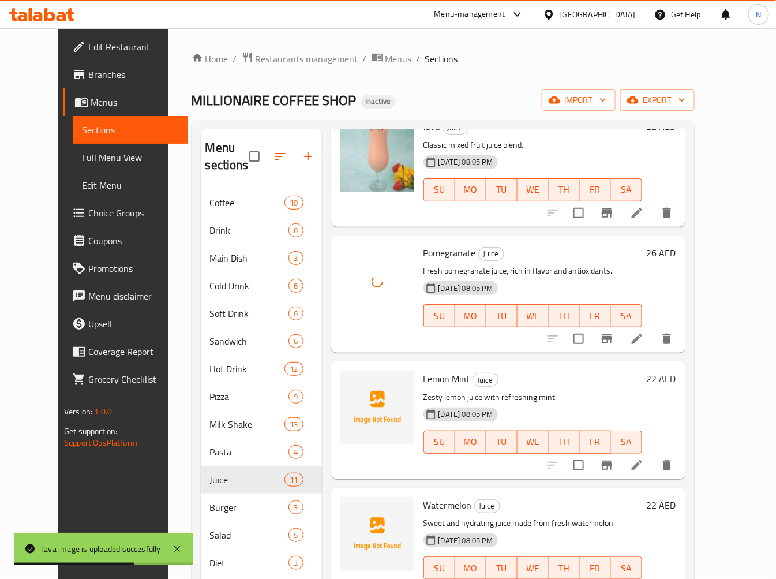
click at [430, 379] on span "Lemon Mint" at bounding box center [447, 378] width 47 height 17
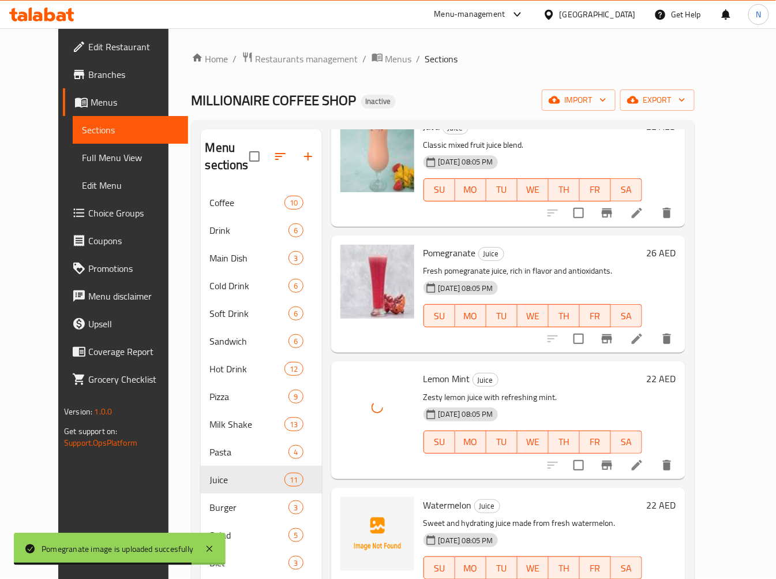
click at [434, 502] on span "Watermelon" at bounding box center [448, 504] width 48 height 17
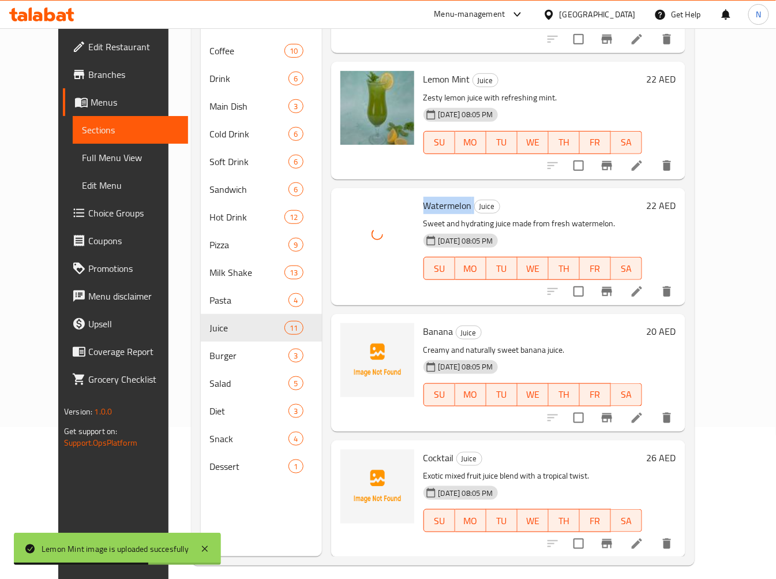
scroll to position [162, 0]
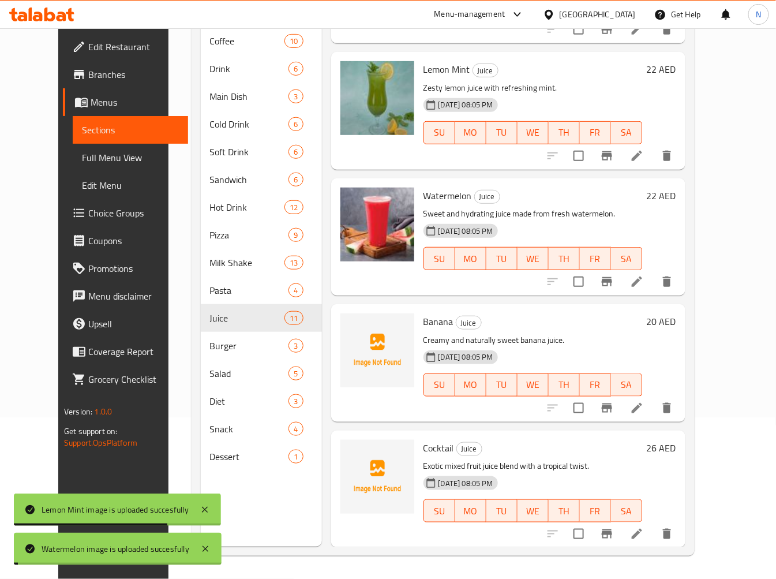
click at [424, 313] on span "Banana" at bounding box center [439, 321] width 30 height 17
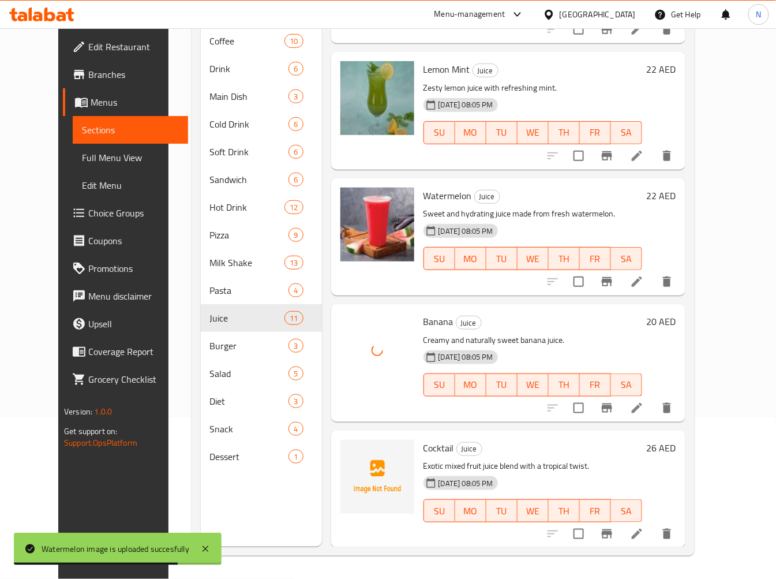
click at [431, 445] on span "Cocktail" at bounding box center [439, 447] width 31 height 17
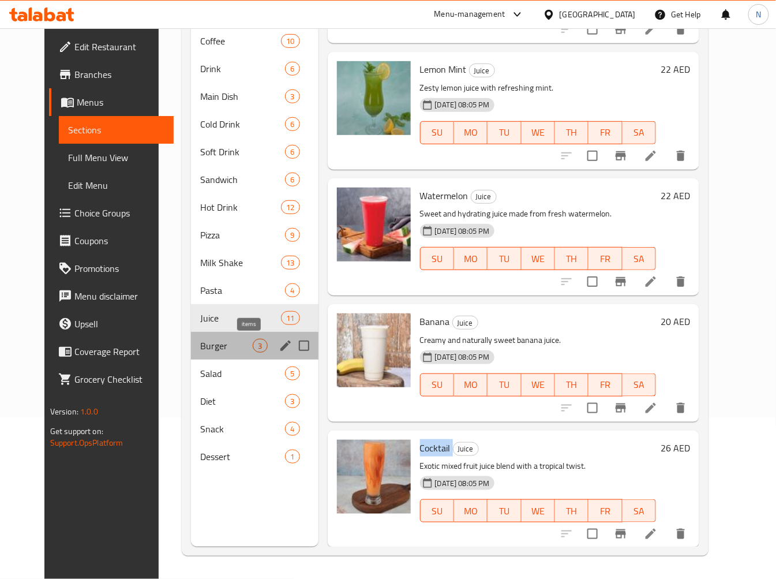
click at [253, 349] on span "3" at bounding box center [259, 346] width 13 height 11
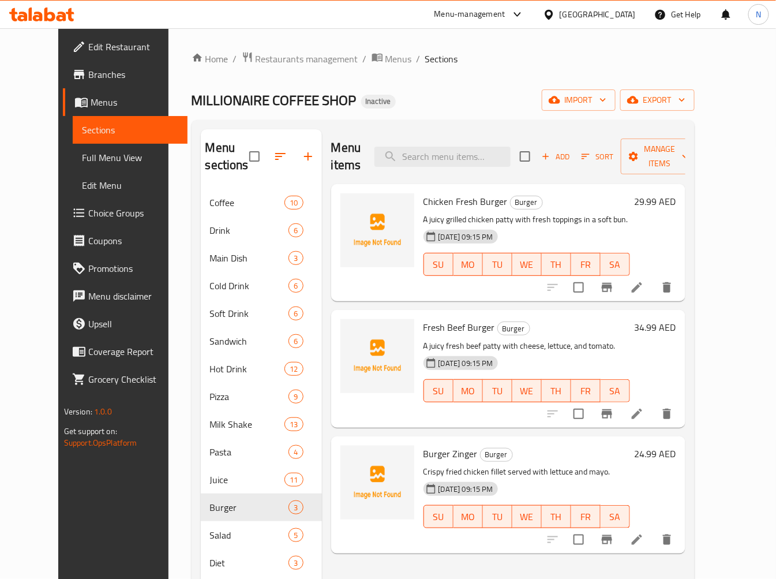
click at [447, 193] on span "Chicken Fresh Burger" at bounding box center [466, 201] width 84 height 17
click at [436, 319] on span "Fresh Beef Burger" at bounding box center [460, 327] width 72 height 17
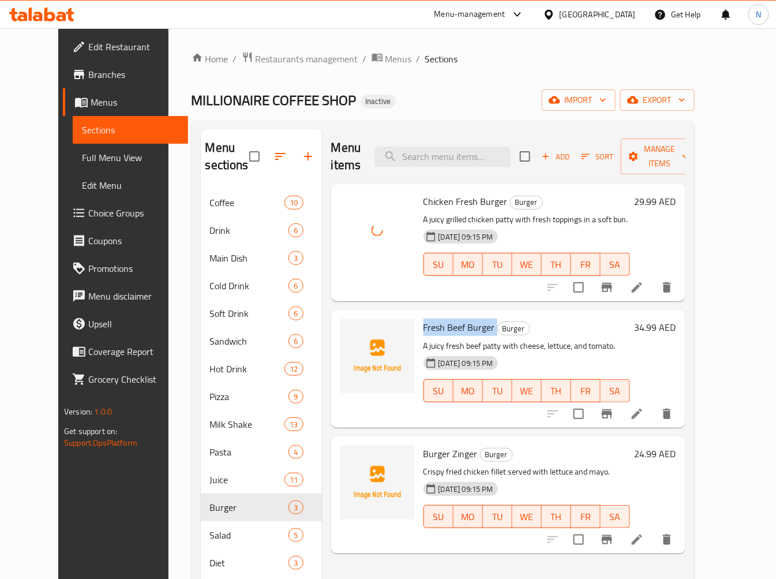
click at [436, 319] on span "Fresh Beef Burger" at bounding box center [460, 327] width 72 height 17
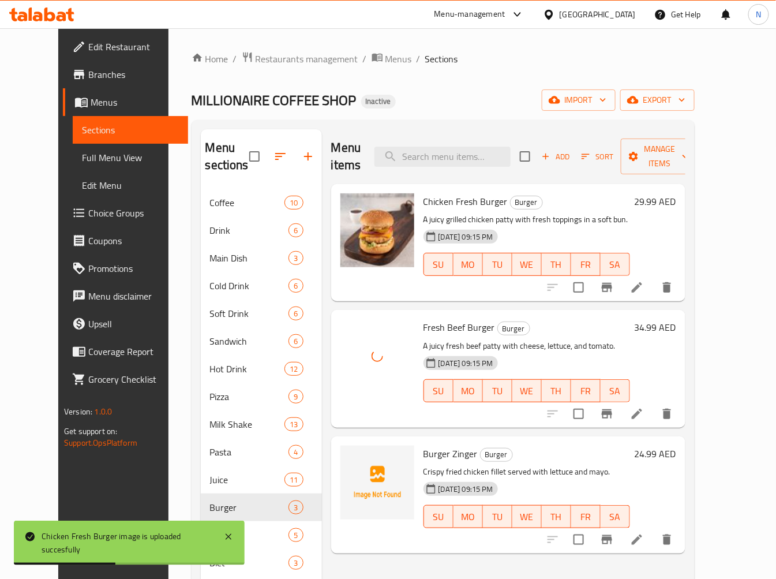
click at [435, 445] on span "Burger Zinger" at bounding box center [451, 453] width 54 height 17
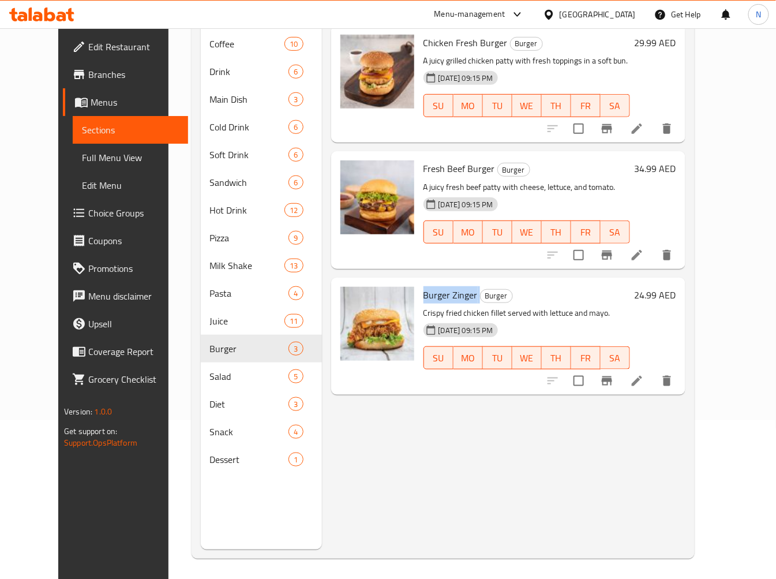
scroll to position [162, 0]
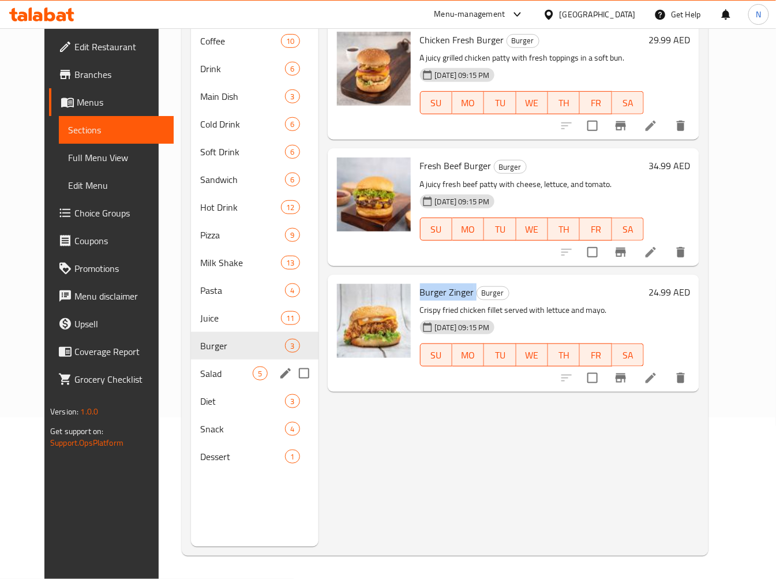
click at [205, 373] on span "Salad" at bounding box center [226, 373] width 53 height 14
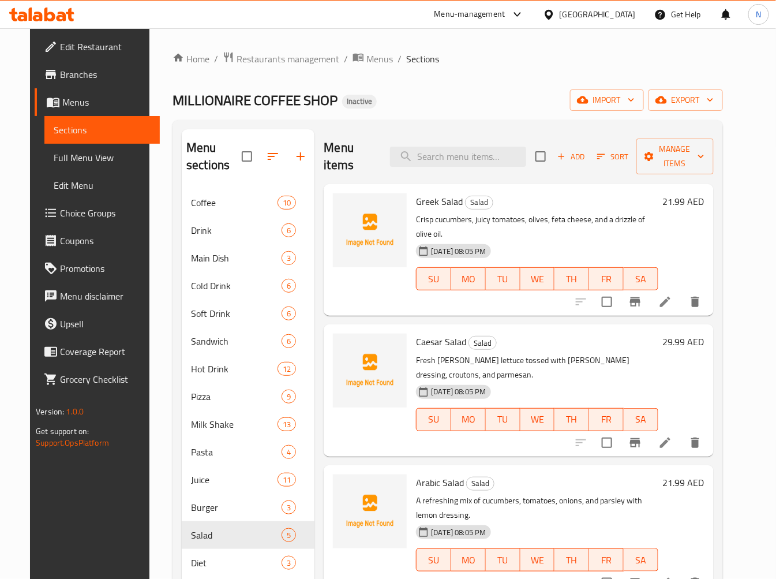
click at [435, 201] on span "Greek Salad" at bounding box center [439, 201] width 47 height 17
click at [428, 333] on span "Caesar Salad" at bounding box center [441, 341] width 50 height 17
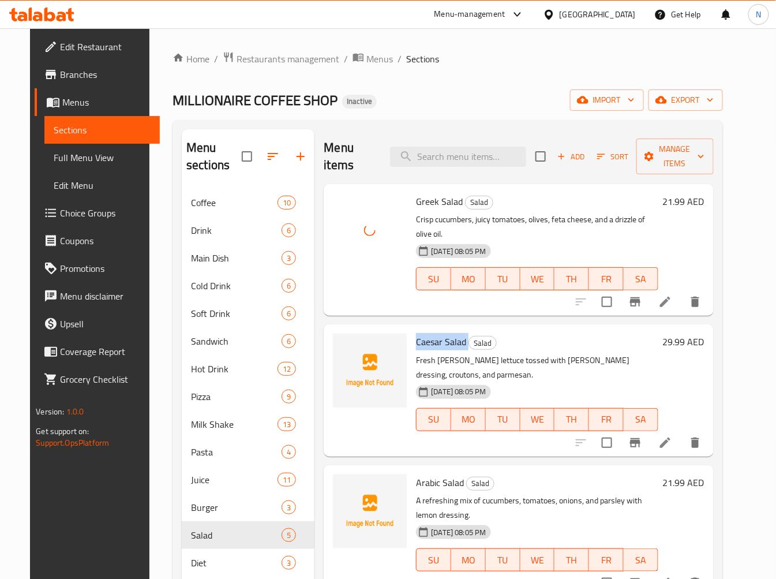
click at [428, 333] on span "Caesar Salad" at bounding box center [441, 341] width 50 height 17
click at [433, 474] on span "Arabic Salad" at bounding box center [440, 482] width 48 height 17
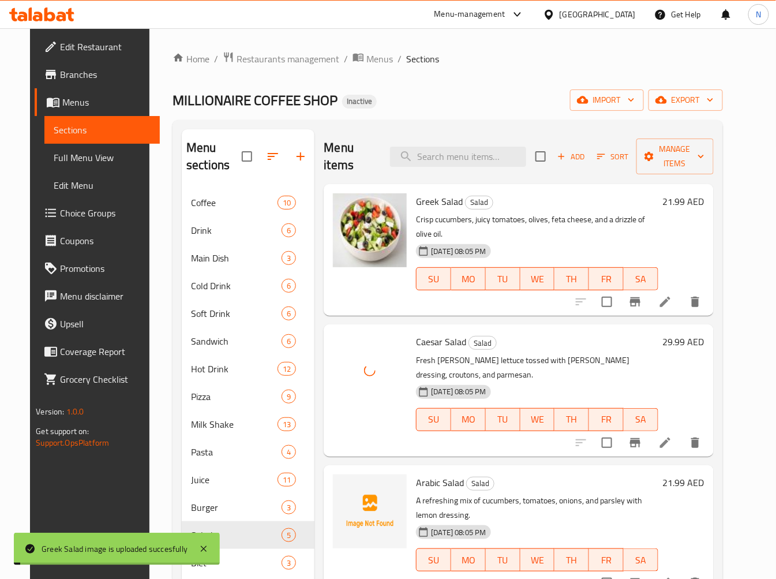
click at [433, 474] on span "Arabic Salad" at bounding box center [440, 482] width 48 height 17
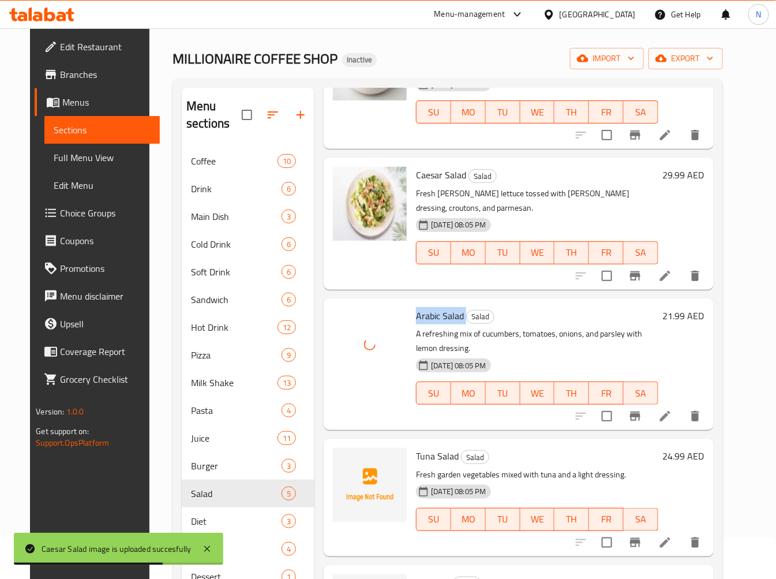
scroll to position [64, 0]
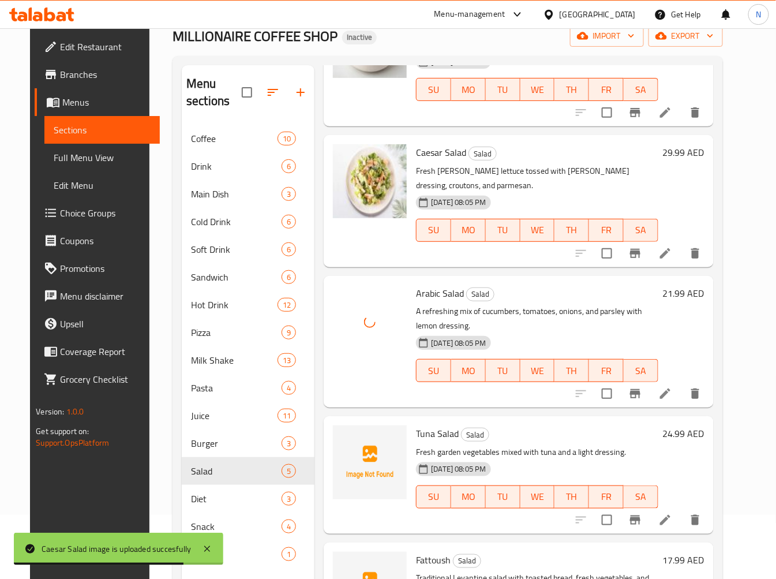
click at [416, 425] on span "Tuna Salad" at bounding box center [437, 433] width 43 height 17
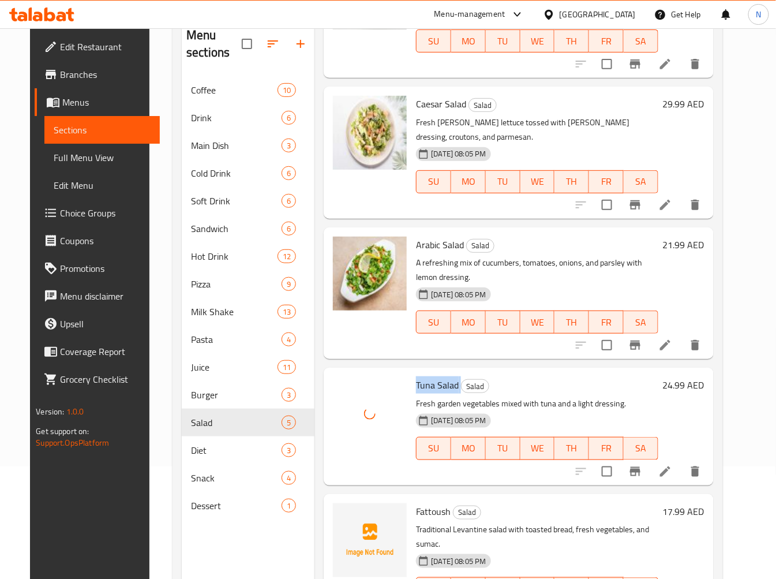
scroll to position [162, 0]
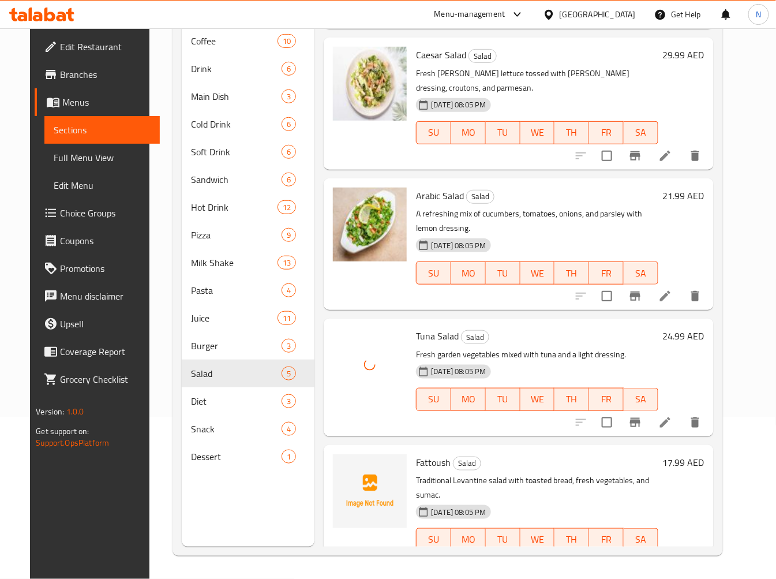
click at [418, 454] on span "Fattoush" at bounding box center [433, 462] width 35 height 17
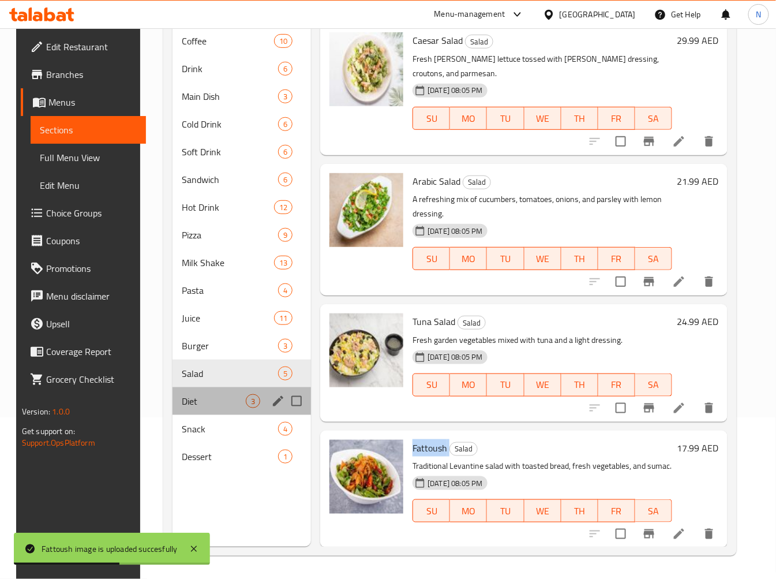
click at [231, 390] on div "Diet 3" at bounding box center [242, 401] width 139 height 28
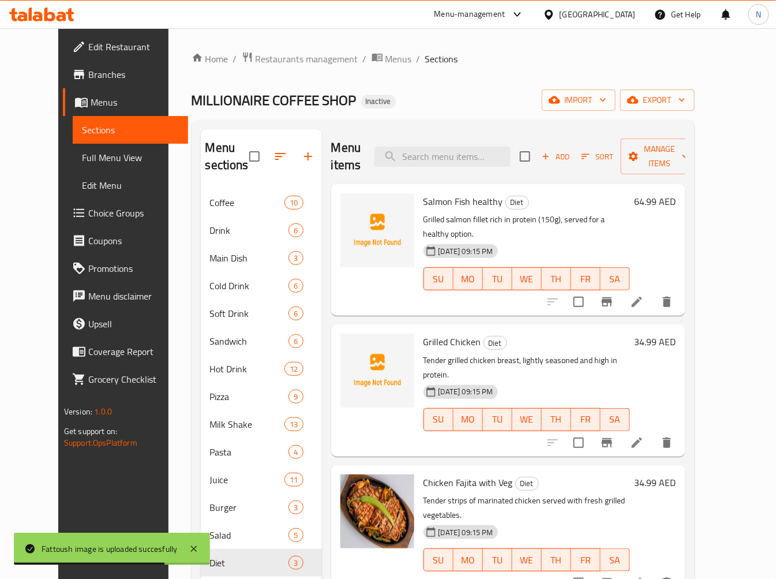
click at [424, 193] on span "Salmon Fish healthy" at bounding box center [464, 201] width 80 height 17
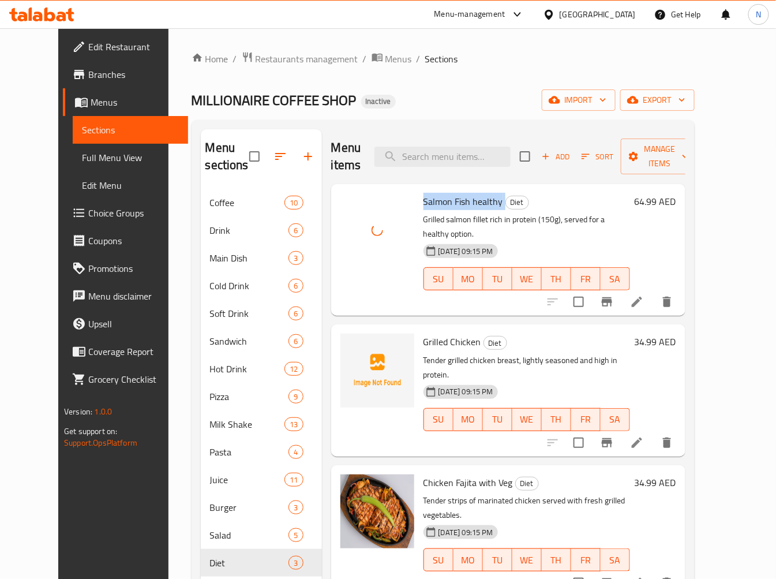
click at [424, 193] on span "Salmon Fish healthy" at bounding box center [464, 201] width 80 height 17
drag, startPoint x: 408, startPoint y: 183, endPoint x: 456, endPoint y: 185, distance: 48.0
click at [456, 193] on span "Salmon Fish healthy" at bounding box center [464, 201] width 80 height 17
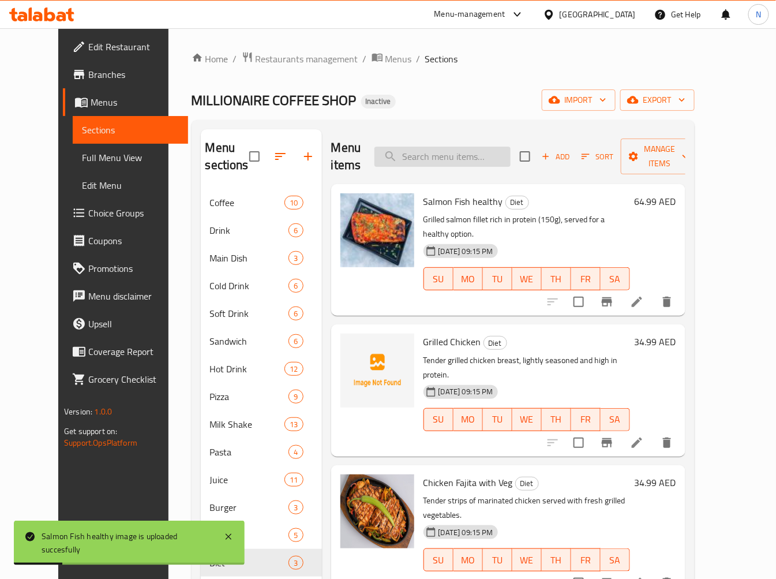
click at [473, 147] on input "search" at bounding box center [443, 157] width 136 height 20
paste input "Salmon Fish"
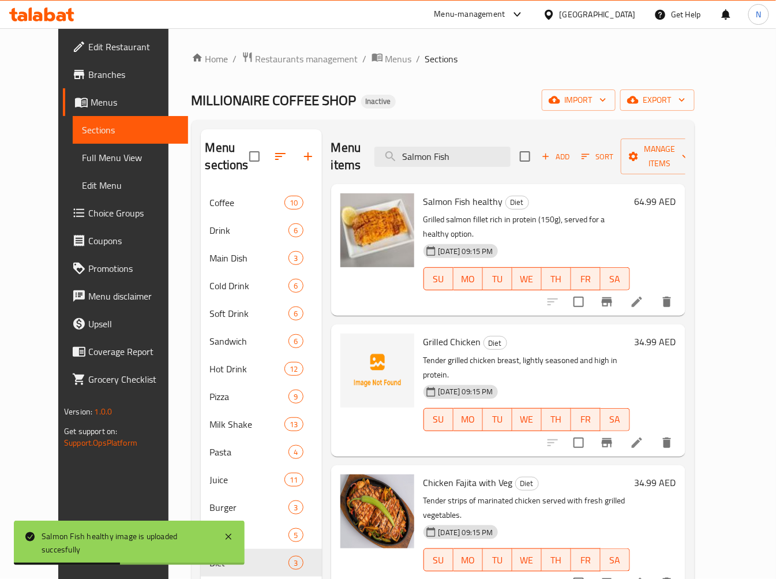
click at [430, 333] on span "Grilled Chicken" at bounding box center [453, 341] width 58 height 17
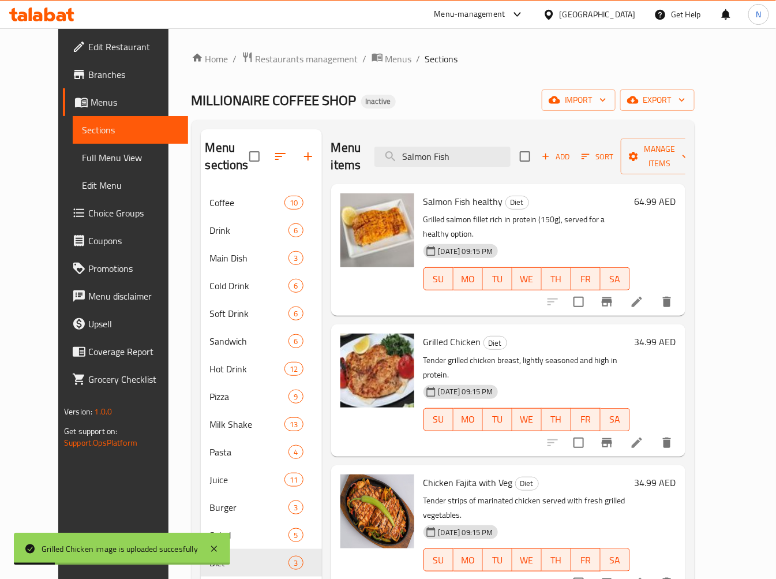
drag, startPoint x: 485, startPoint y: 148, endPoint x: 390, endPoint y: 158, distance: 95.8
click at [391, 157] on div "Menu items Salmon Fish Add Sort Manage items" at bounding box center [508, 156] width 354 height 55
paste input "Grilled Chicken"
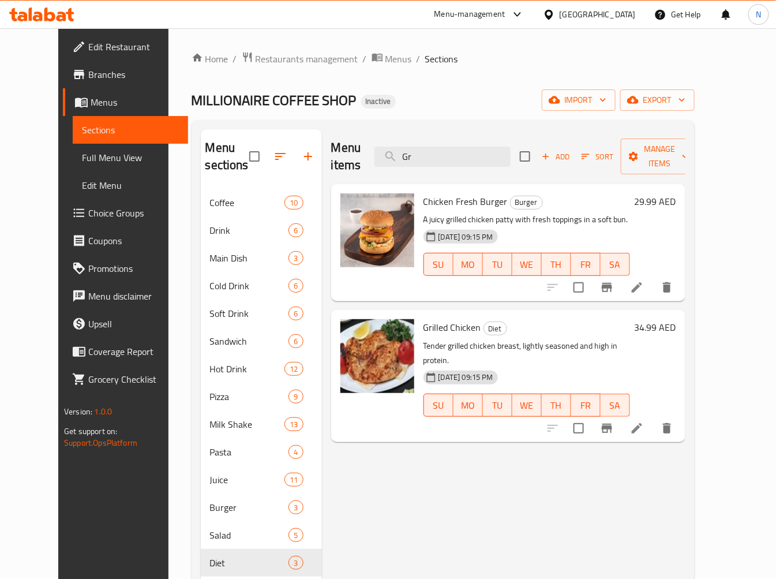
type input "G"
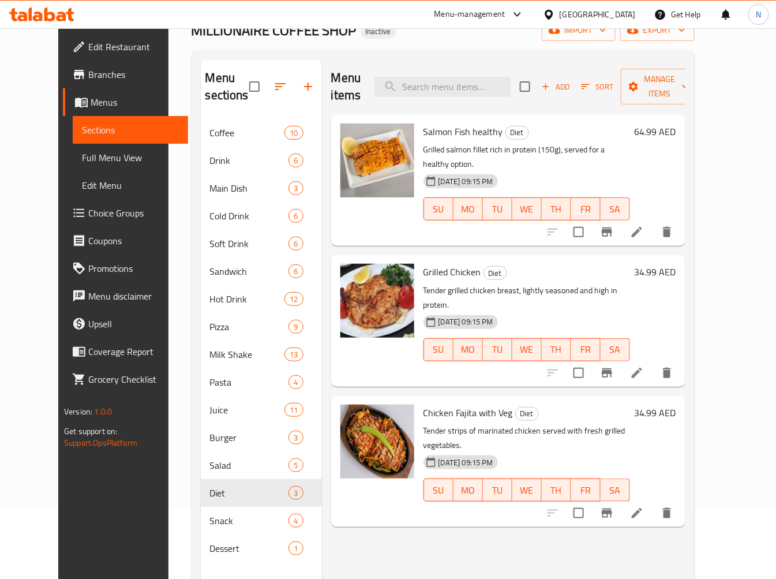
scroll to position [162, 0]
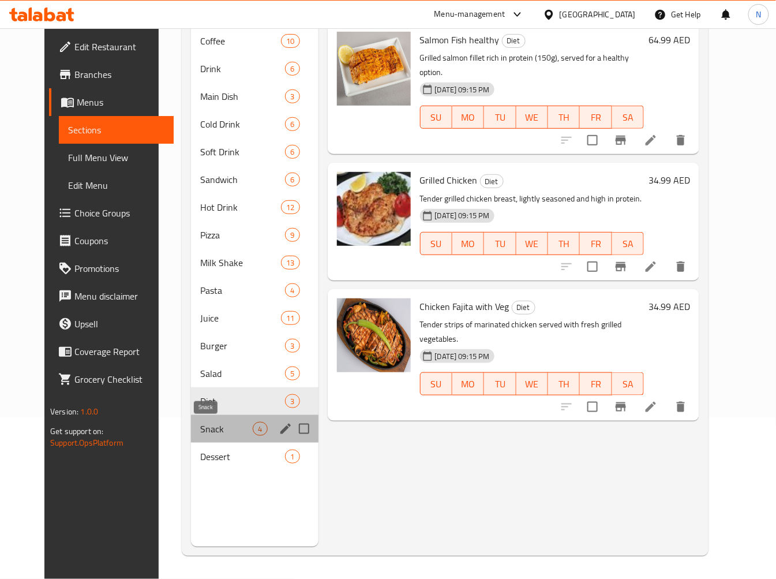
click at [200, 422] on span "Snack" at bounding box center [226, 429] width 53 height 14
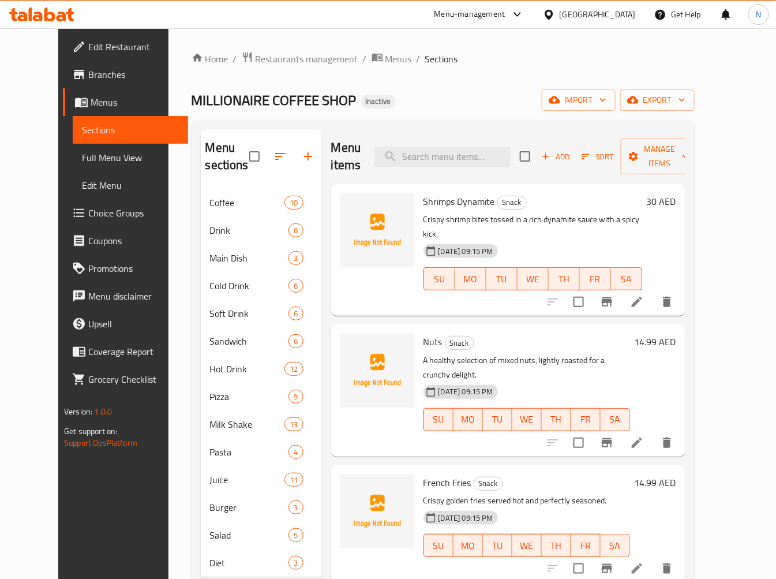
click at [431, 193] on span "Shrimps Dynamite" at bounding box center [460, 201] width 72 height 17
click at [424, 333] on span "Nuts" at bounding box center [433, 341] width 19 height 17
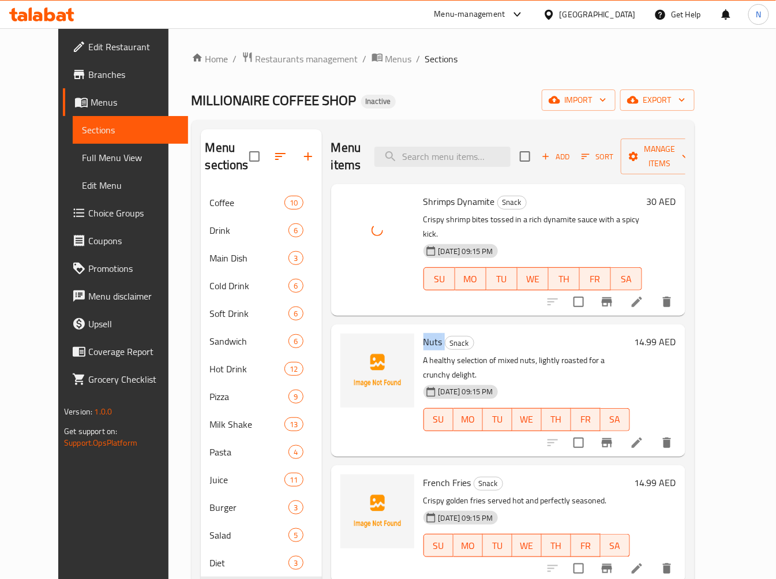
click at [424, 333] on span "Nuts" at bounding box center [433, 341] width 19 height 17
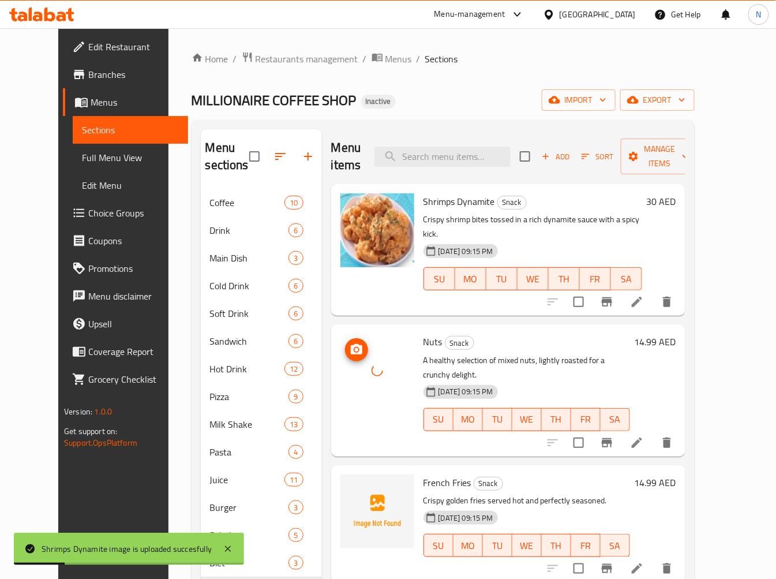
click at [427, 474] on span "French Fries" at bounding box center [448, 482] width 48 height 17
click at [424, 474] on span "French Fries" at bounding box center [448, 482] width 48 height 17
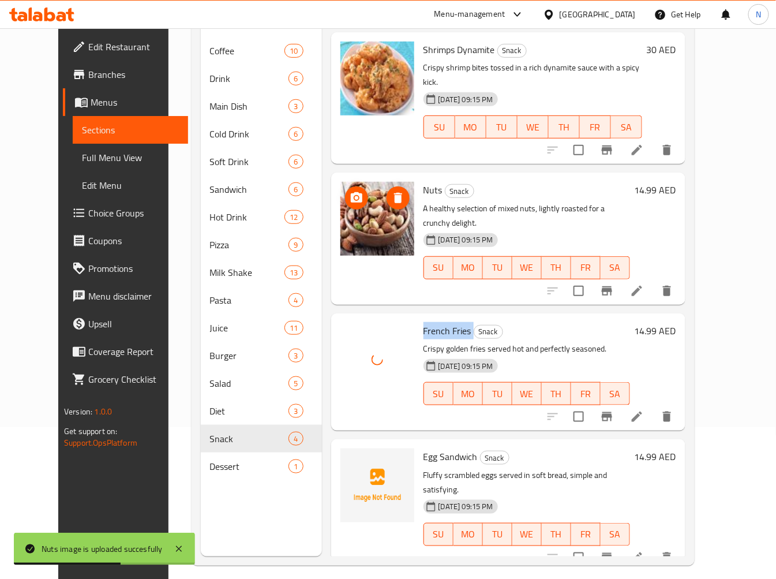
scroll to position [162, 0]
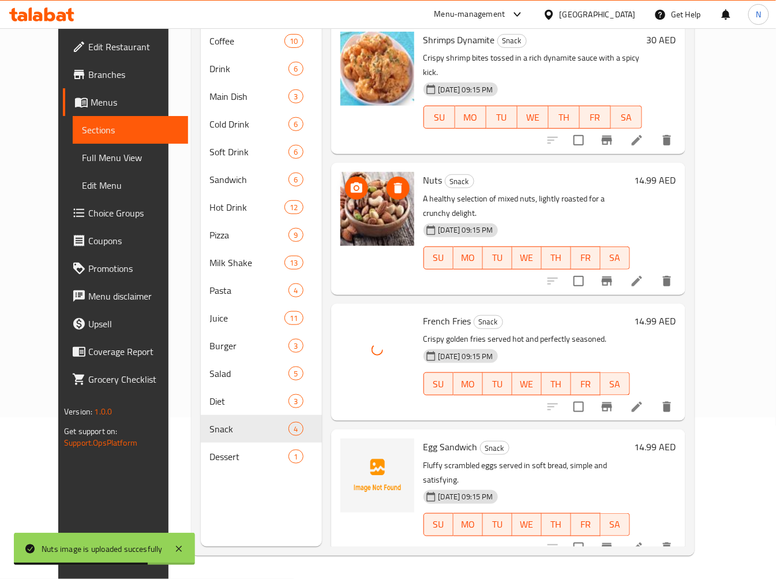
click at [424, 438] on span "Egg Sandwich" at bounding box center [451, 446] width 54 height 17
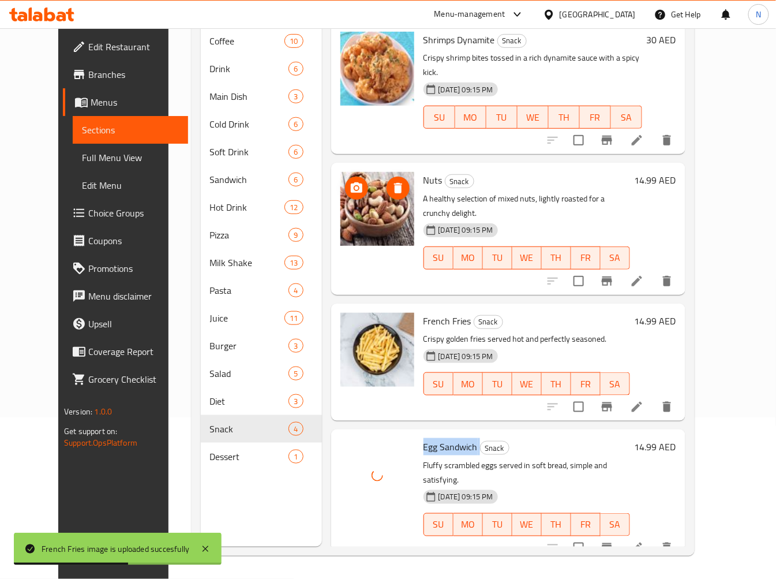
click at [201, 470] on div "Dessert 1" at bounding box center [261, 457] width 121 height 28
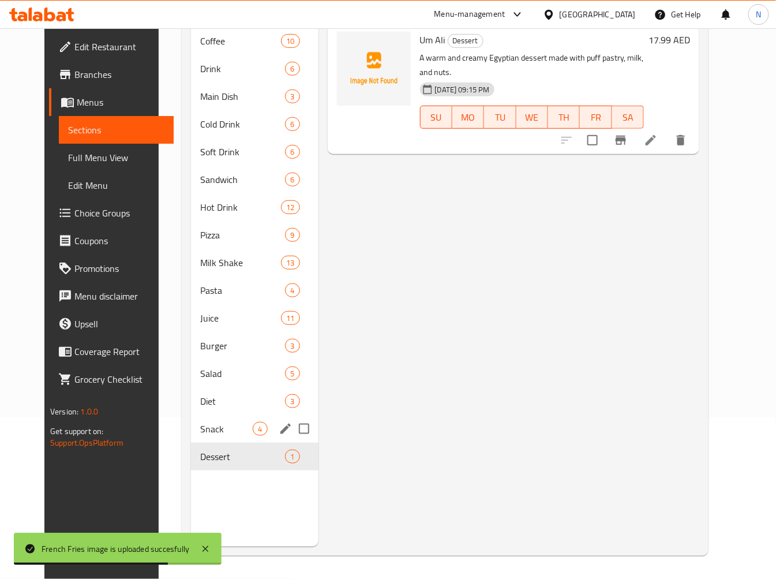
click at [211, 437] on div "Snack 4" at bounding box center [254, 429] width 127 height 28
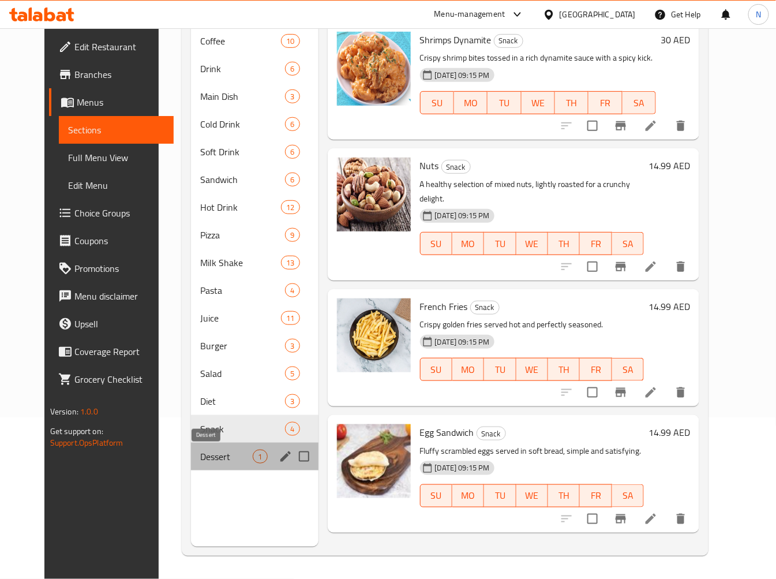
click at [209, 459] on span "Dessert" at bounding box center [226, 457] width 53 height 14
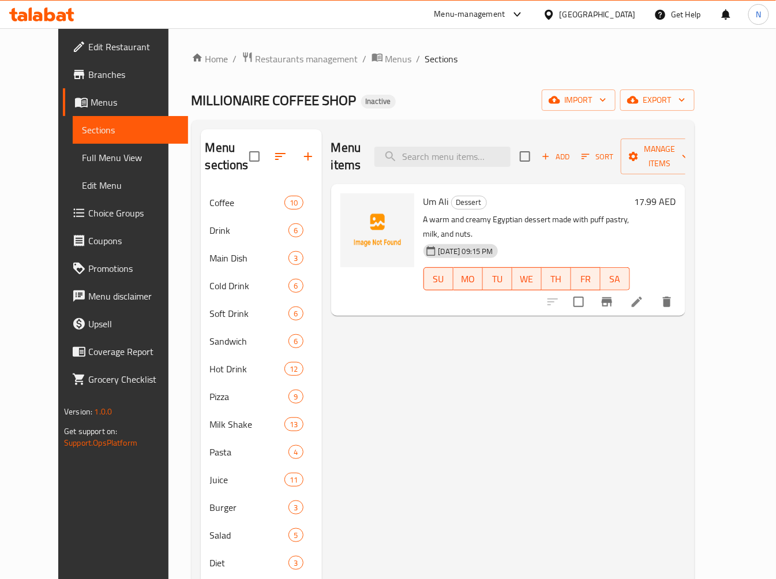
click at [429, 193] on span "Um Ali" at bounding box center [436, 201] width 25 height 17
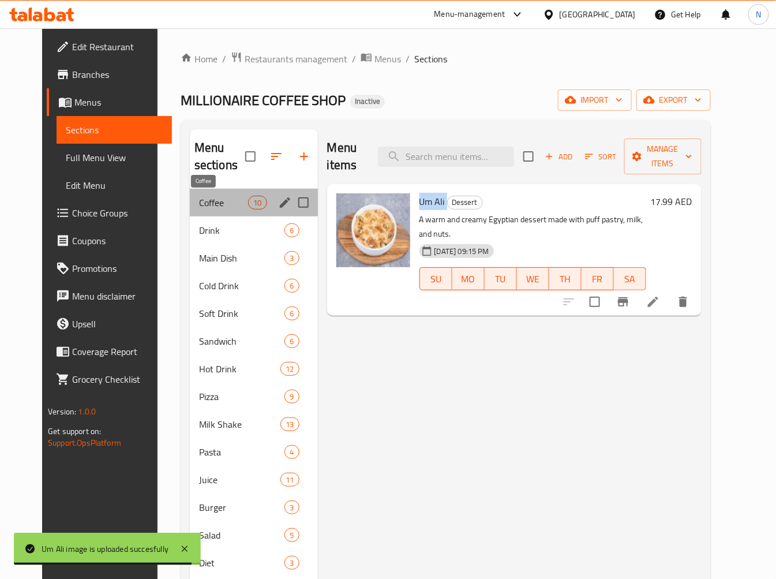
click at [199, 196] on span "Coffee" at bounding box center [223, 203] width 49 height 14
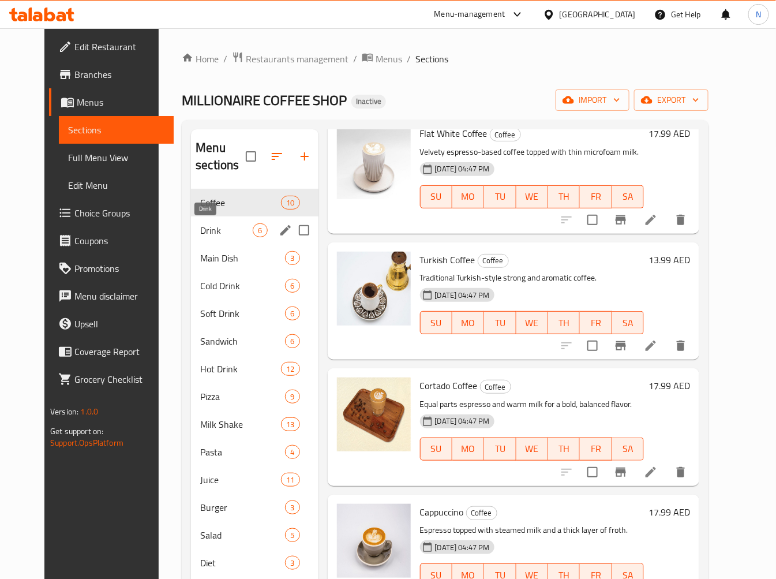
click at [208, 235] on span "Drink" at bounding box center [226, 230] width 53 height 14
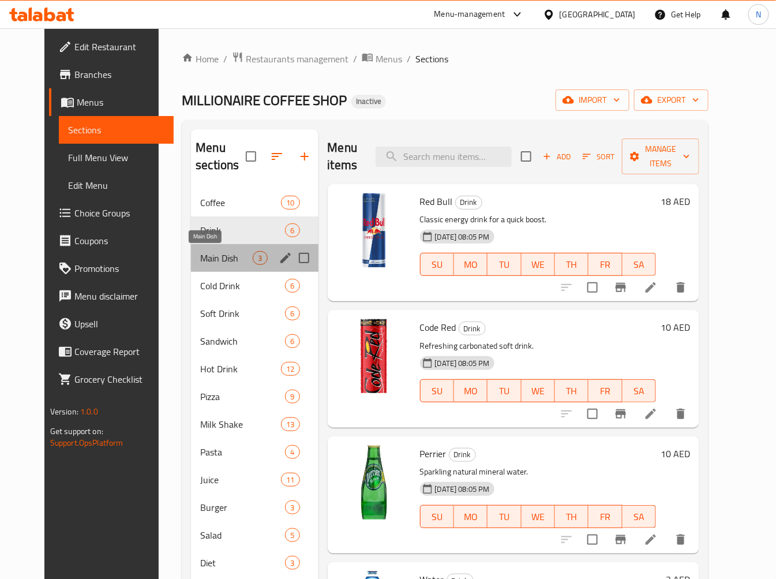
click at [235, 259] on span "Main Dish" at bounding box center [226, 258] width 53 height 14
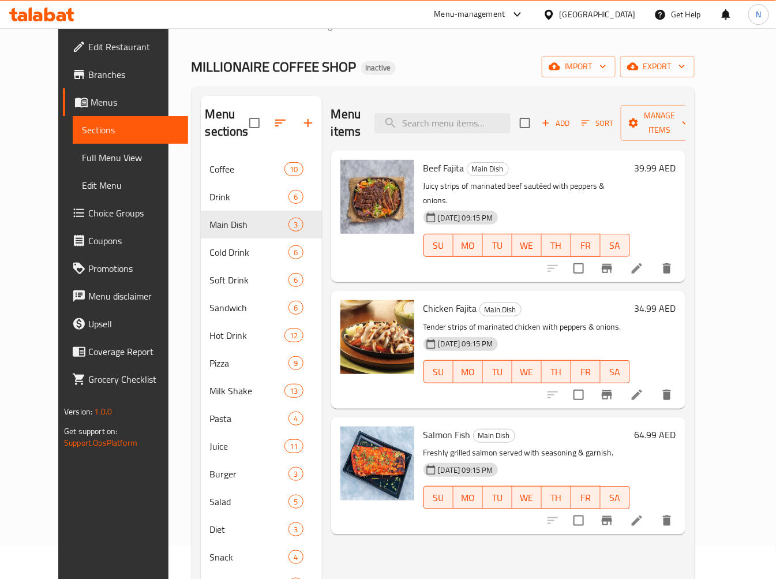
scroll to position [64, 0]
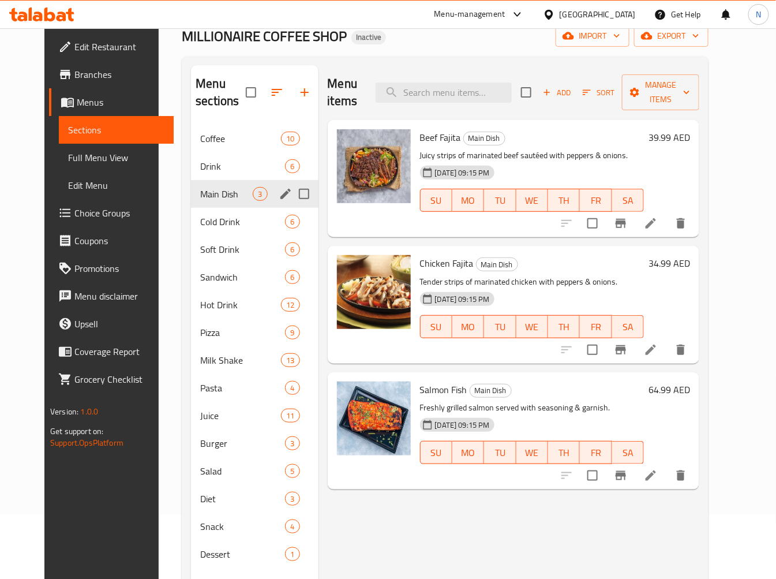
click at [198, 204] on div "Main Dish 3" at bounding box center [254, 194] width 127 height 28
click at [200, 218] on span "Cold Drink" at bounding box center [226, 222] width 53 height 14
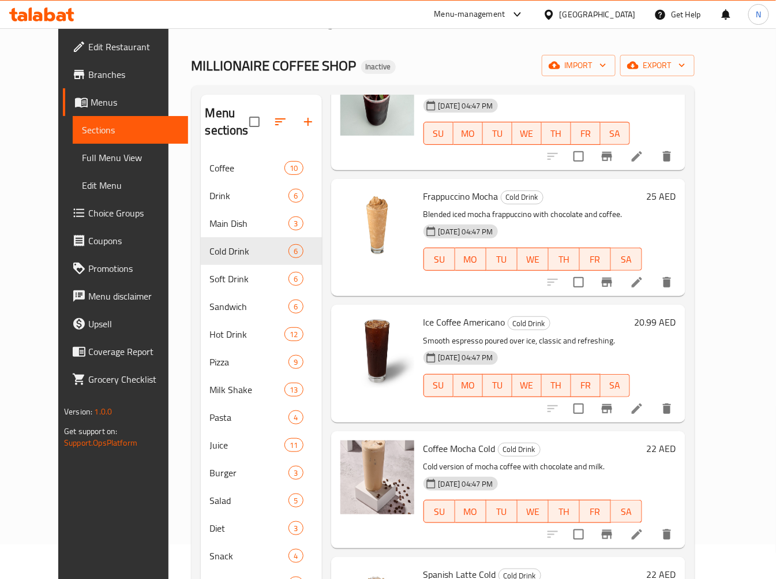
scroll to position [33, 0]
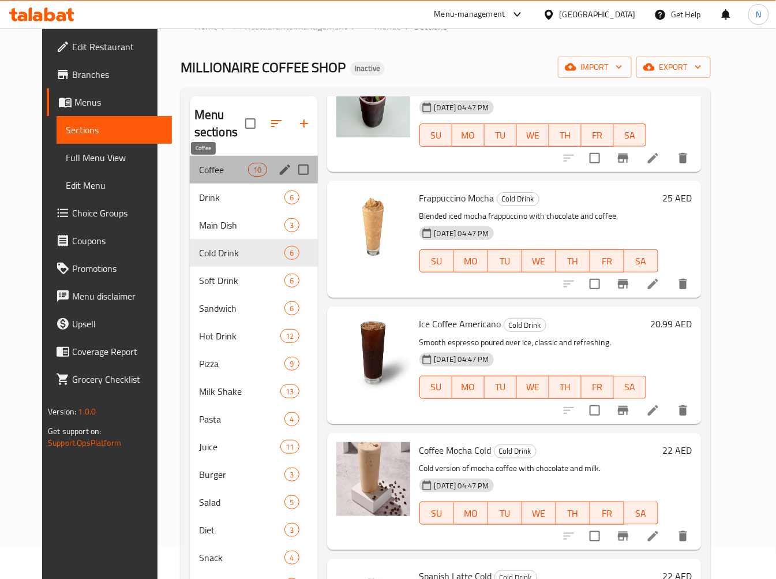
click at [201, 175] on span "Coffee" at bounding box center [223, 170] width 49 height 14
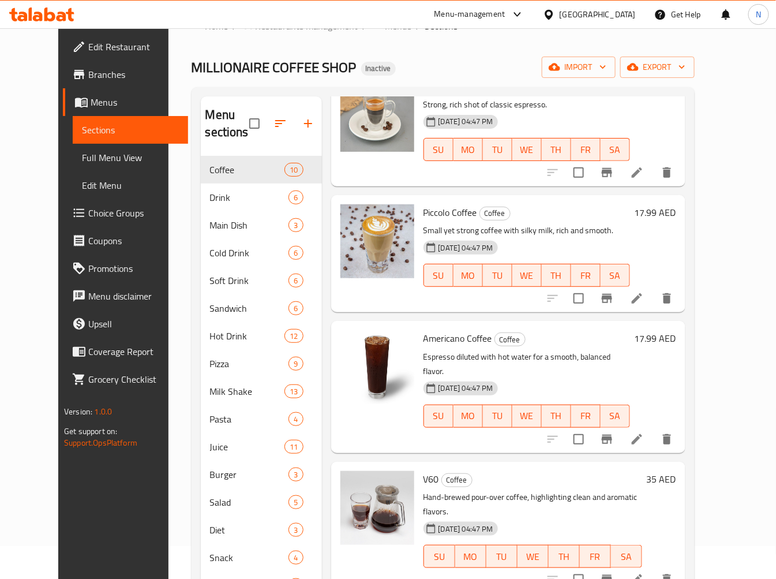
click at [433, 330] on span "Americano Coffee" at bounding box center [458, 338] width 69 height 17
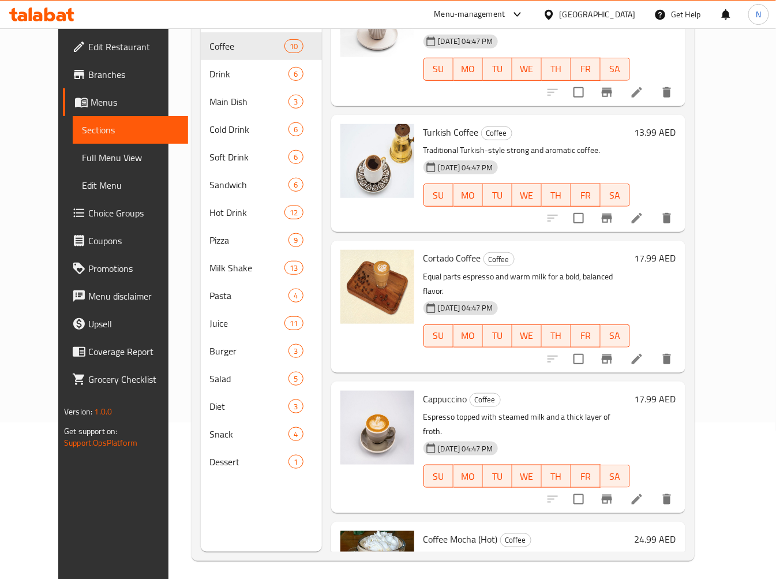
scroll to position [162, 0]
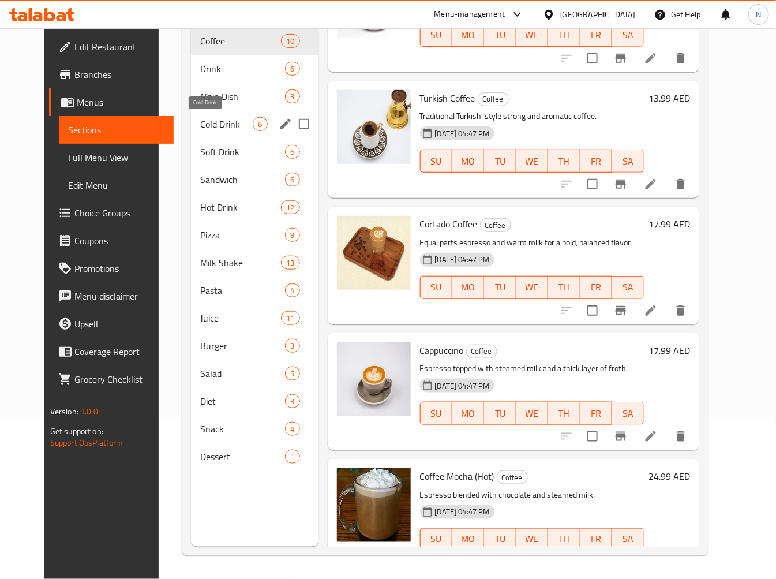
click at [204, 130] on span "Cold Drink" at bounding box center [226, 124] width 53 height 14
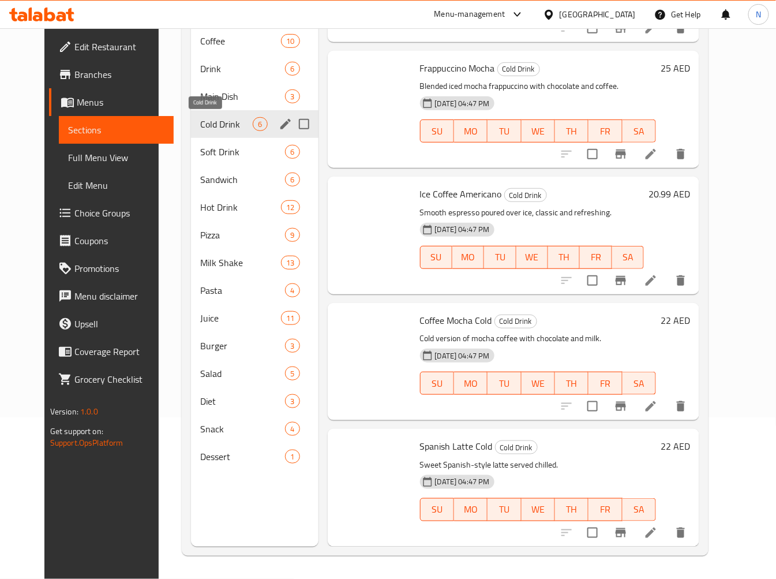
scroll to position [223, 0]
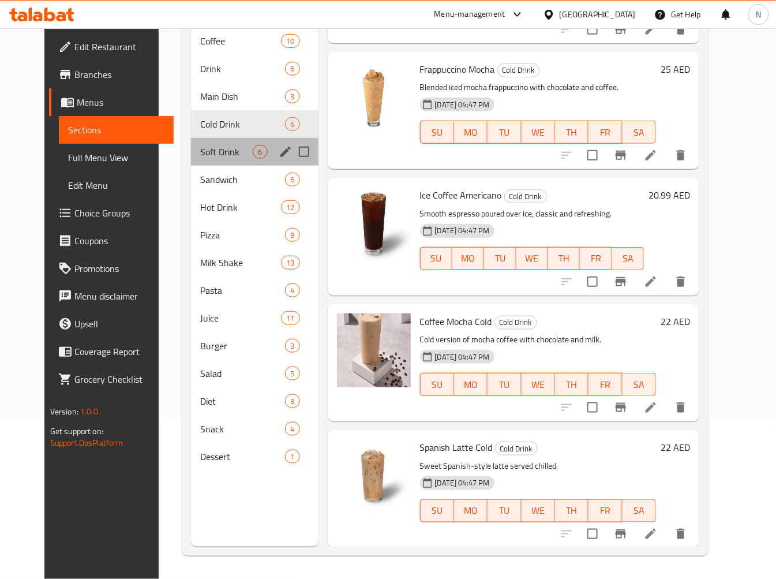
click at [242, 160] on div "Soft Drink 6" at bounding box center [254, 152] width 127 height 28
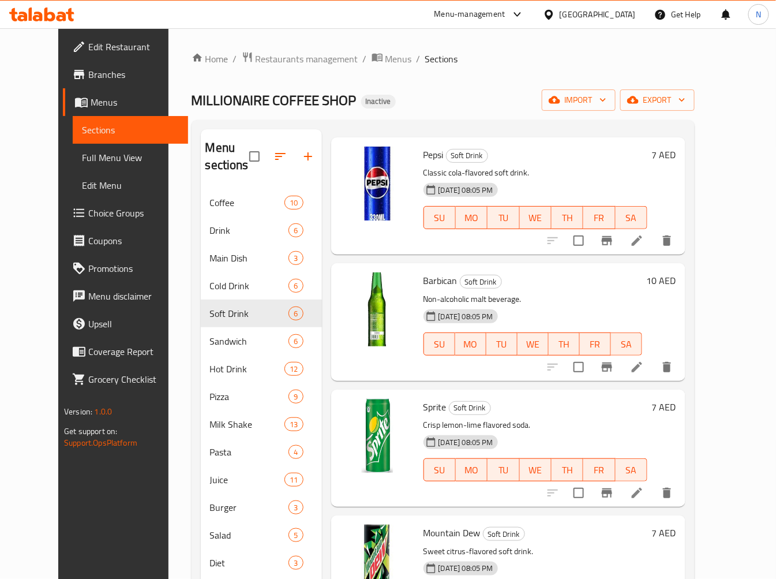
scroll to position [128, 0]
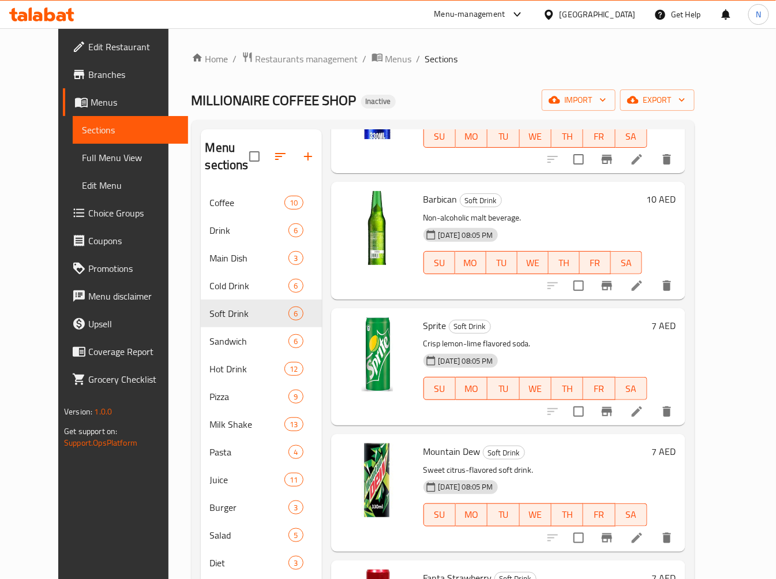
click at [434, 193] on span "Barbican" at bounding box center [441, 198] width 34 height 17
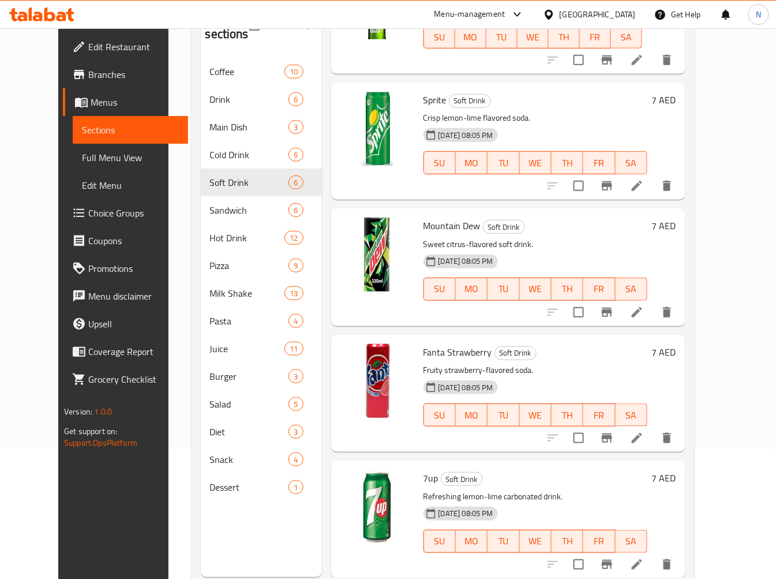
scroll to position [162, 0]
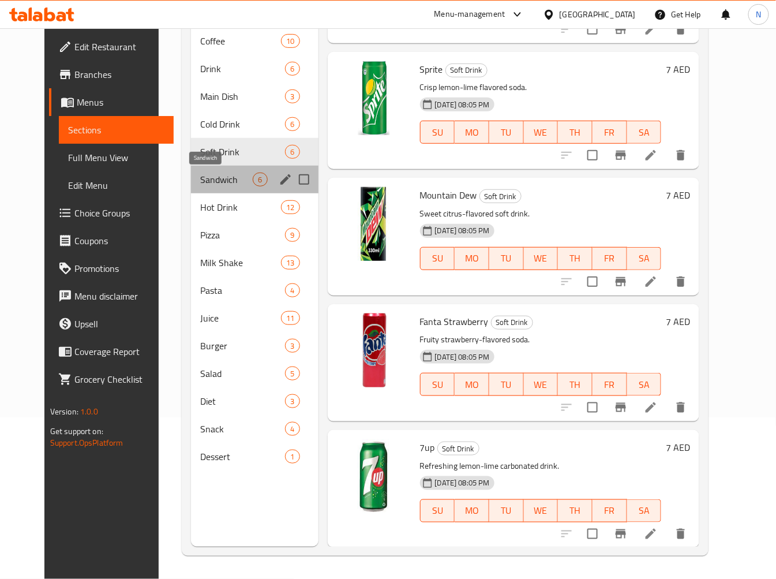
click at [237, 184] on span "Sandwich" at bounding box center [226, 180] width 53 height 14
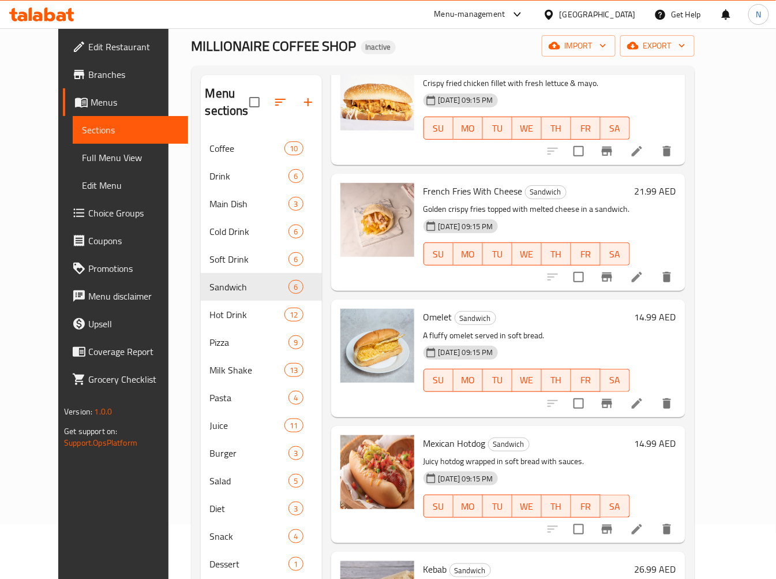
scroll to position [162, 0]
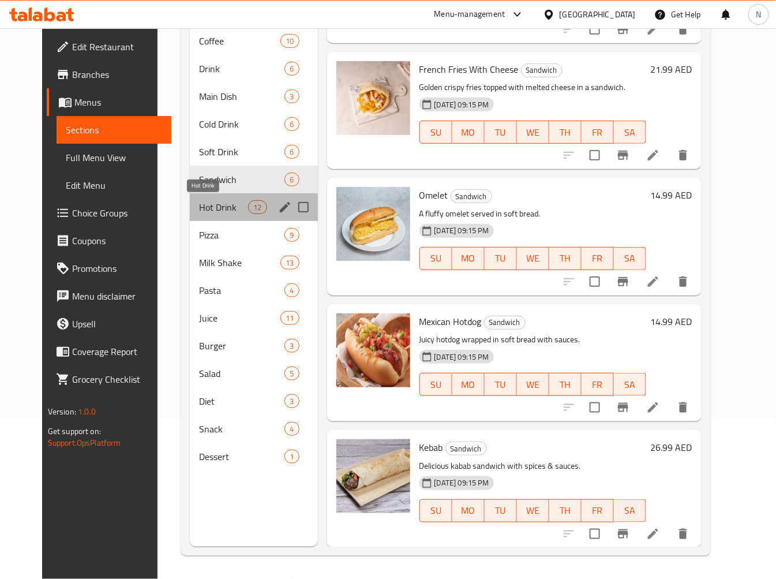
click at [215, 201] on span "Hot Drink" at bounding box center [223, 207] width 49 height 14
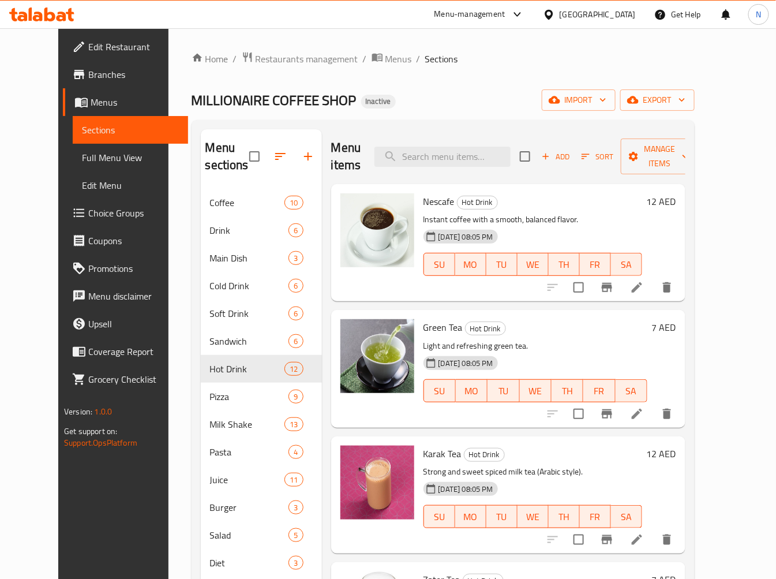
click at [435, 200] on span "Nescafe" at bounding box center [439, 201] width 31 height 17
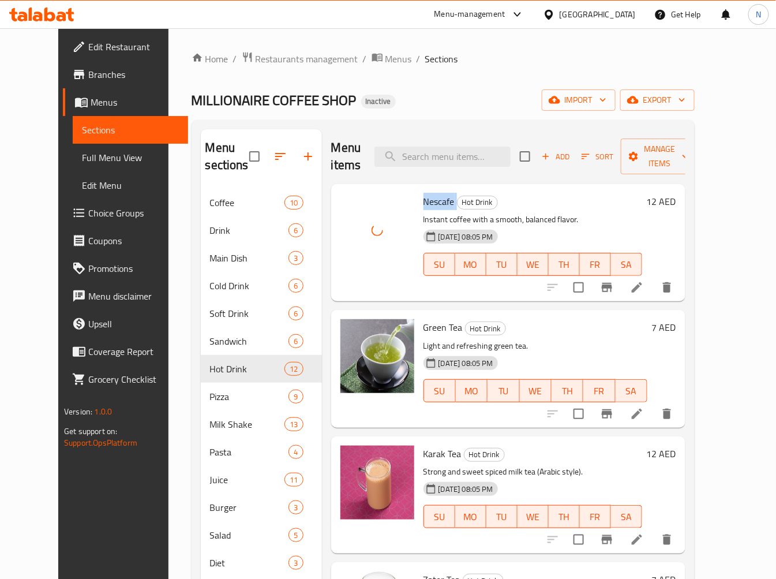
click at [424, 199] on span "Nescafe" at bounding box center [439, 201] width 31 height 17
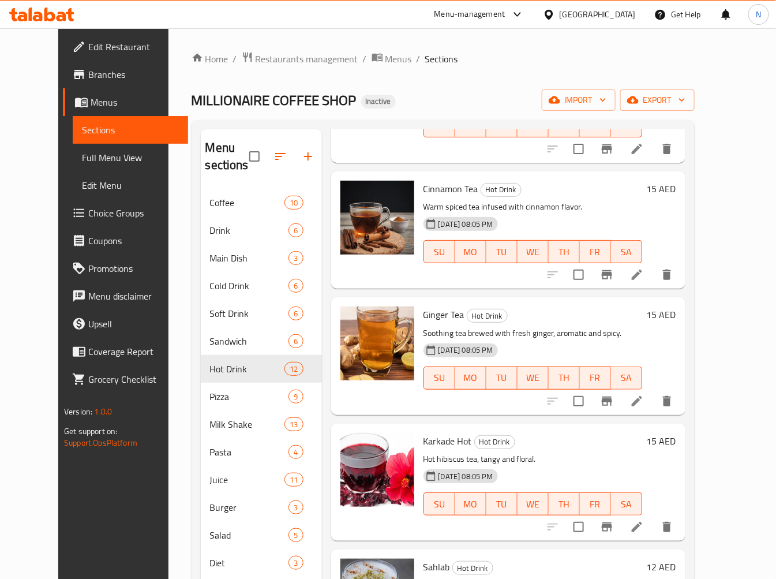
scroll to position [833, 0]
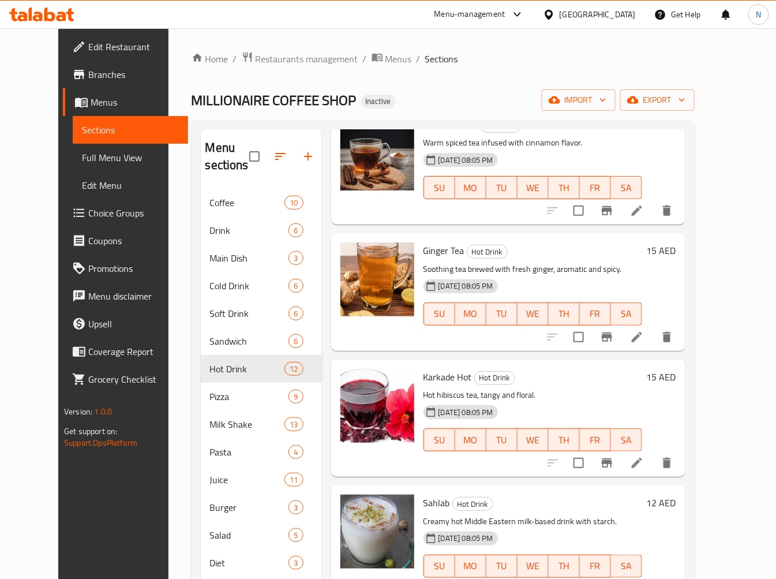
click at [481, 349] on div "Ginger Tea Hot Drink Soothing tea brewed with fresh ginger, aromatic and spicy.…" at bounding box center [508, 291] width 354 height 117
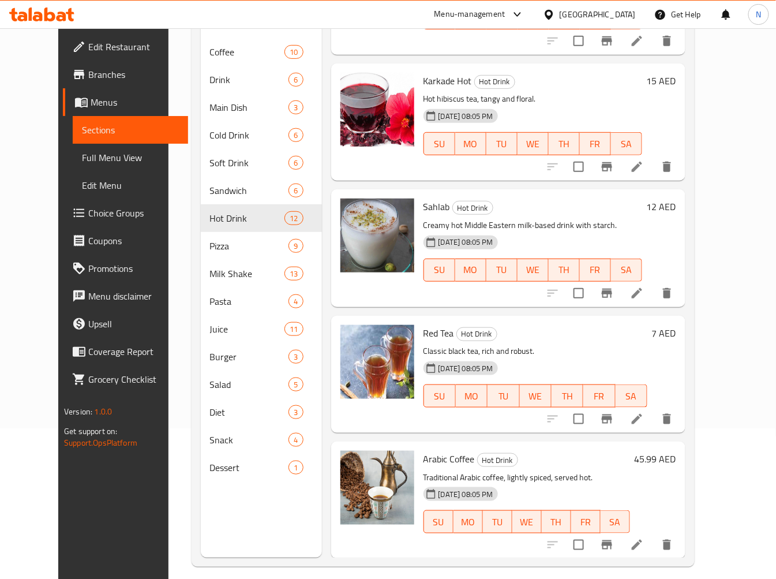
scroll to position [162, 0]
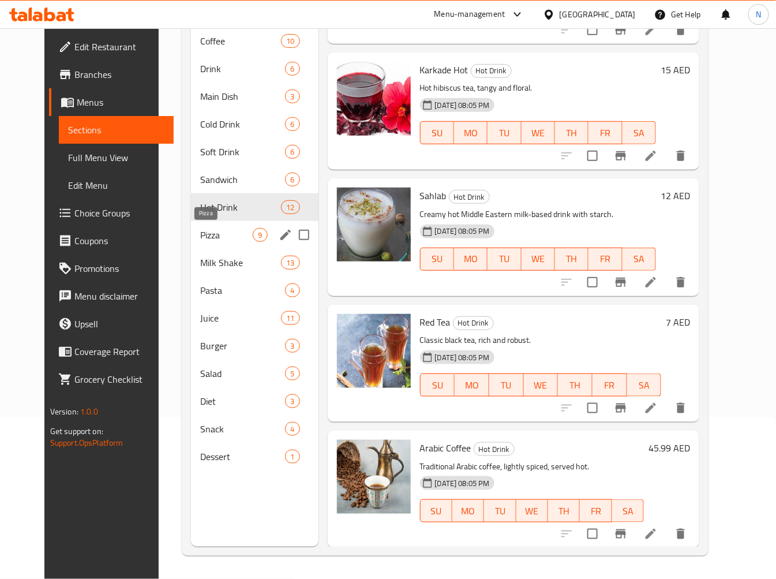
click at [223, 233] on span "Pizza" at bounding box center [226, 235] width 53 height 14
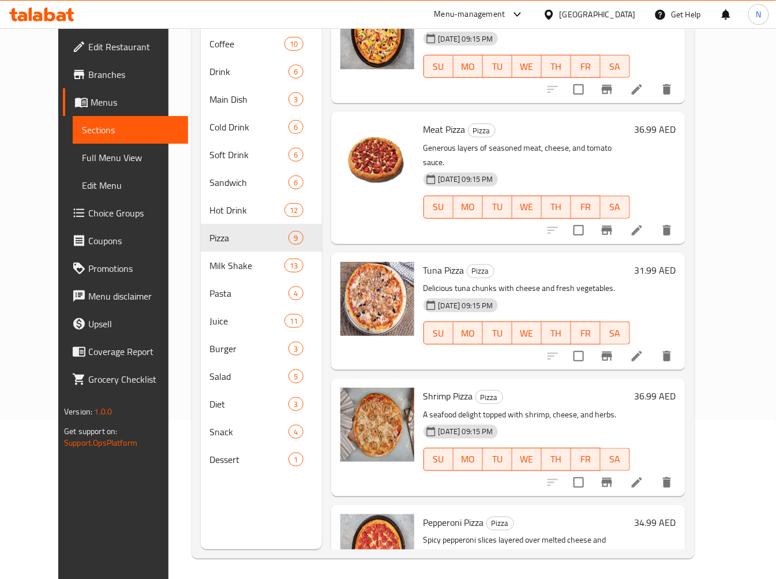
scroll to position [162, 0]
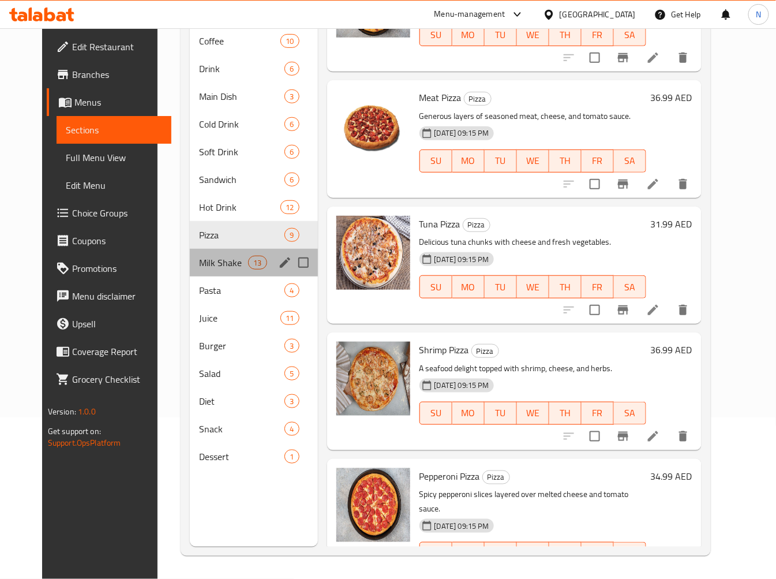
click at [203, 274] on div "Milk Shake 13" at bounding box center [254, 263] width 128 height 28
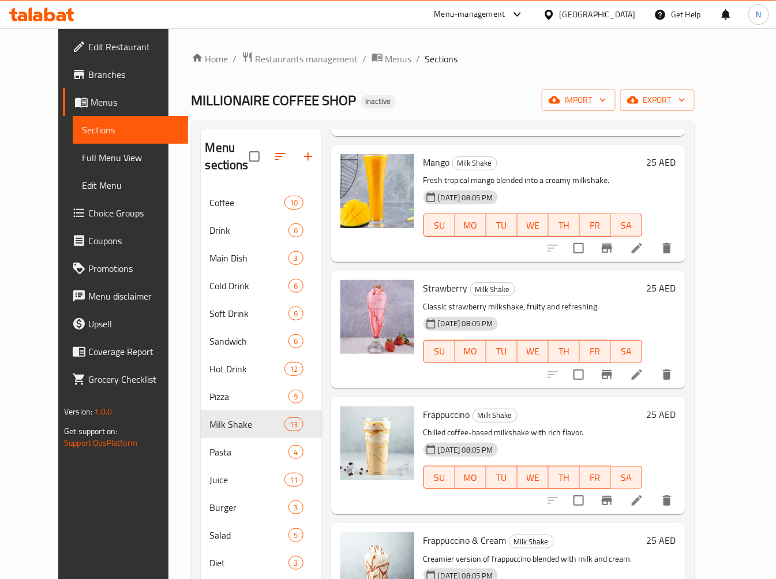
scroll to position [1026, 0]
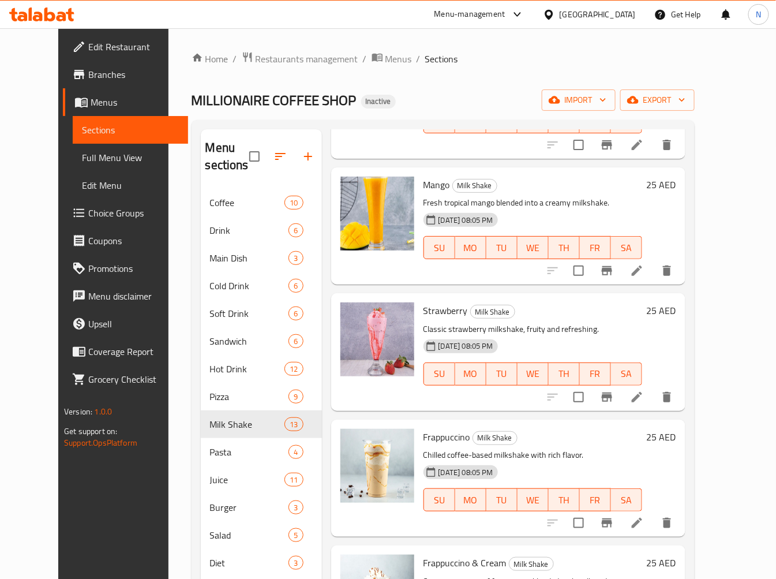
click at [424, 186] on span "Mango" at bounding box center [437, 184] width 27 height 17
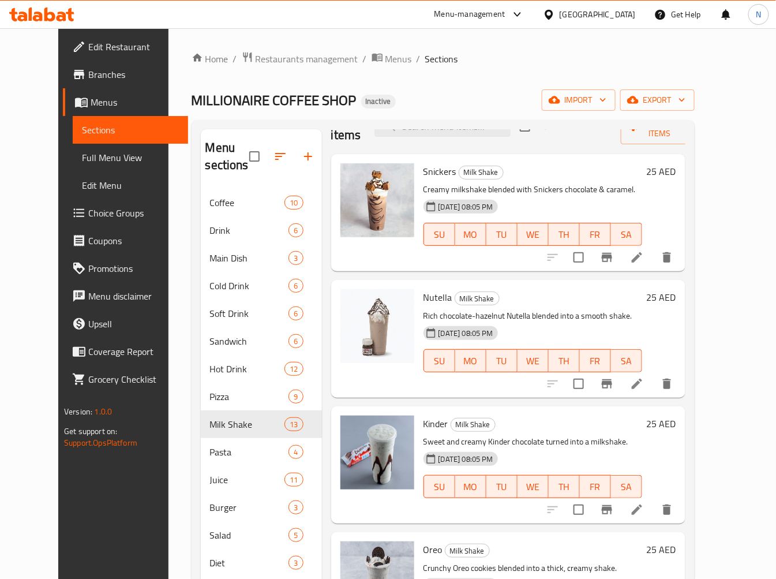
scroll to position [0, 0]
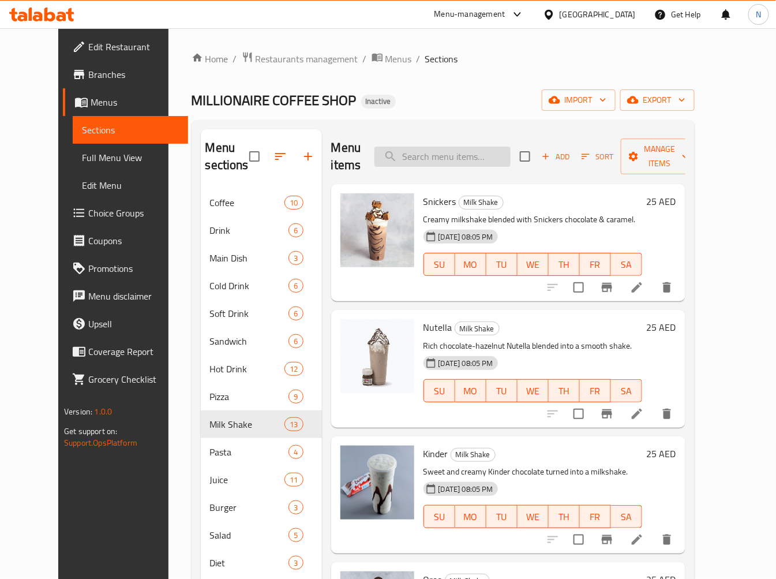
click at [453, 153] on input "search" at bounding box center [443, 157] width 136 height 20
paste input "Mango"
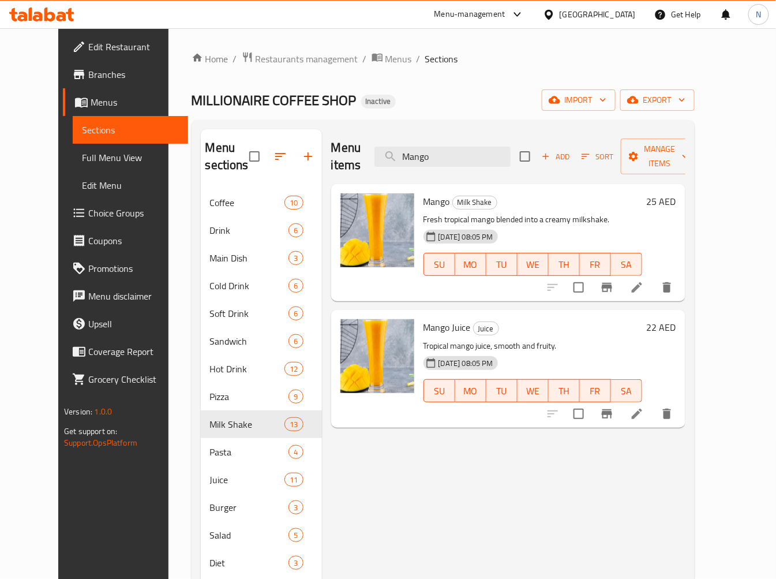
type input "Mango"
click at [432, 193] on span "Mango" at bounding box center [437, 201] width 27 height 17
click at [458, 196] on span "Milk Shake" at bounding box center [475, 202] width 44 height 13
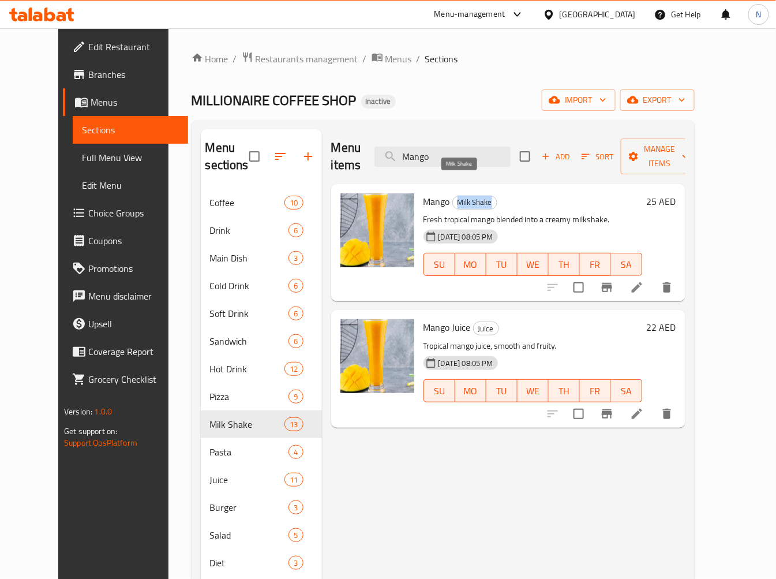
click at [458, 196] on span "Milk Shake" at bounding box center [475, 202] width 44 height 13
drag, startPoint x: 446, startPoint y: 150, endPoint x: 397, endPoint y: 152, distance: 49.1
click at [397, 152] on input "Mango" at bounding box center [443, 157] width 136 height 20
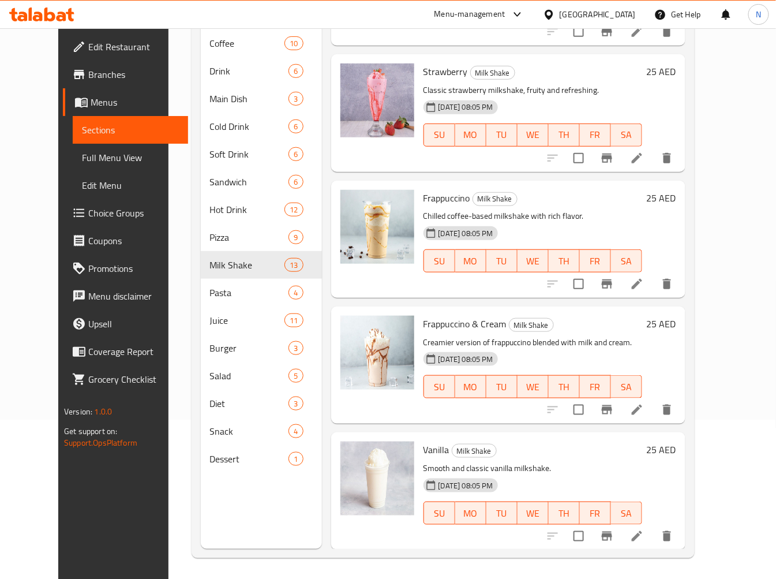
scroll to position [162, 0]
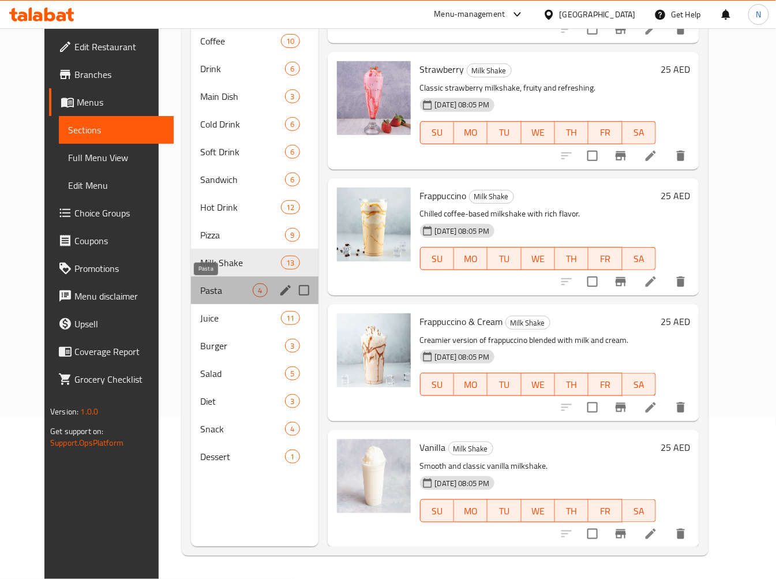
click at [210, 295] on span "Pasta" at bounding box center [226, 290] width 53 height 14
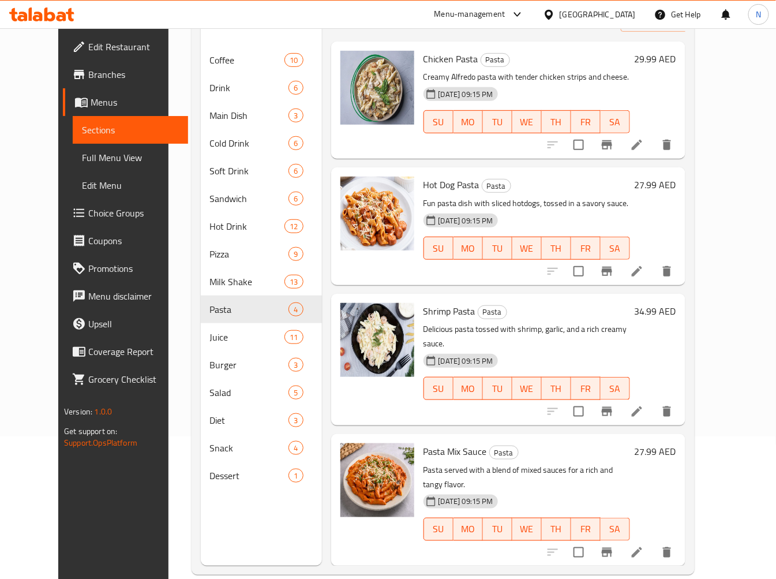
scroll to position [162, 0]
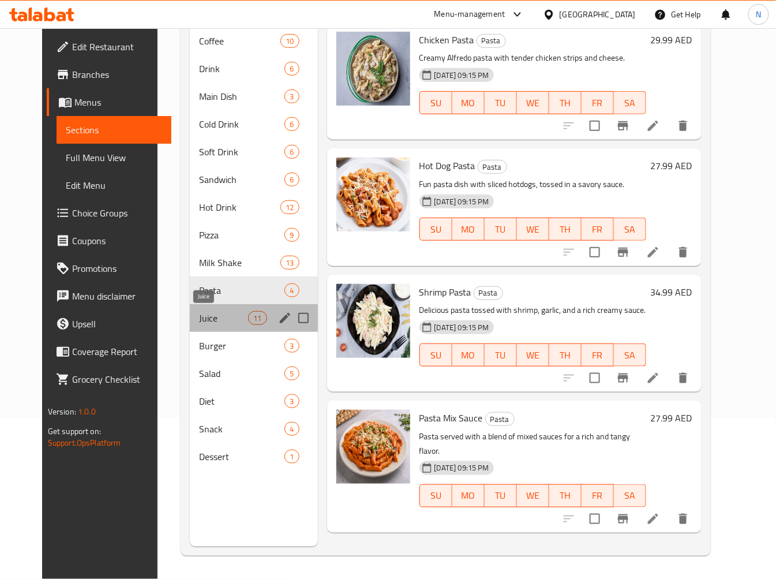
click at [207, 315] on span "Juice" at bounding box center [223, 318] width 49 height 14
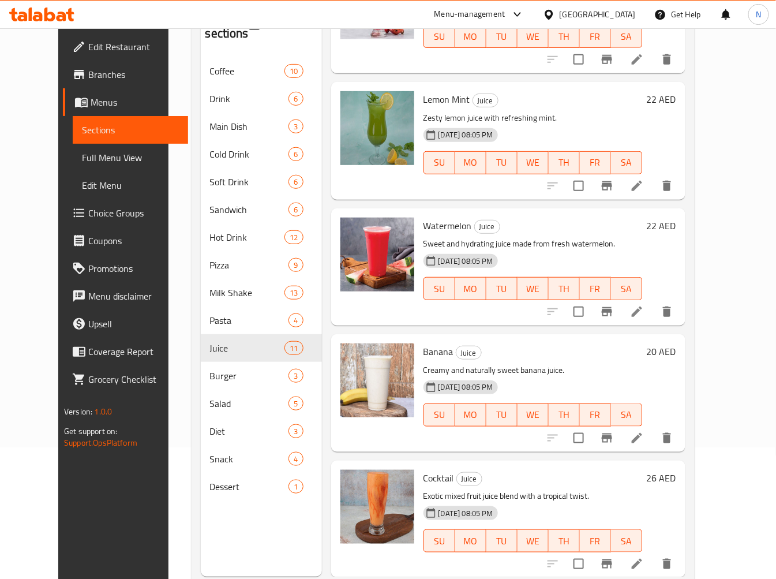
scroll to position [162, 0]
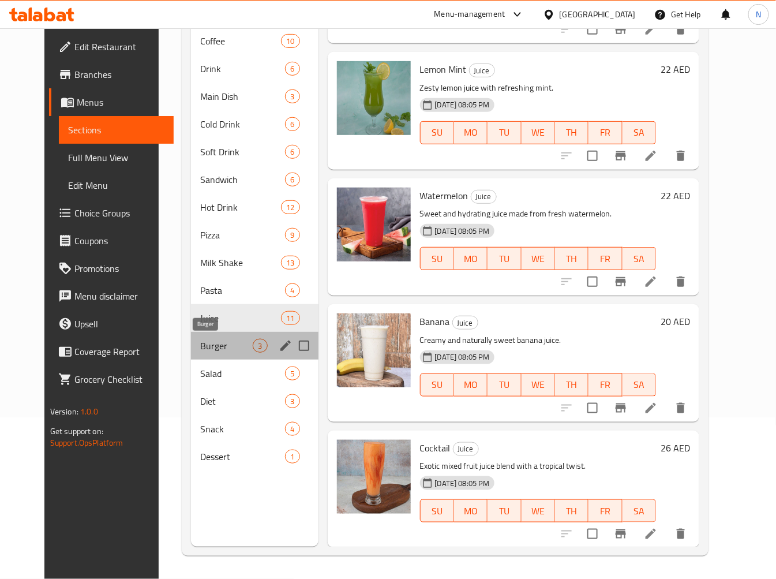
click at [200, 347] on span "Burger" at bounding box center [226, 346] width 53 height 14
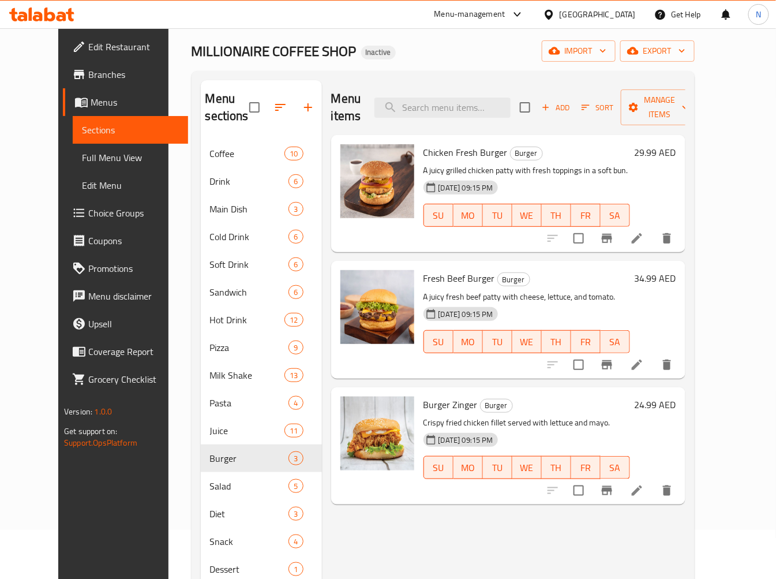
scroll to position [128, 0]
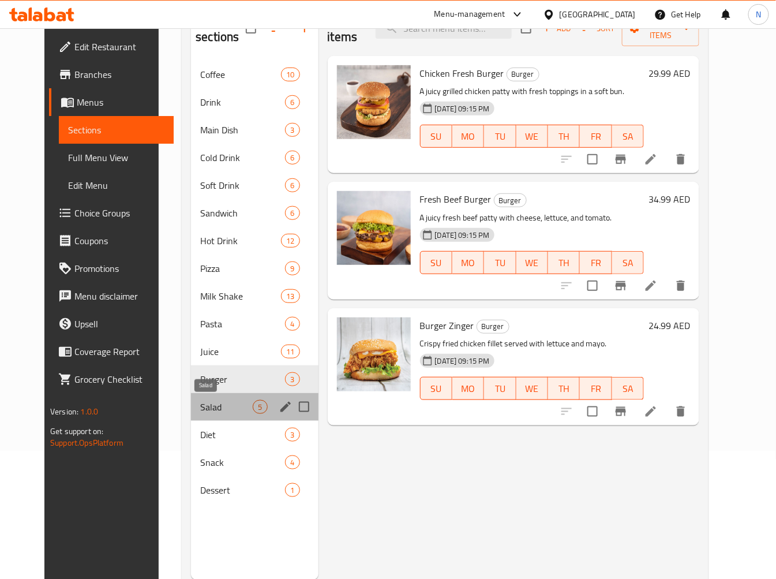
click at [211, 402] on span "Salad" at bounding box center [226, 407] width 53 height 14
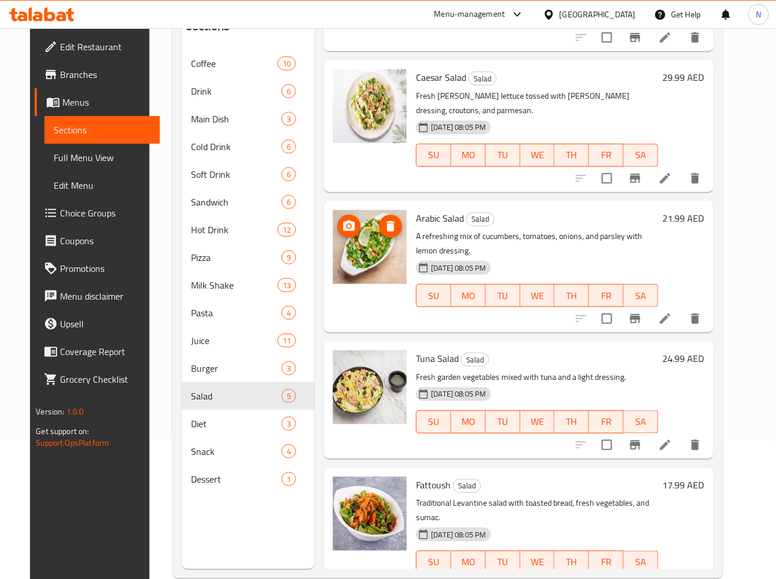
scroll to position [162, 0]
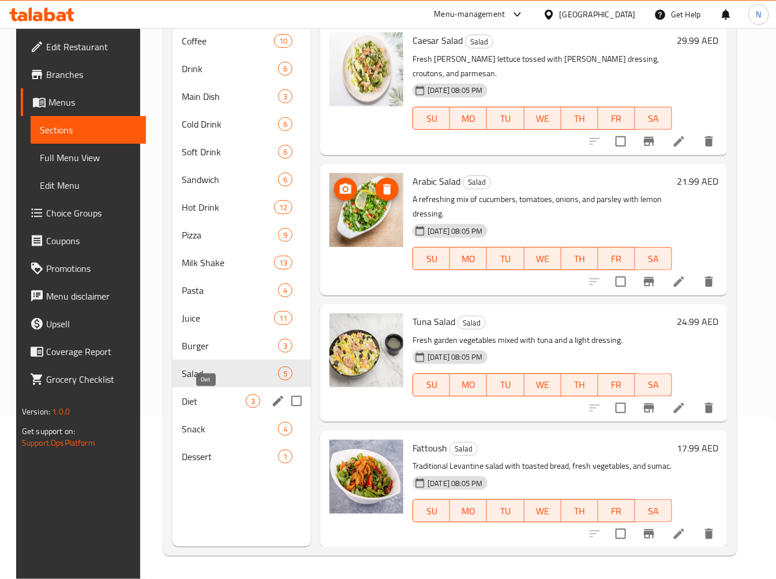
click at [212, 405] on span "Diet" at bounding box center [214, 401] width 64 height 14
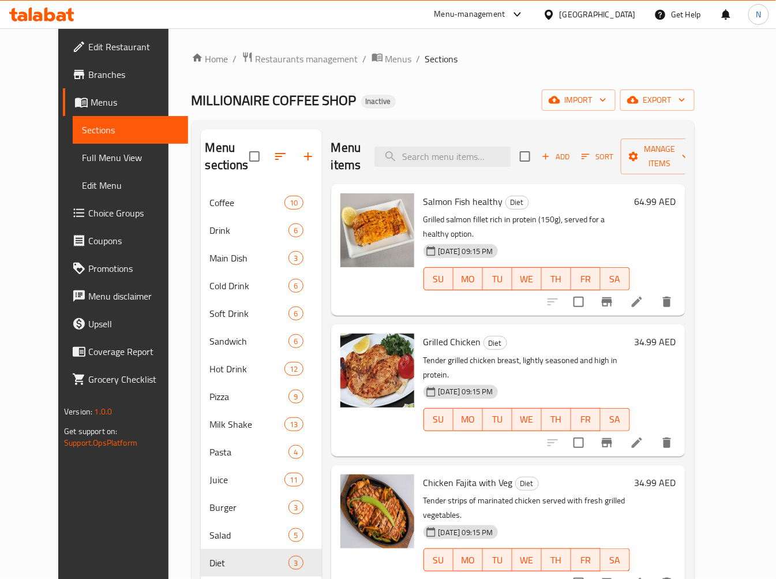
scroll to position [128, 0]
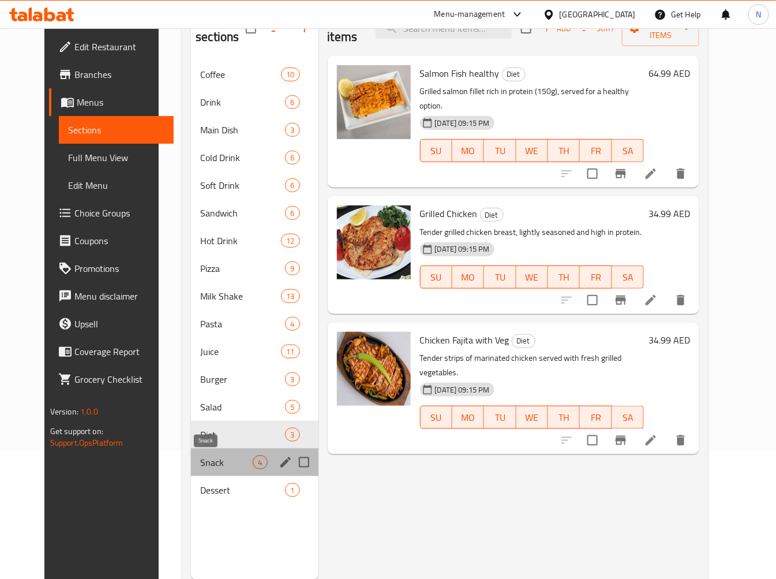
click at [200, 464] on span "Snack" at bounding box center [226, 462] width 53 height 14
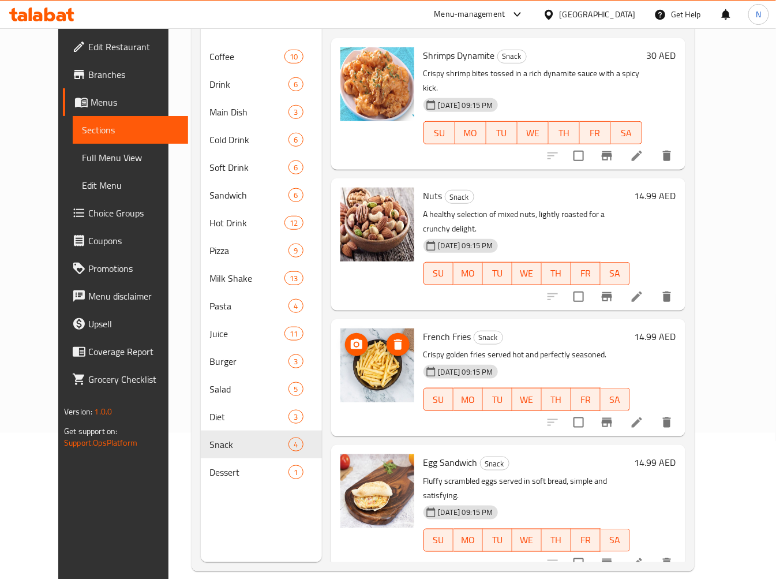
scroll to position [162, 0]
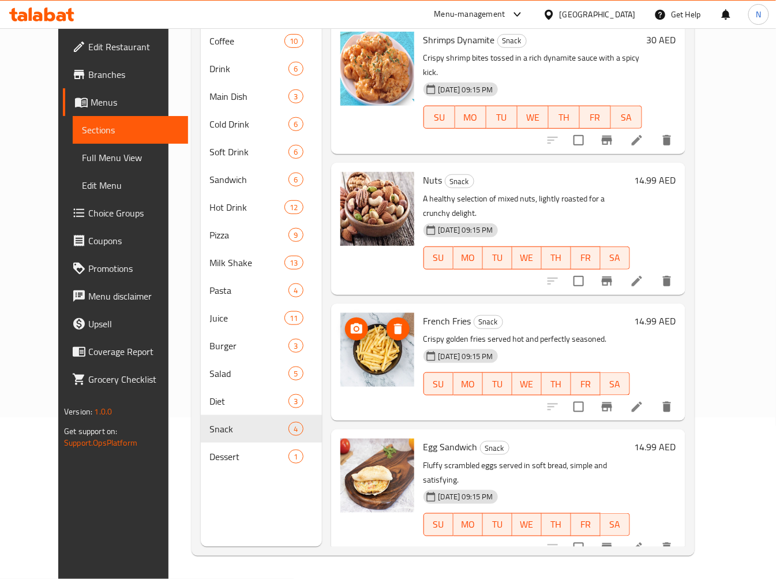
click at [429, 438] on span "Egg Sandwich" at bounding box center [451, 446] width 54 height 17
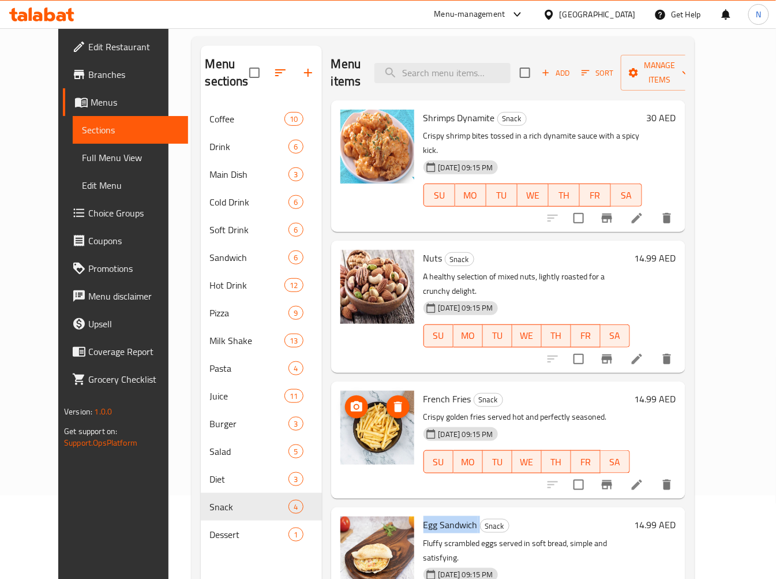
scroll to position [0, 0]
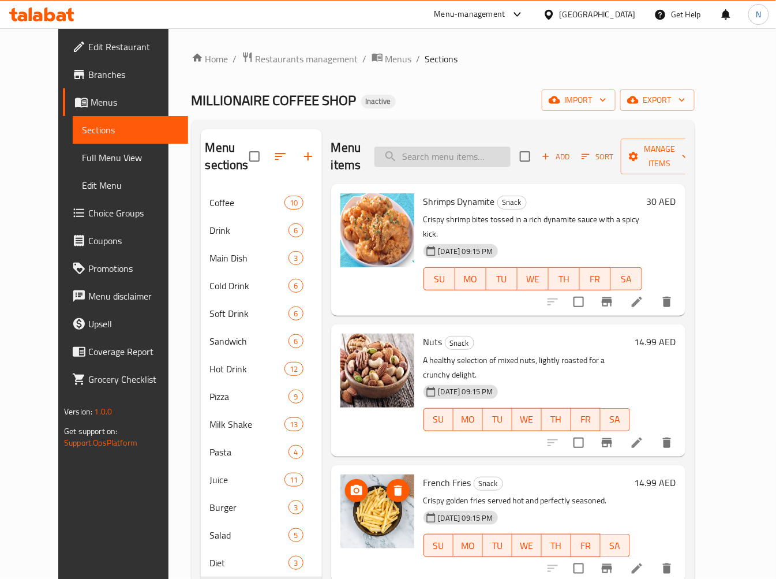
paste input "Egg Sandwich"
click at [487, 147] on input "search" at bounding box center [443, 157] width 136 height 20
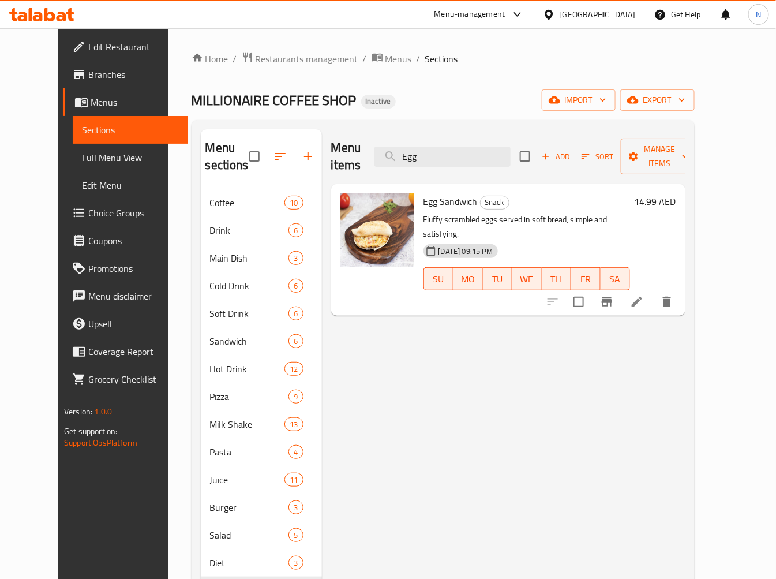
type input "Egg"
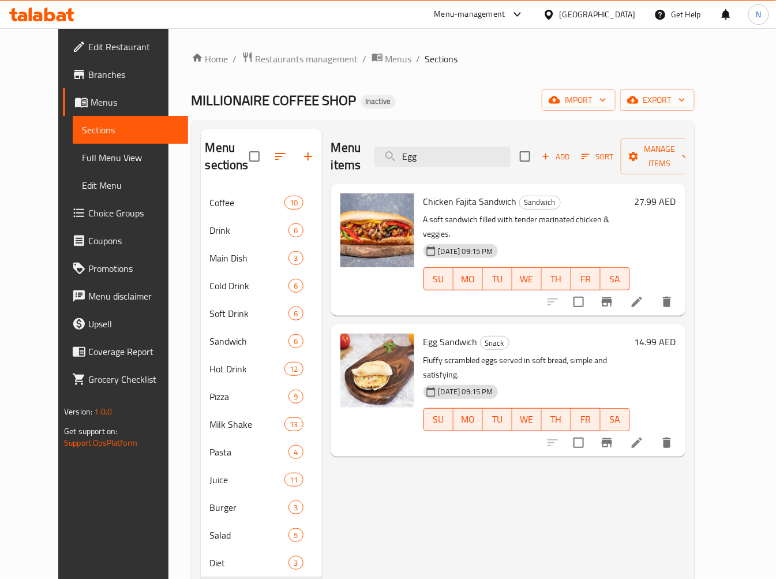
drag, startPoint x: 465, startPoint y: 143, endPoint x: 352, endPoint y: 156, distance: 114.0
click at [353, 156] on div "Menu items Egg Add Sort Manage items" at bounding box center [508, 156] width 354 height 55
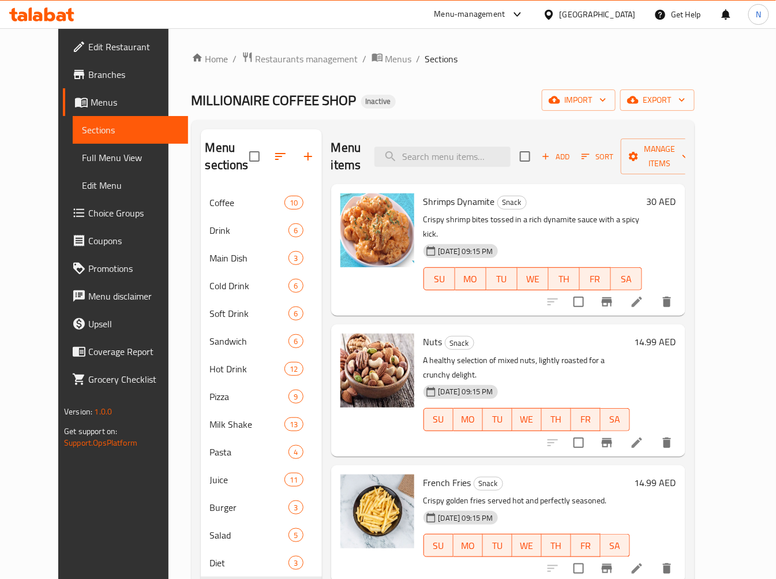
scroll to position [162, 0]
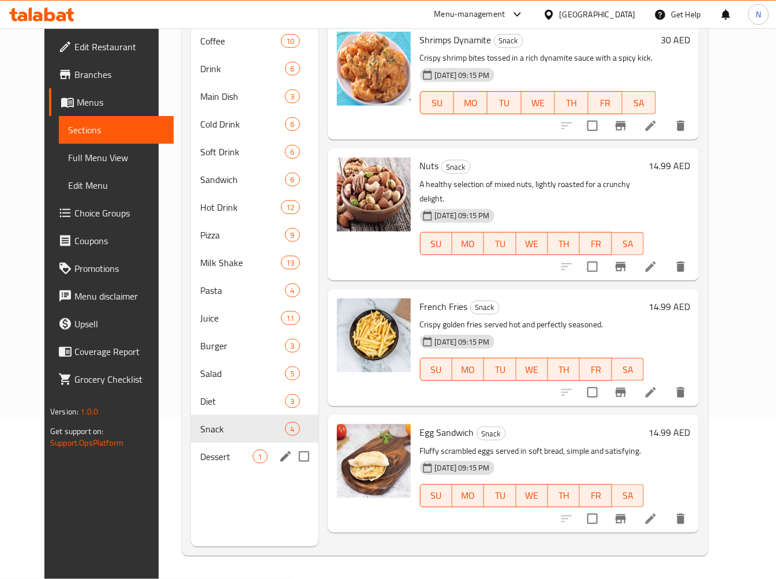
click at [212, 460] on span "Dessert" at bounding box center [226, 457] width 53 height 14
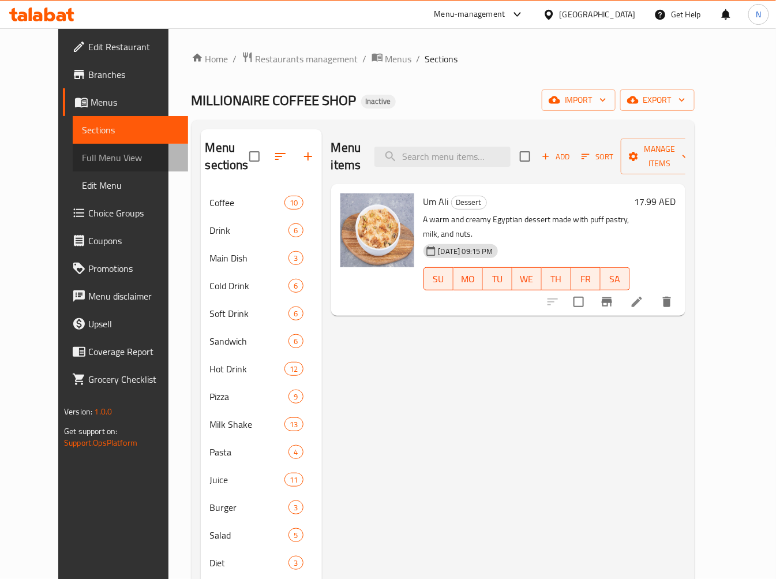
click at [82, 160] on span "Full Menu View" at bounding box center [130, 158] width 97 height 14
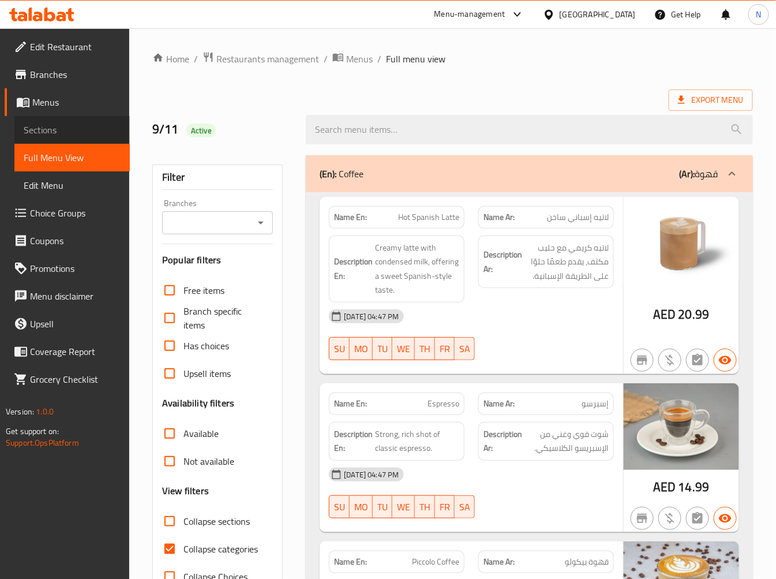
click at [73, 126] on span "Sections" at bounding box center [72, 130] width 97 height 14
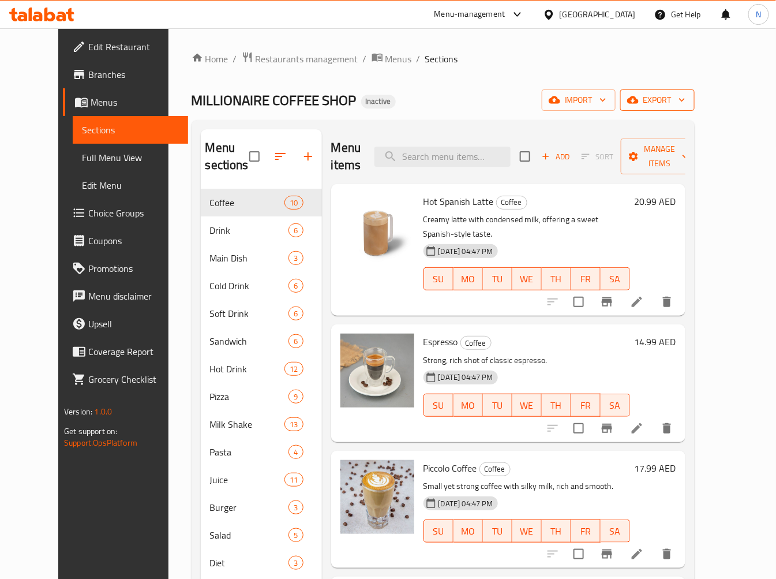
click at [695, 107] on button "export" at bounding box center [657, 99] width 74 height 21
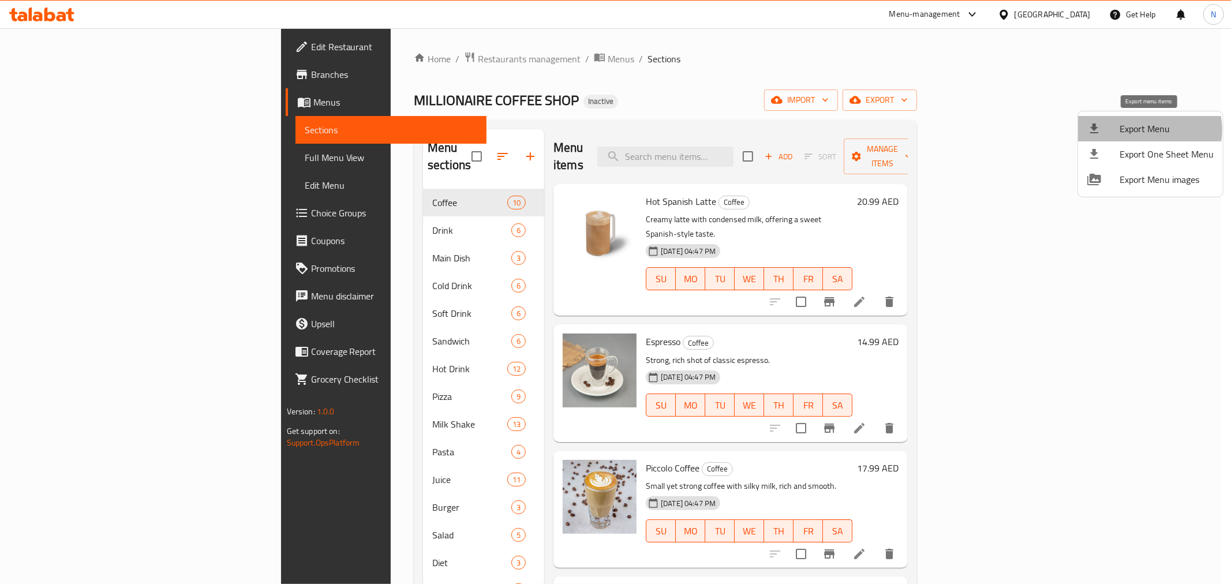
click at [1142, 130] on span "Export Menu" at bounding box center [1167, 129] width 94 height 14
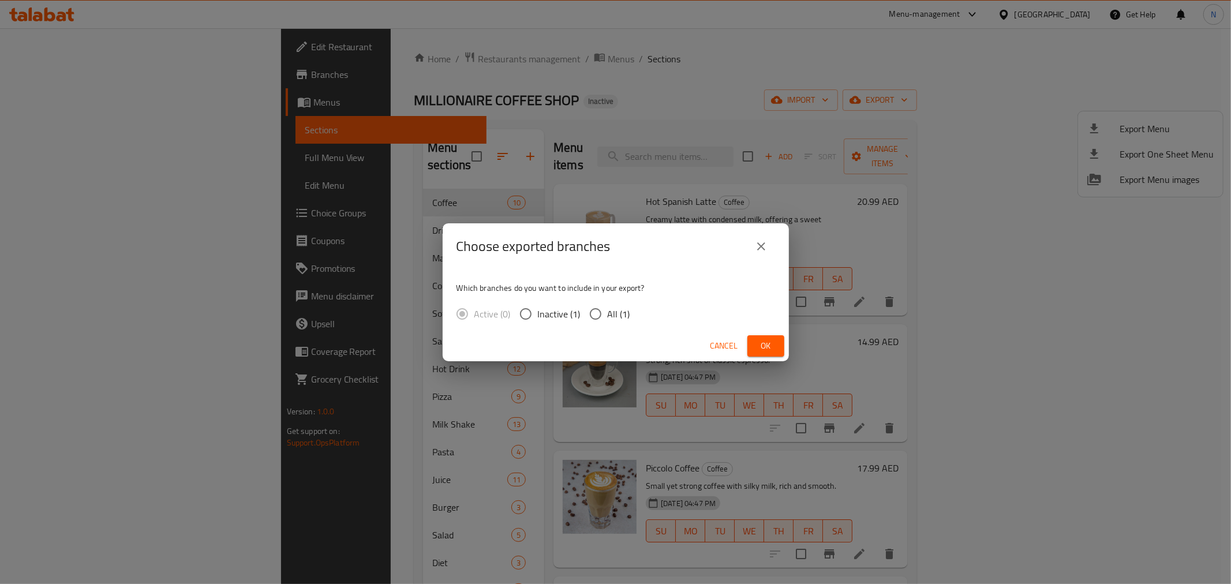
click at [591, 317] on input "All (1)" at bounding box center [595, 314] width 24 height 24
radio input "true"
click at [757, 341] on span "Ok" at bounding box center [766, 346] width 18 height 14
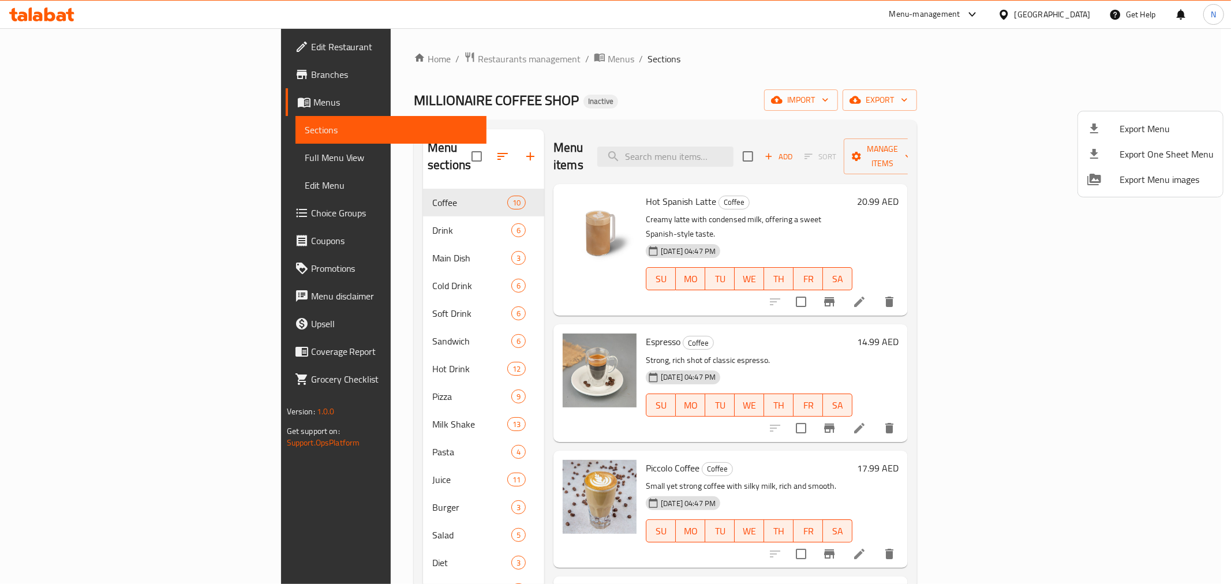
click at [435, 61] on div at bounding box center [615, 292] width 1231 height 584
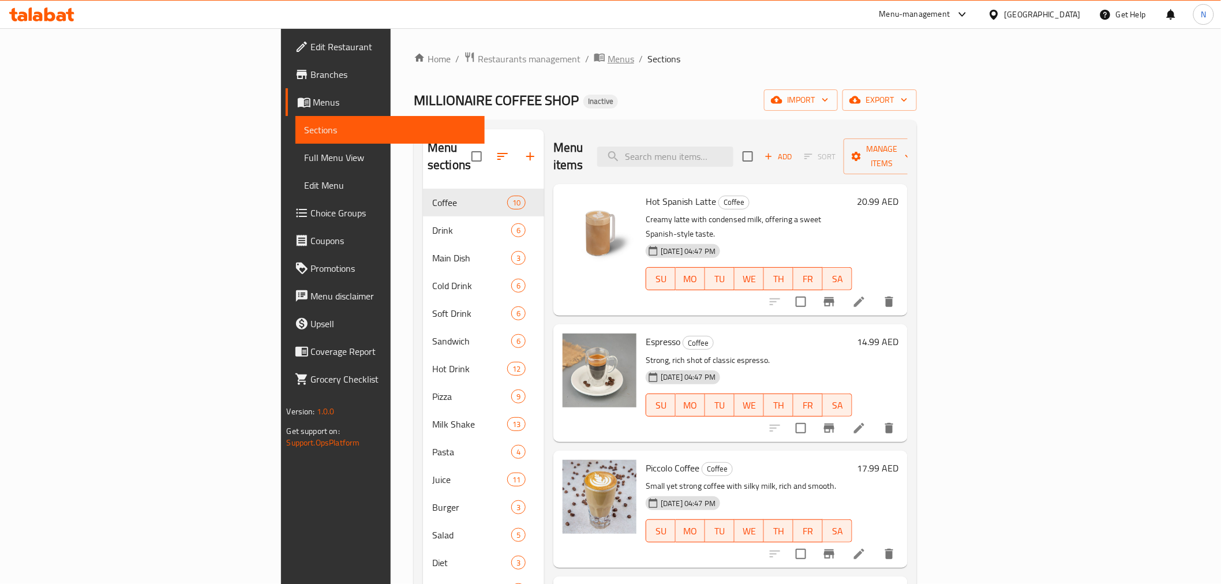
click at [608, 62] on span "Menus" at bounding box center [621, 59] width 27 height 14
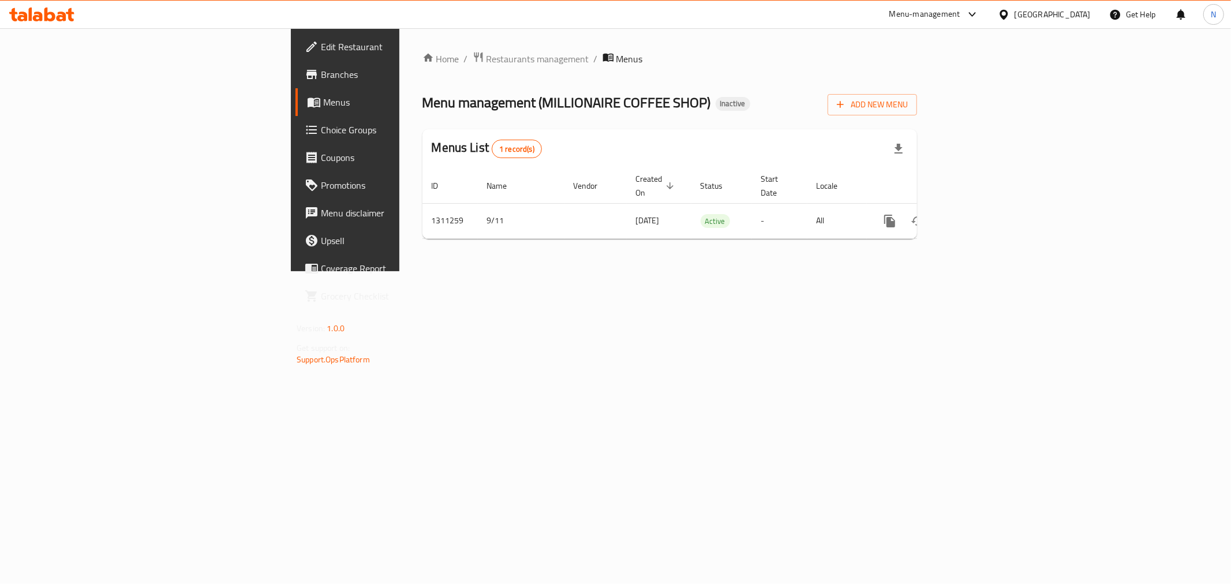
click at [917, 89] on div "Add New Menu" at bounding box center [872, 102] width 89 height 26
click at [908, 101] on span "Add New Menu" at bounding box center [872, 105] width 71 height 14
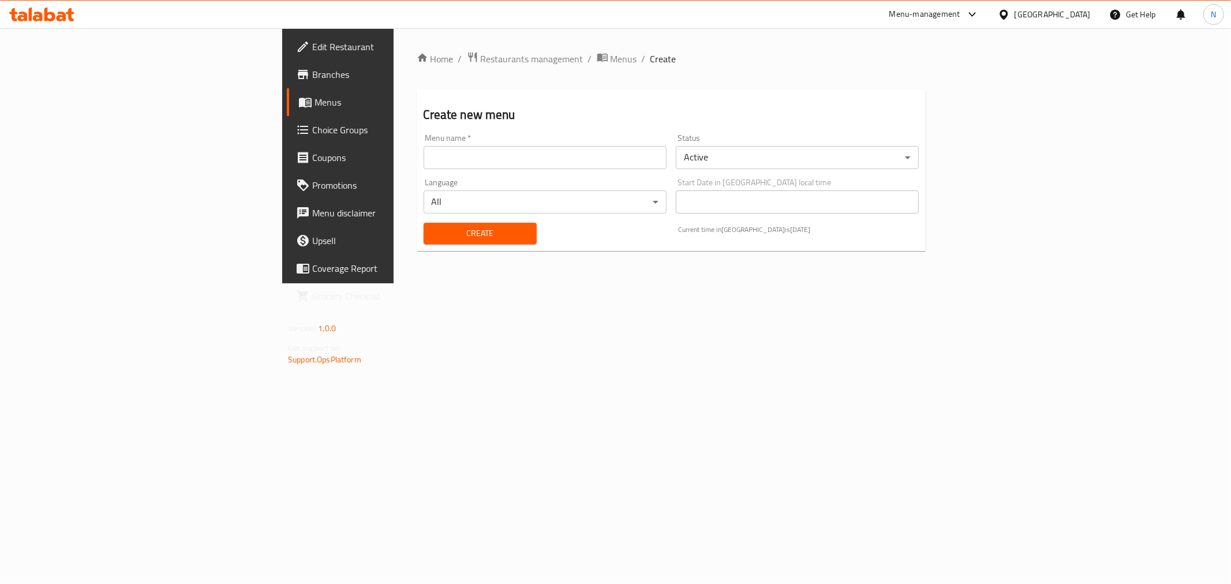
click at [594, 162] on input "text" at bounding box center [545, 157] width 243 height 23
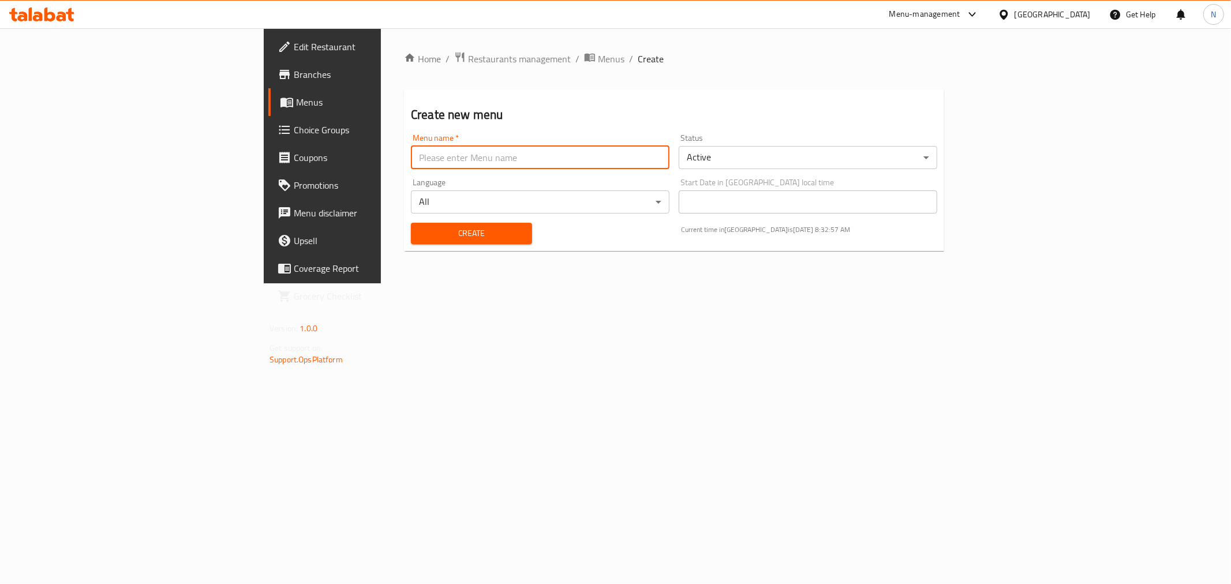
type input "new"
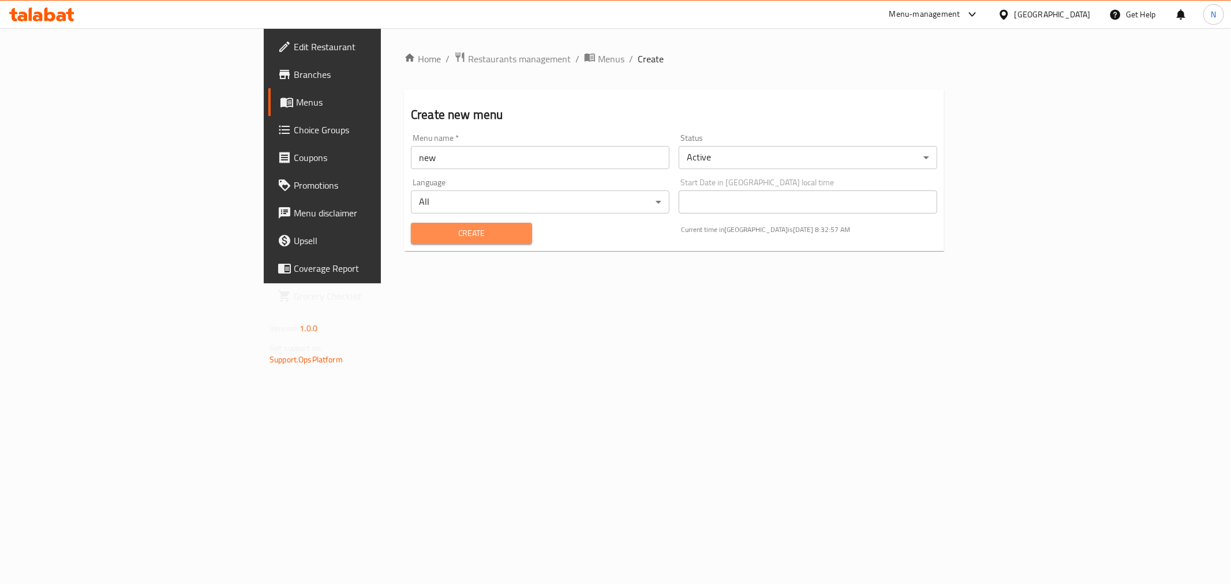
click at [411, 223] on button "Create" at bounding box center [471, 233] width 121 height 21
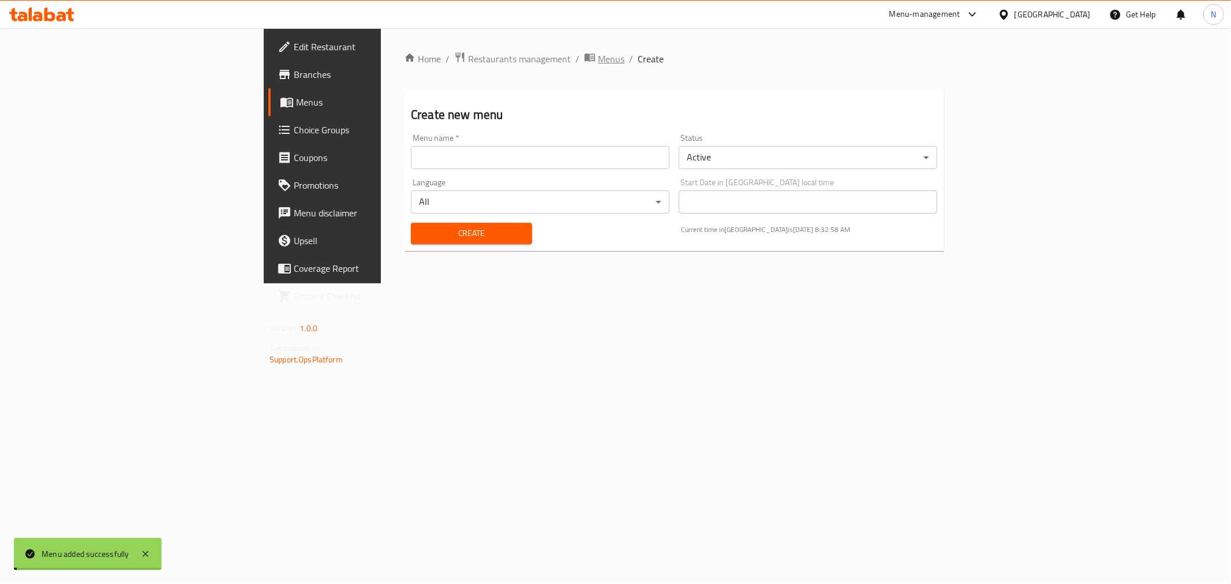
click at [598, 59] on span "Menus" at bounding box center [611, 59] width 27 height 14
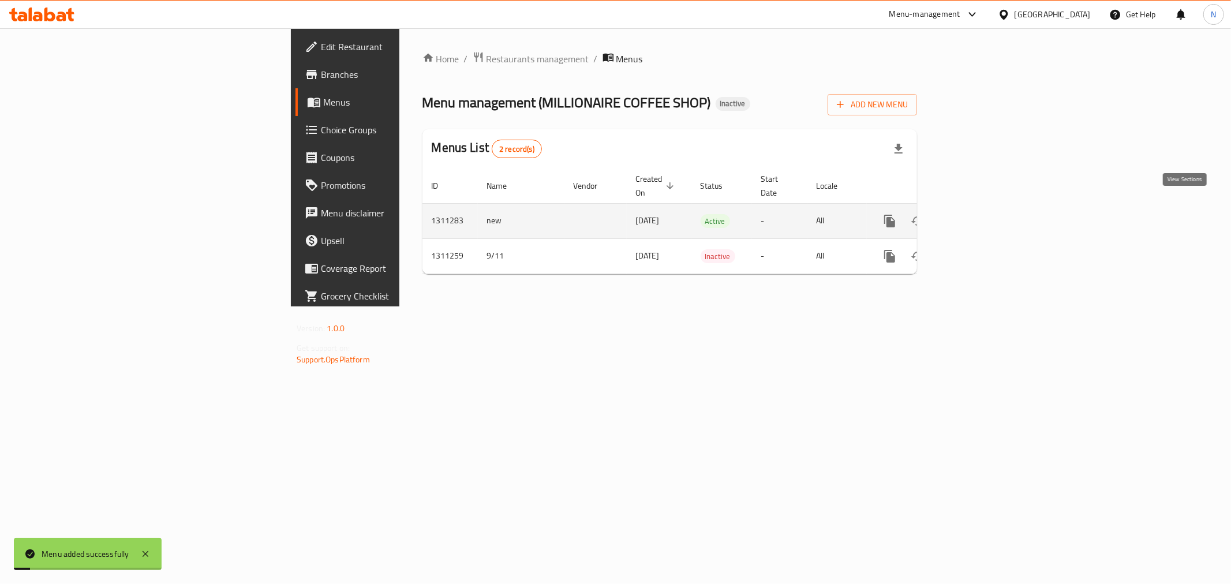
click at [980, 214] on icon "enhanced table" at bounding box center [973, 221] width 14 height 14
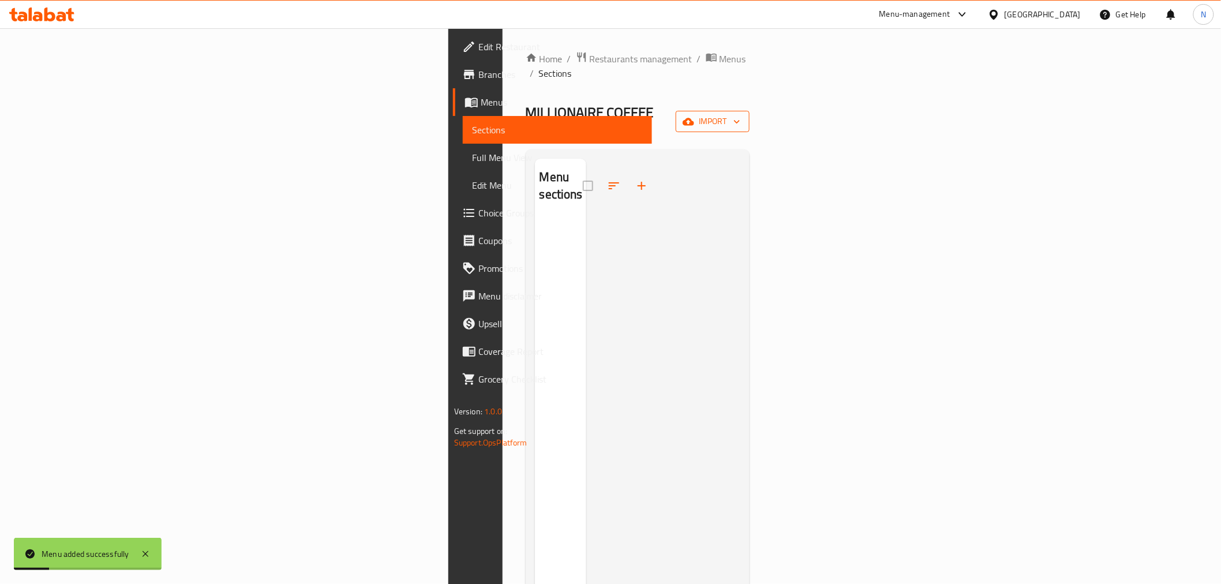
click at [740, 114] on span "import" at bounding box center [712, 121] width 55 height 14
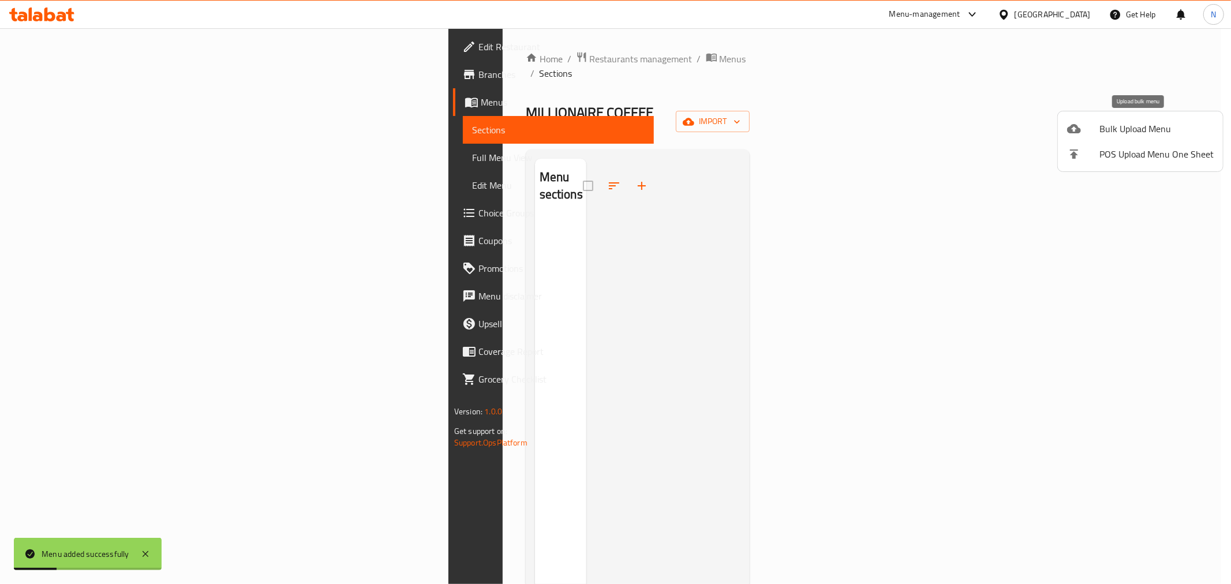
click at [1112, 136] on span "Bulk Upload Menu" at bounding box center [1156, 129] width 114 height 14
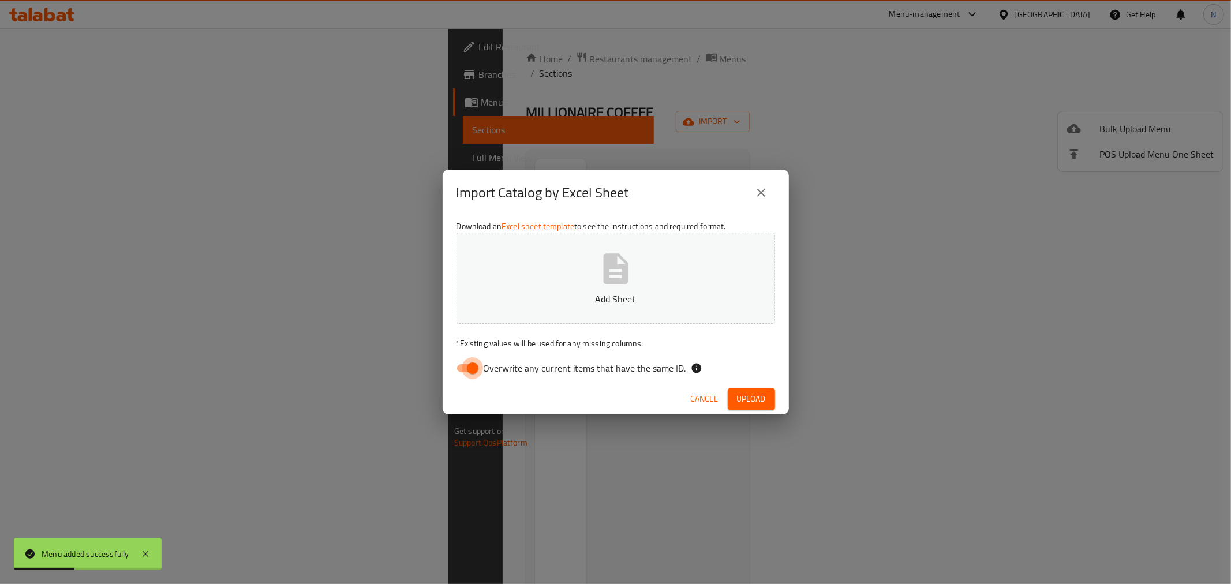
click at [476, 376] on input "Overwrite any current items that have the same ID." at bounding box center [473, 368] width 66 height 22
checkbox input "false"
click at [747, 401] on span "Upload" at bounding box center [751, 399] width 29 height 14
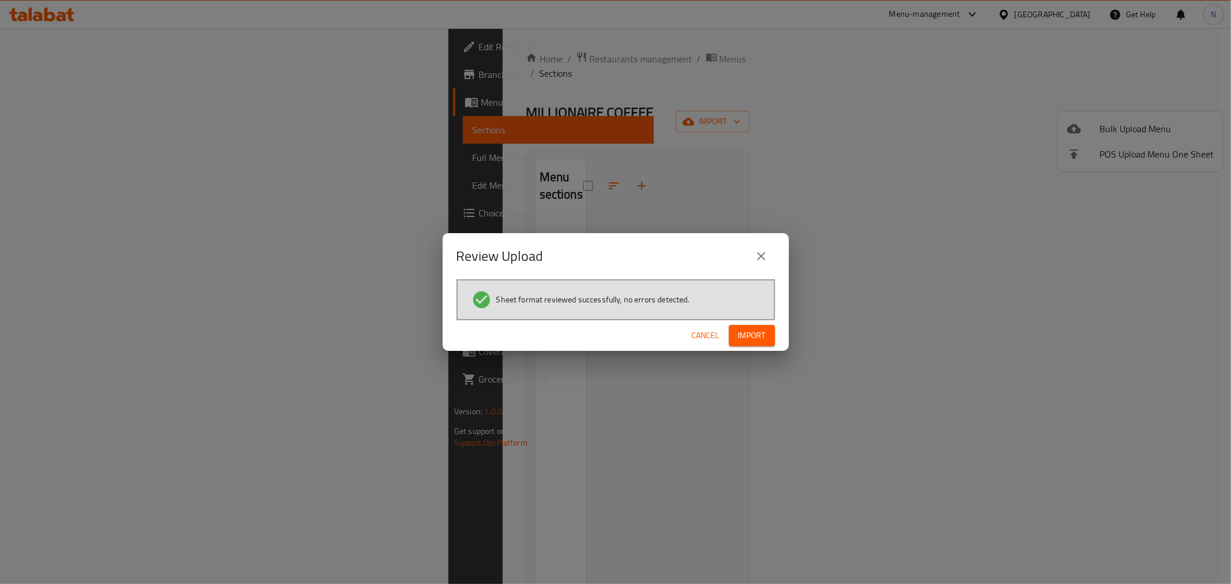
click at [743, 320] on div "Cancel Import" at bounding box center [616, 335] width 346 height 31
click at [749, 332] on span "Import" at bounding box center [752, 335] width 28 height 14
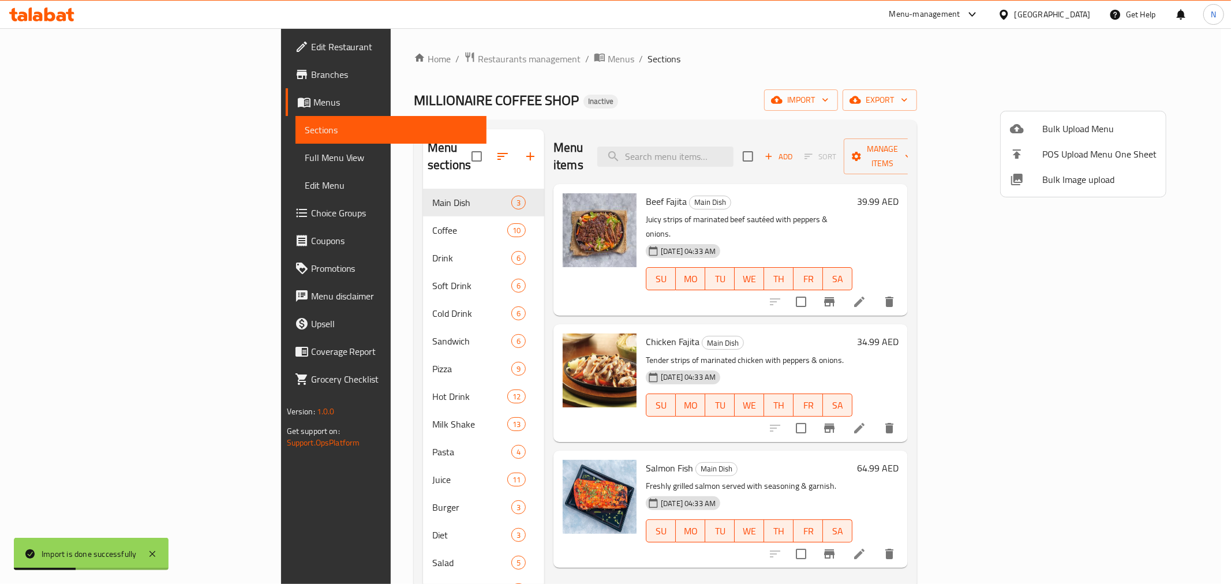
click at [66, 164] on div at bounding box center [615, 292] width 1231 height 584
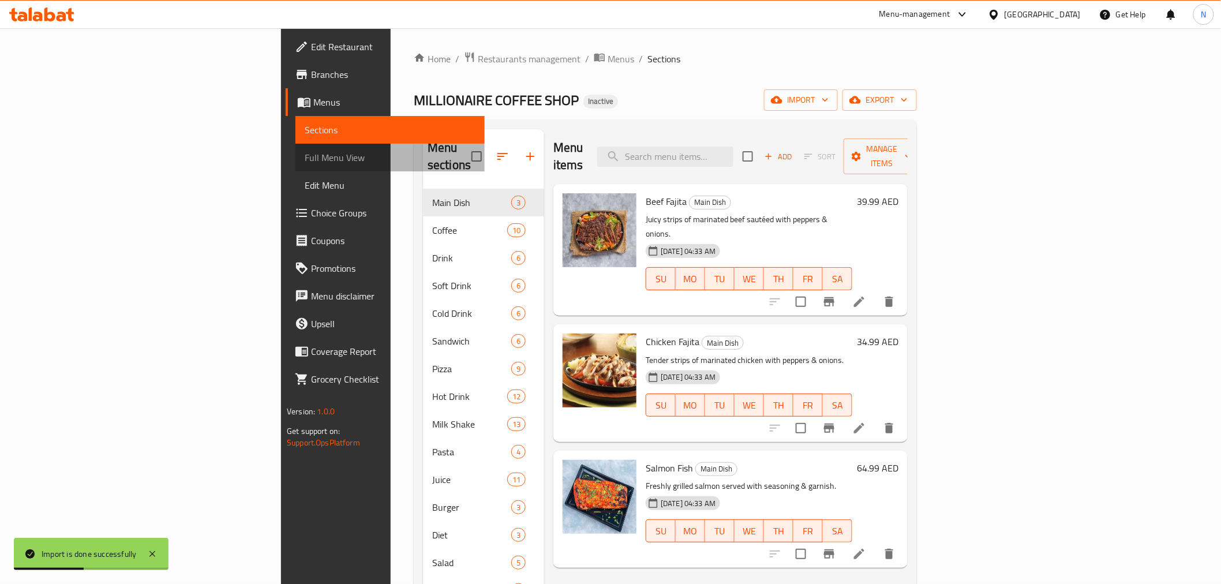
click at [305, 155] on span "Full Menu View" at bounding box center [390, 158] width 171 height 14
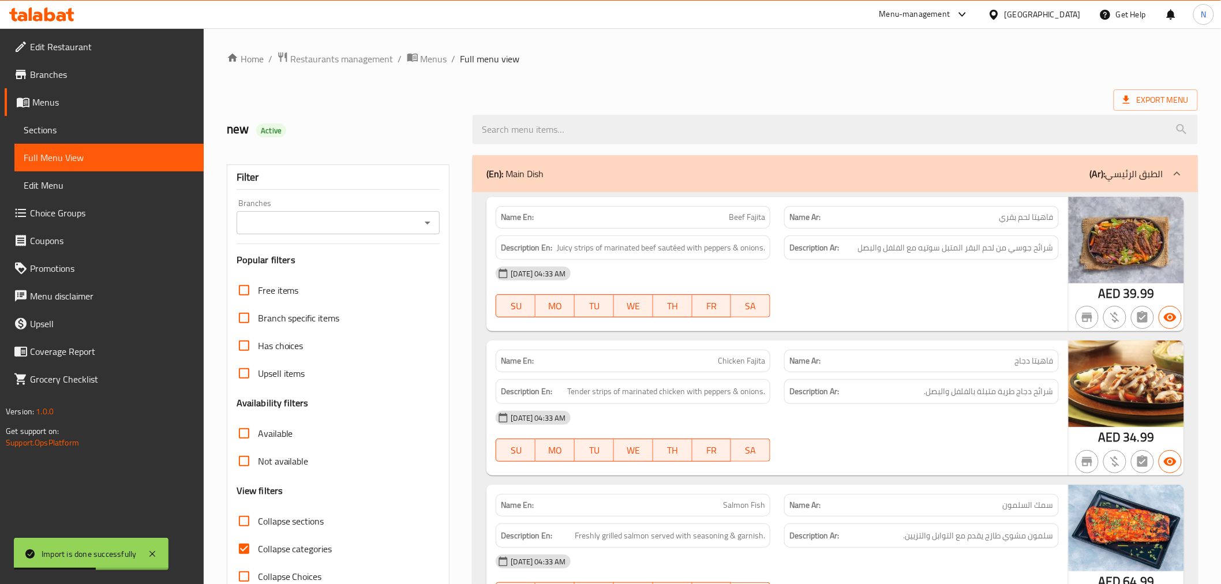
scroll to position [384, 0]
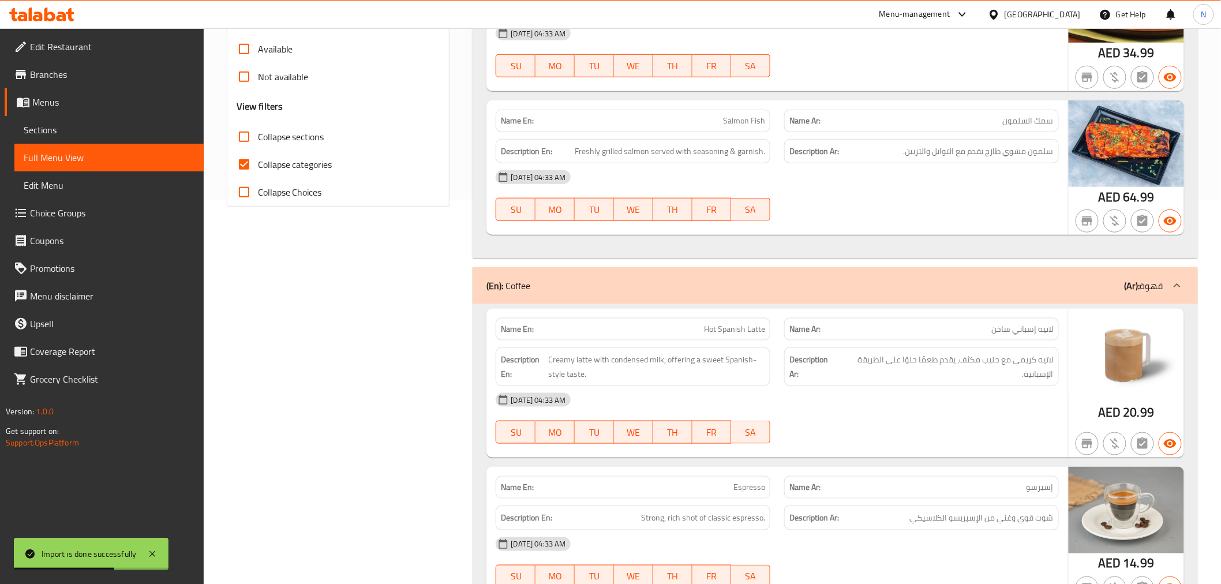
click at [241, 162] on input "Collapse categories" at bounding box center [244, 165] width 28 height 28
checkbox input "false"
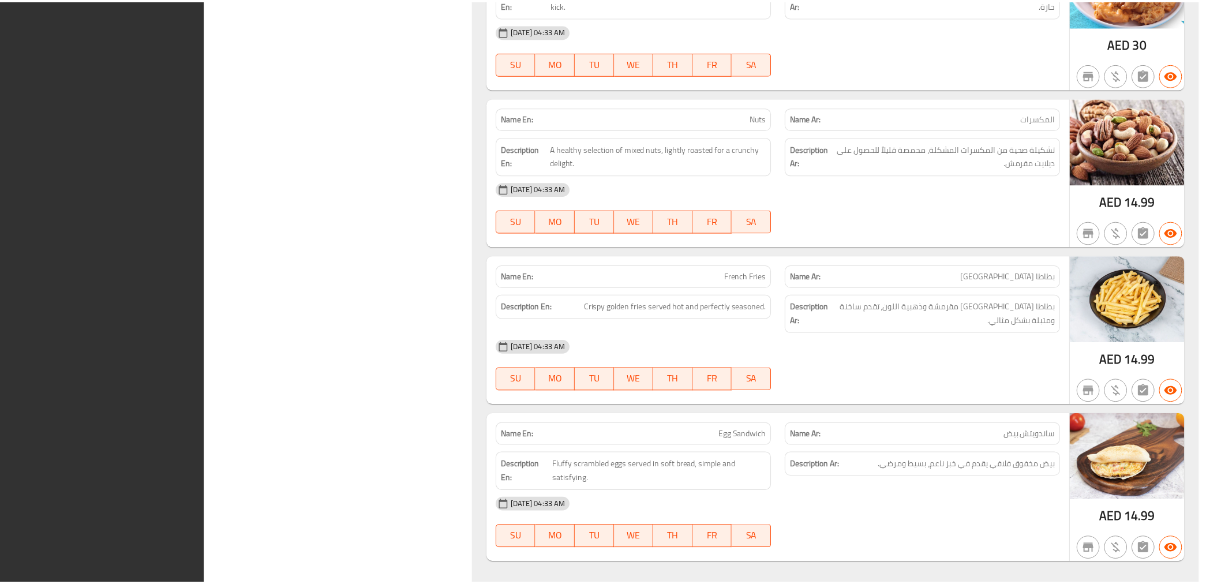
scroll to position [15649, 0]
